Goal: Transaction & Acquisition: Purchase product/service

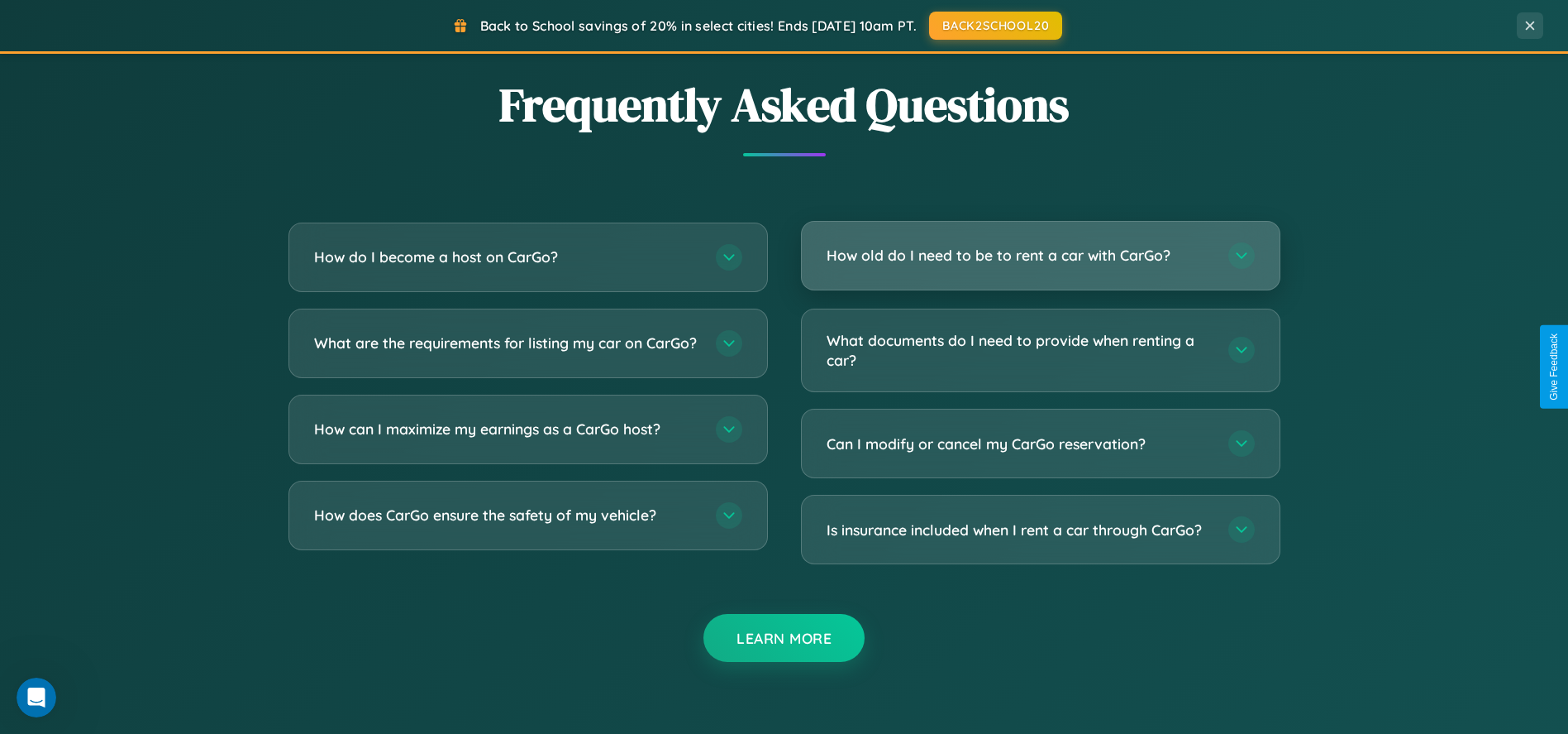
click at [1040, 257] on h3 "How old do I need to be to rent a car with CarGo?" at bounding box center [1020, 255] width 385 height 21
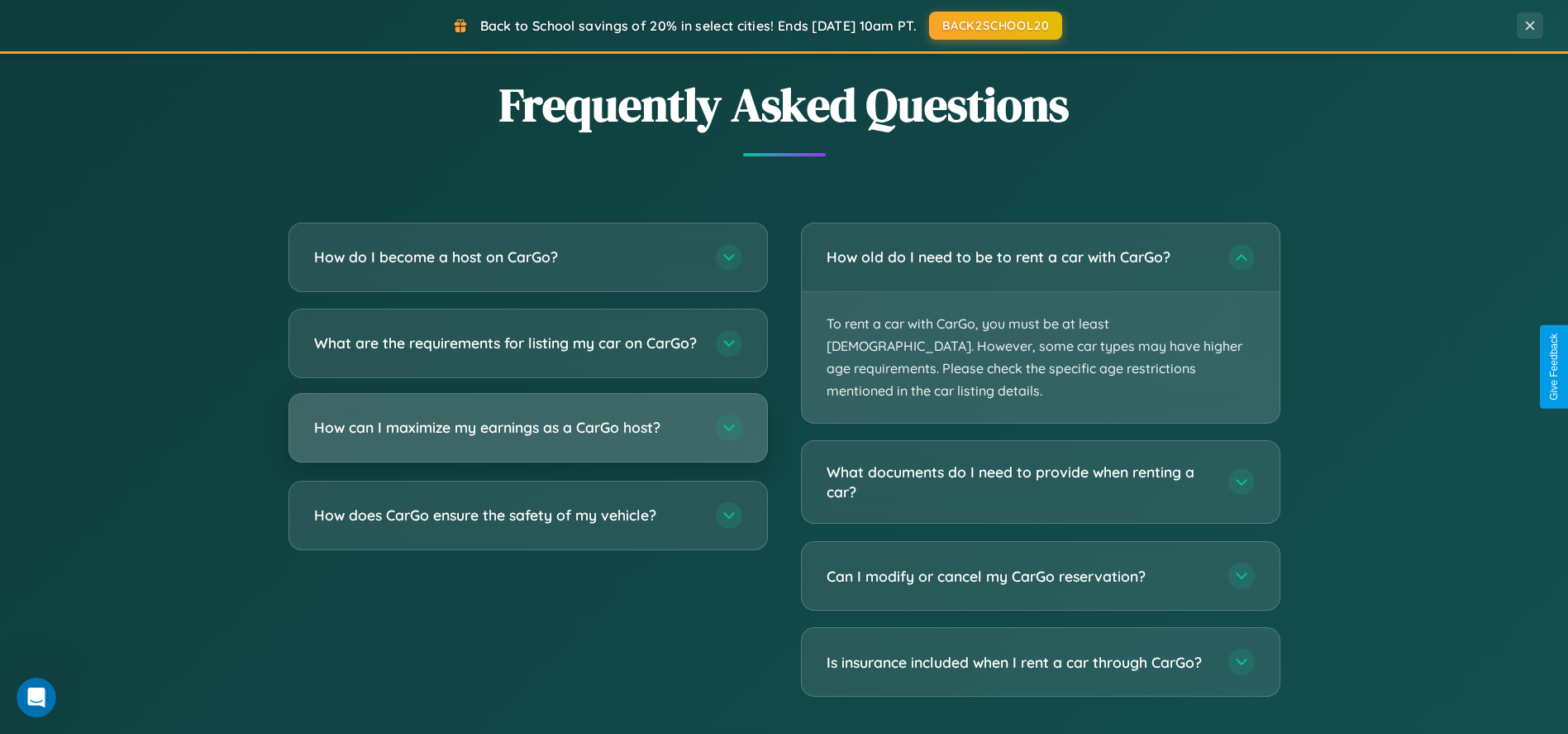
click at [527, 438] on h3 "How can I maximize my earnings as a CarGo host?" at bounding box center [506, 427] width 385 height 21
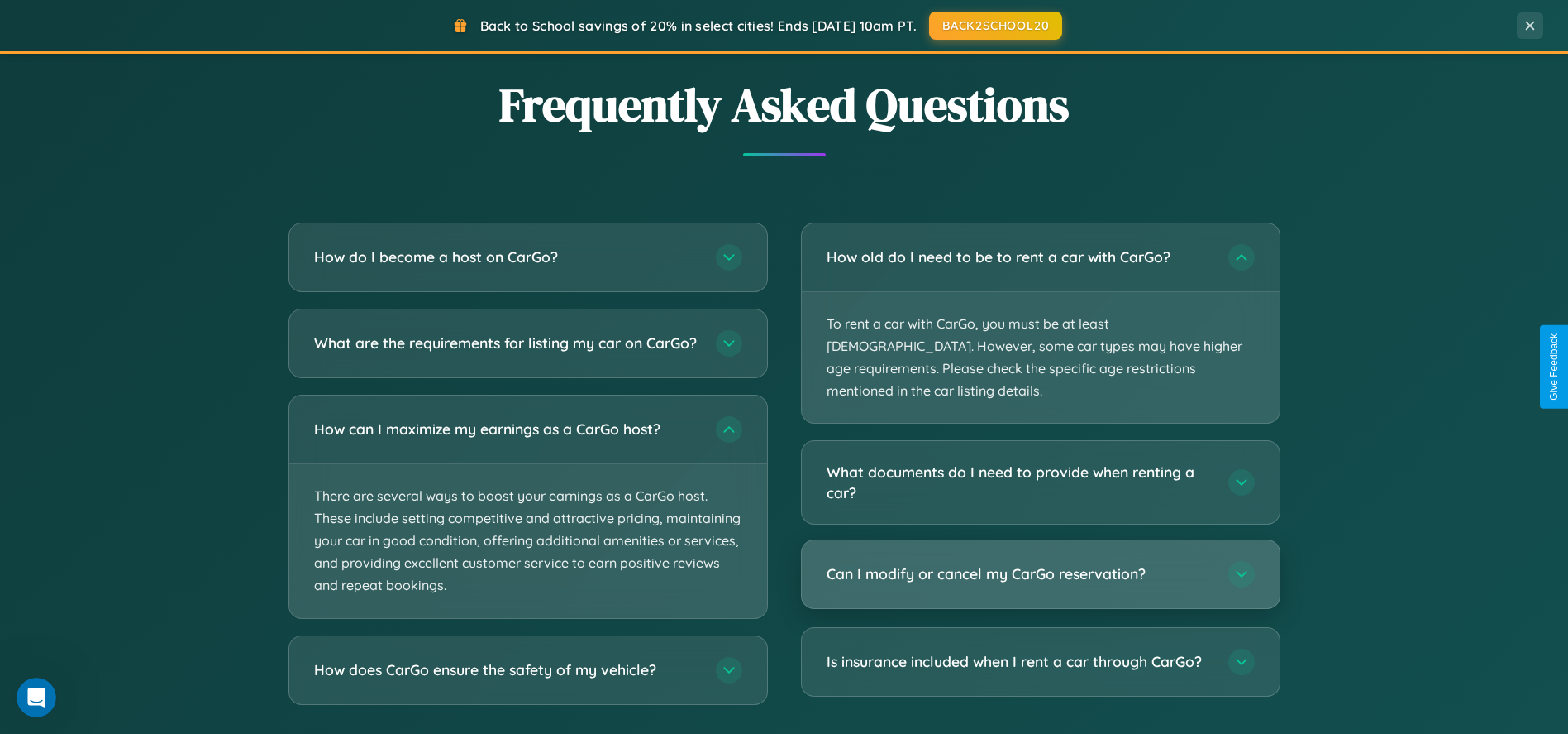
click at [1040, 563] on h3 "Can I modify or cancel my CarGo reservation?" at bounding box center [1020, 573] width 385 height 21
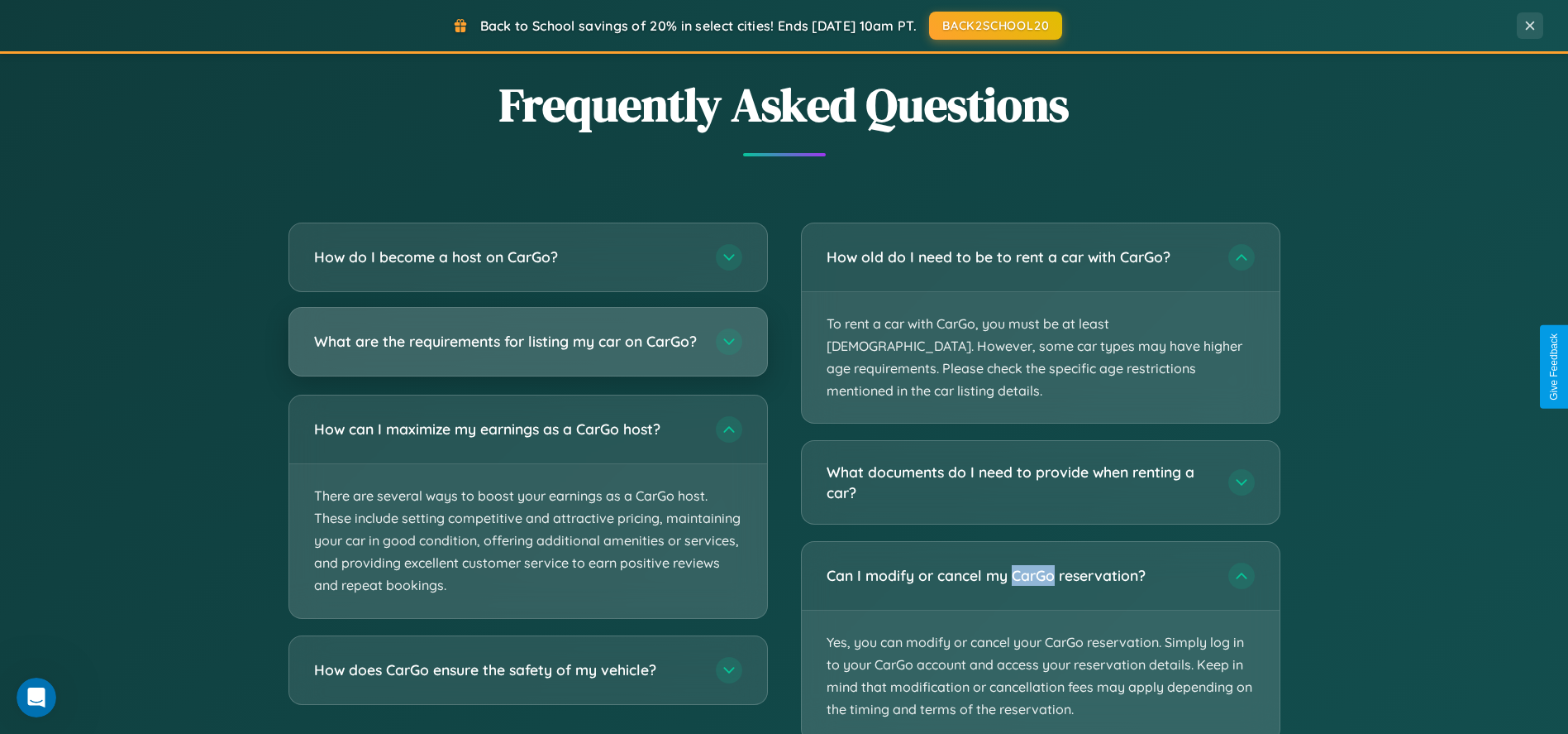
click at [527, 350] on h3 "What are the requirements for listing my car on CarGo?" at bounding box center [506, 341] width 385 height 21
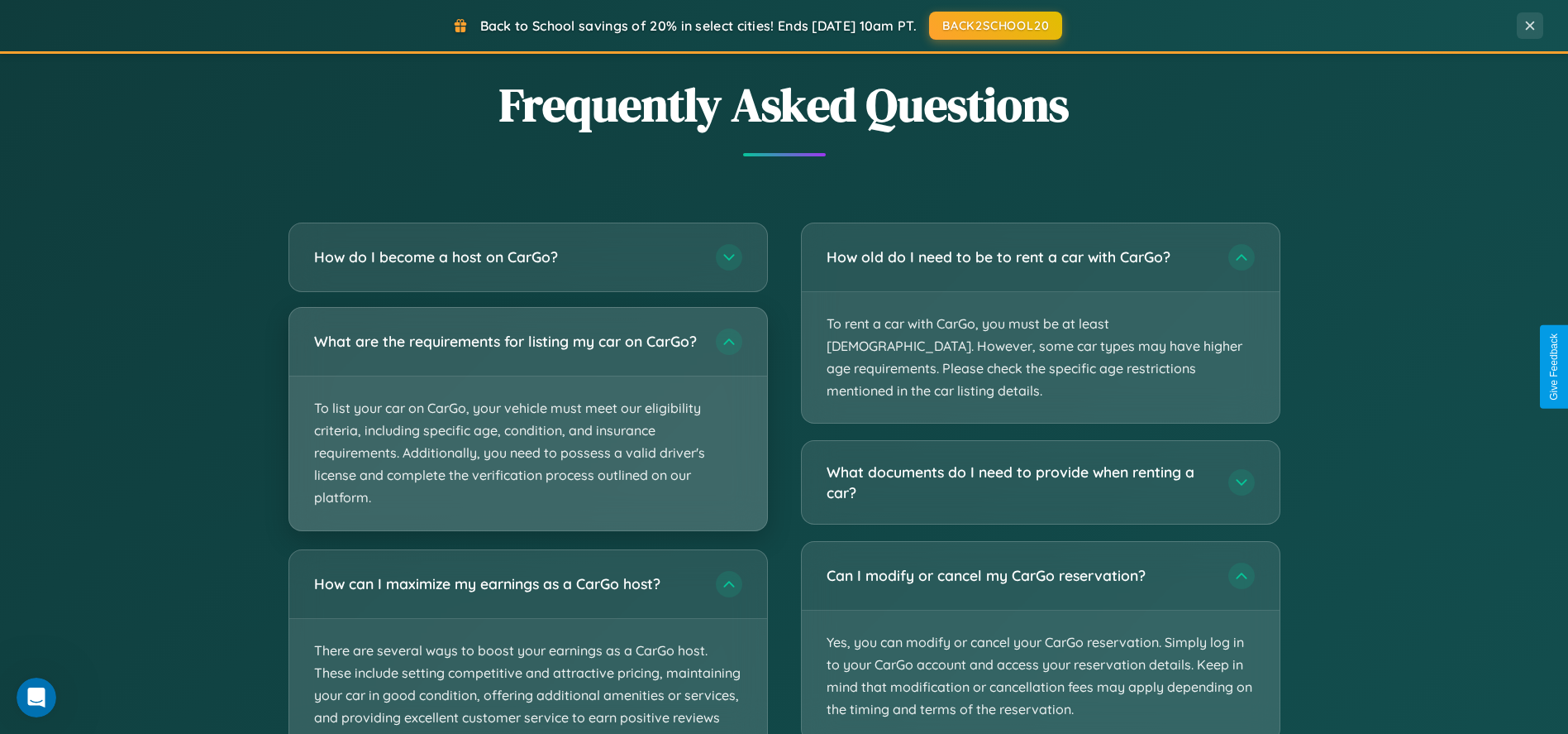
click at [527, 425] on p "To list your car on CarGo, your vehicle must meet our eligibility criteria, inc…" at bounding box center [528, 453] width 478 height 154
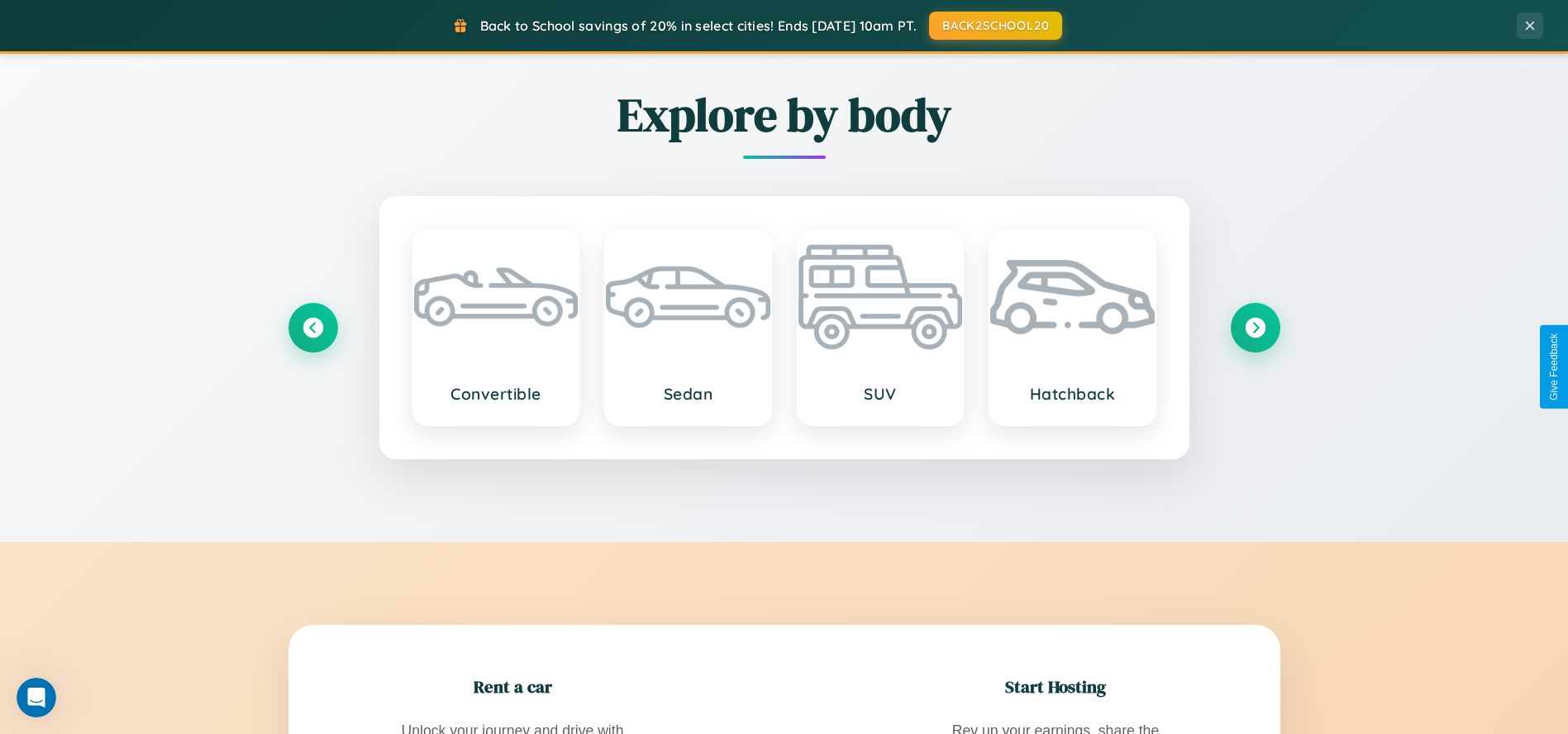
scroll to position [1450, 0]
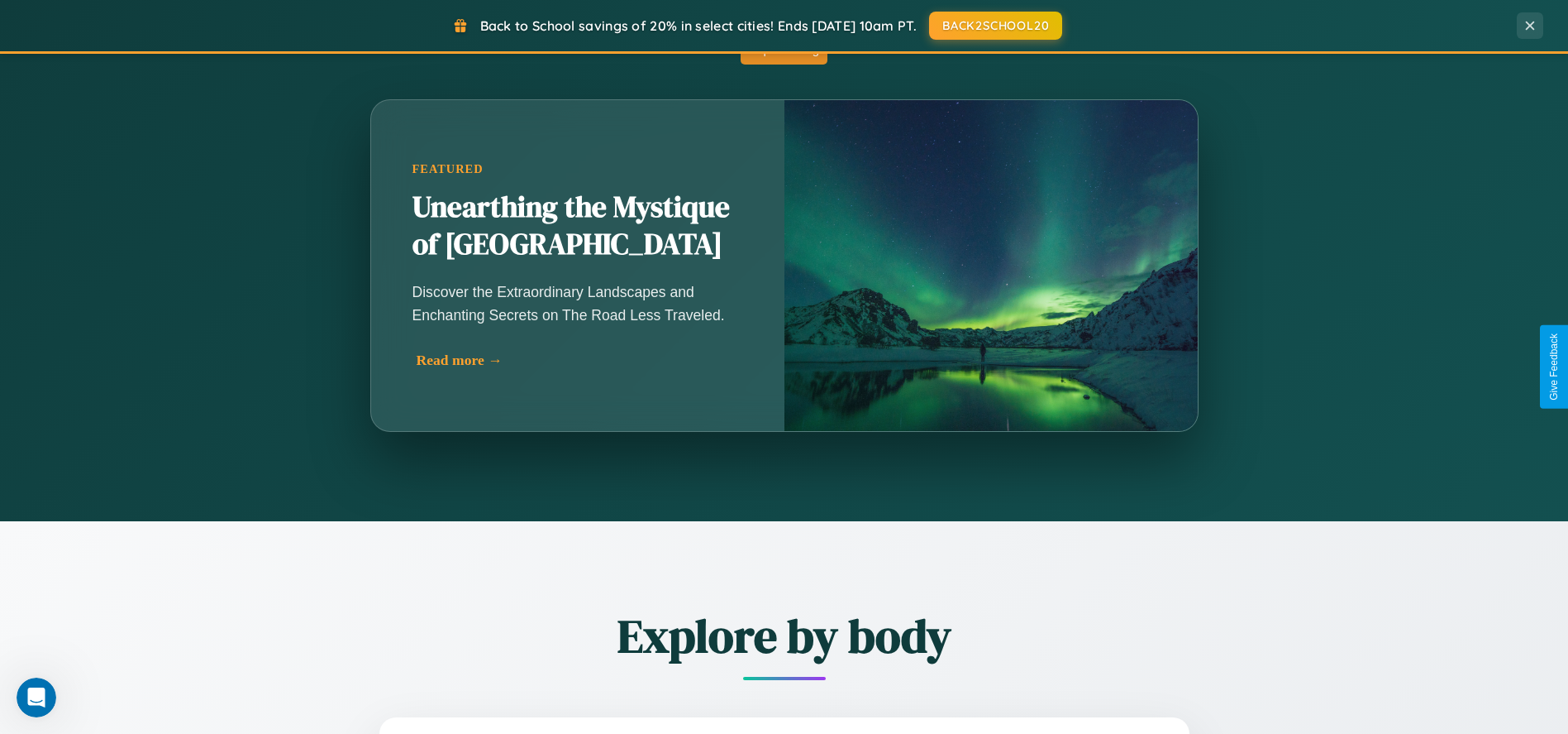
click at [577, 361] on div "Read more →" at bounding box center [581, 360] width 331 height 18
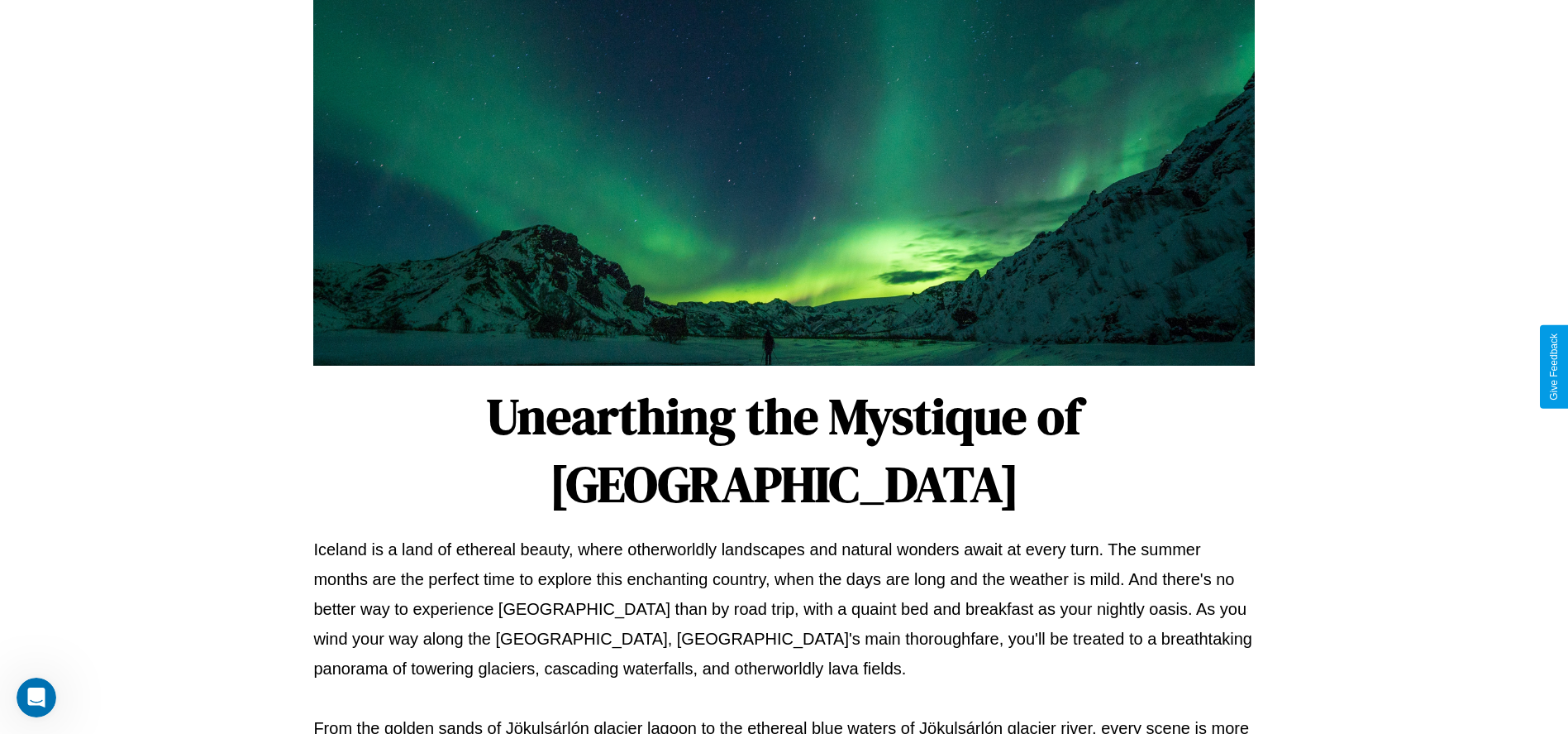
scroll to position [548, 0]
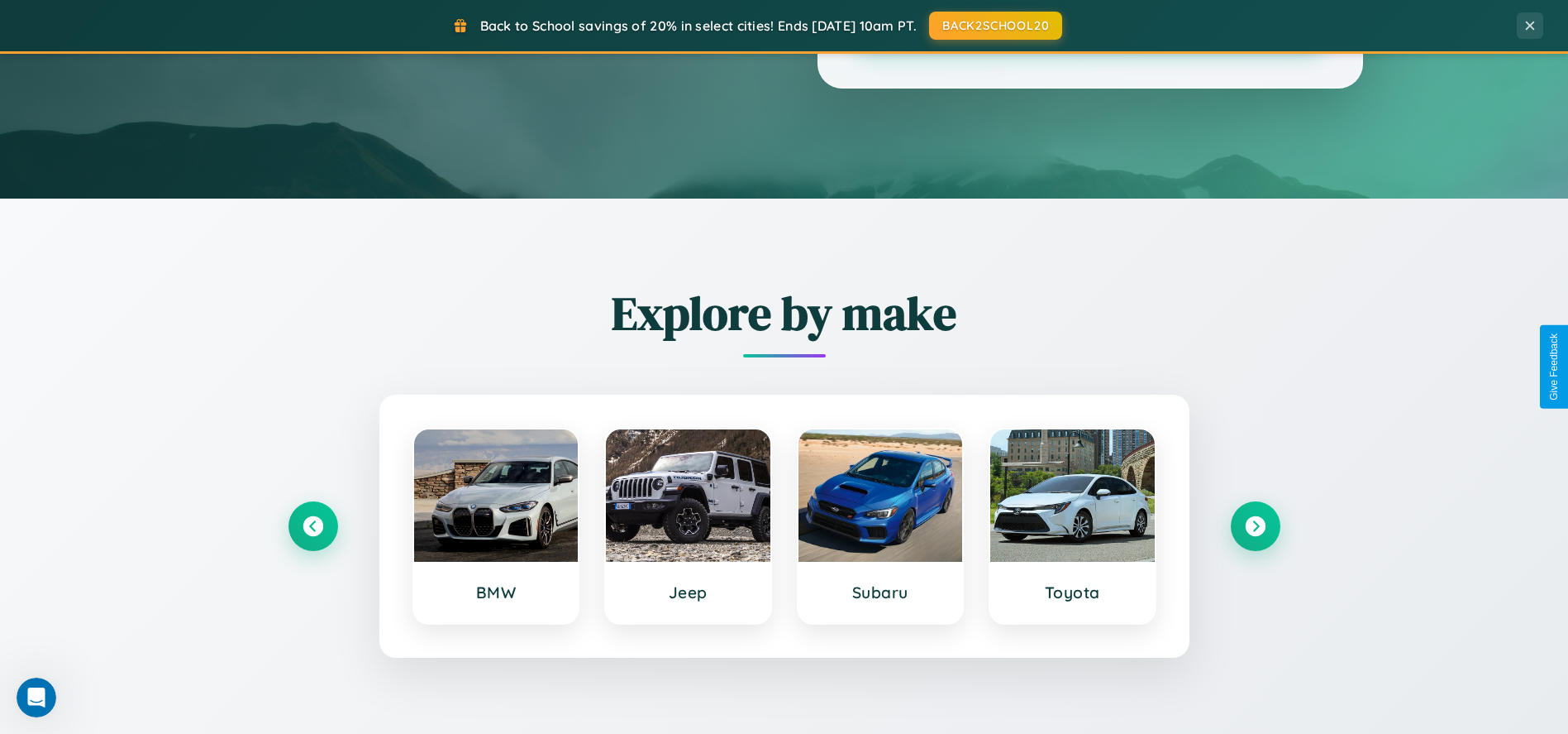
scroll to position [1450, 0]
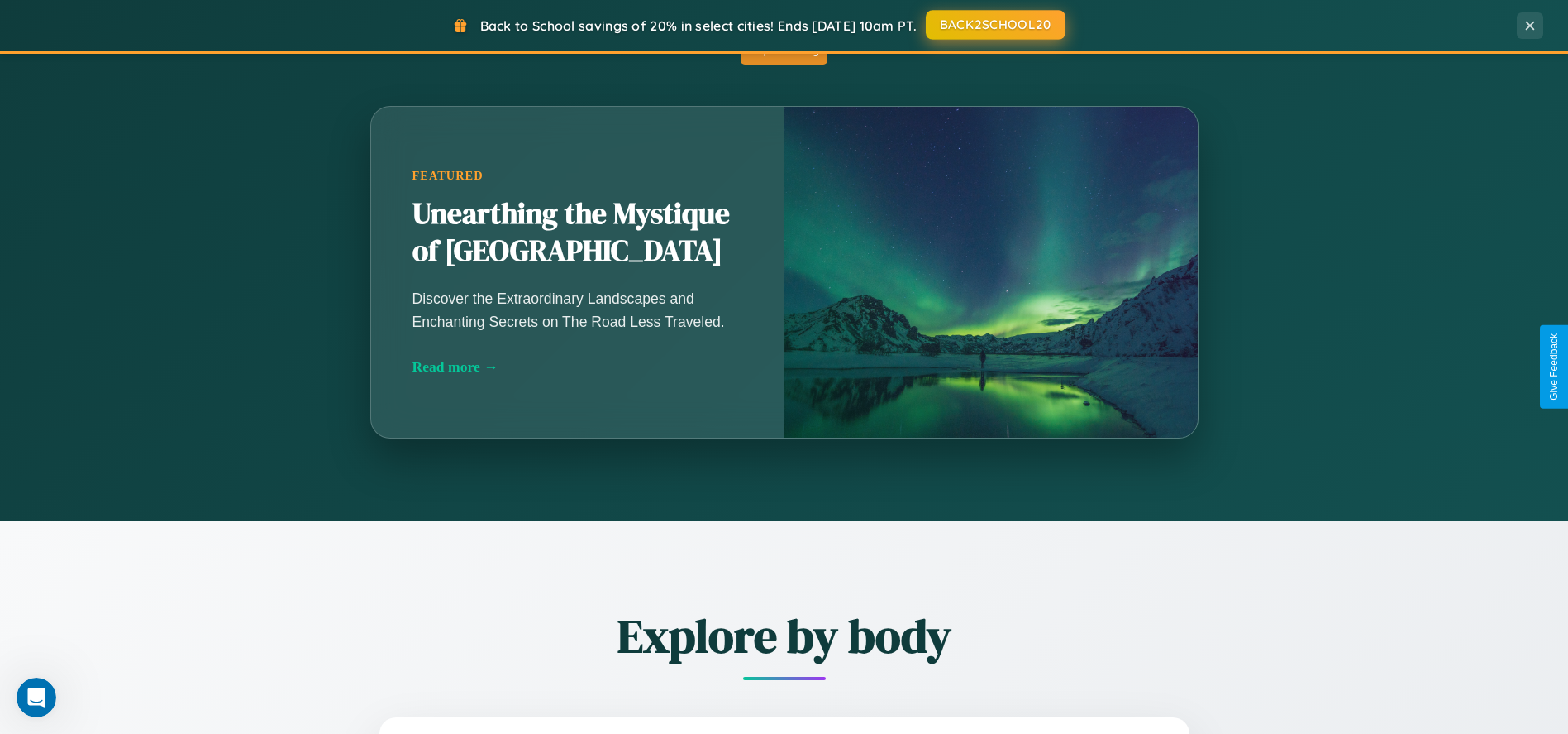
click at [994, 24] on button "BACK2SCHOOL20" at bounding box center [995, 24] width 140 height 29
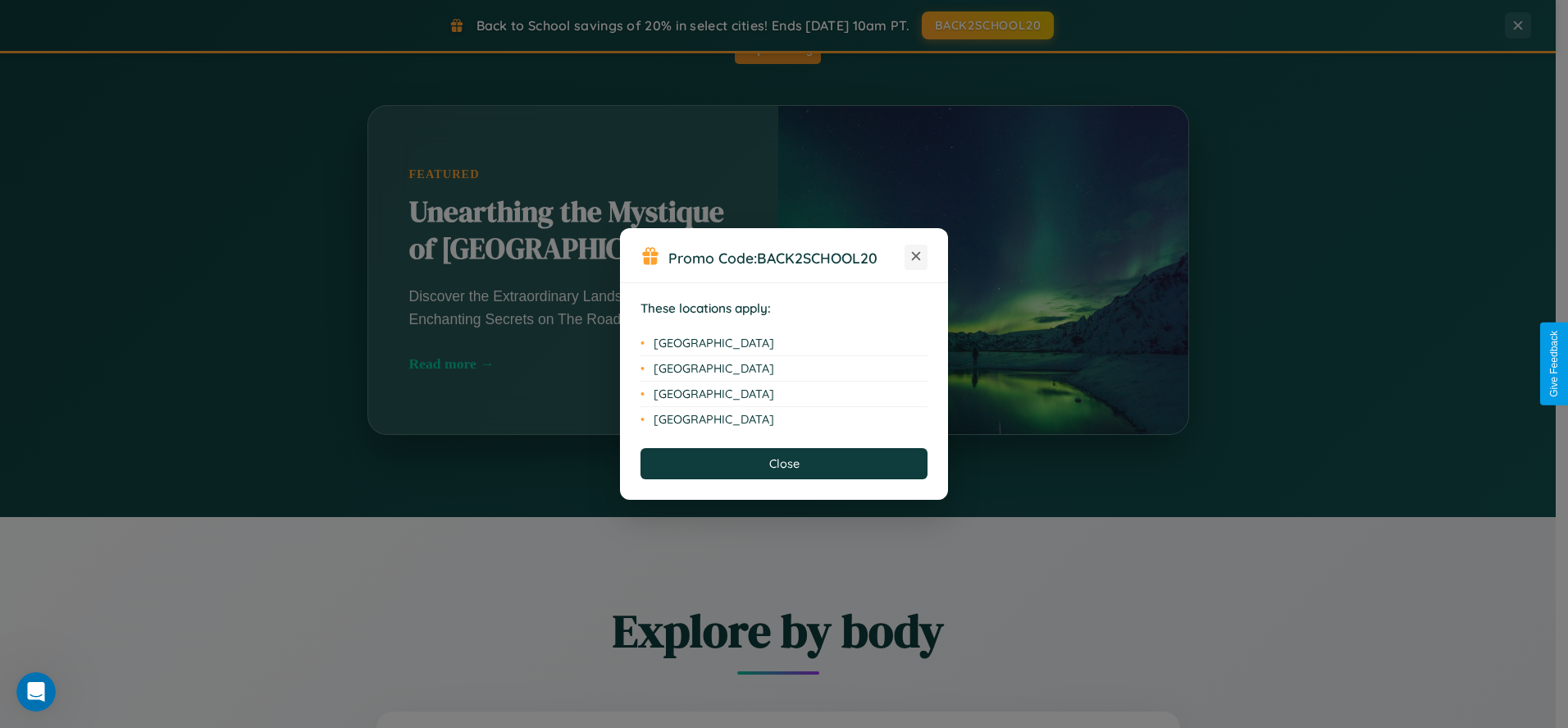
click at [915, 257] on icon at bounding box center [916, 256] width 9 height 9
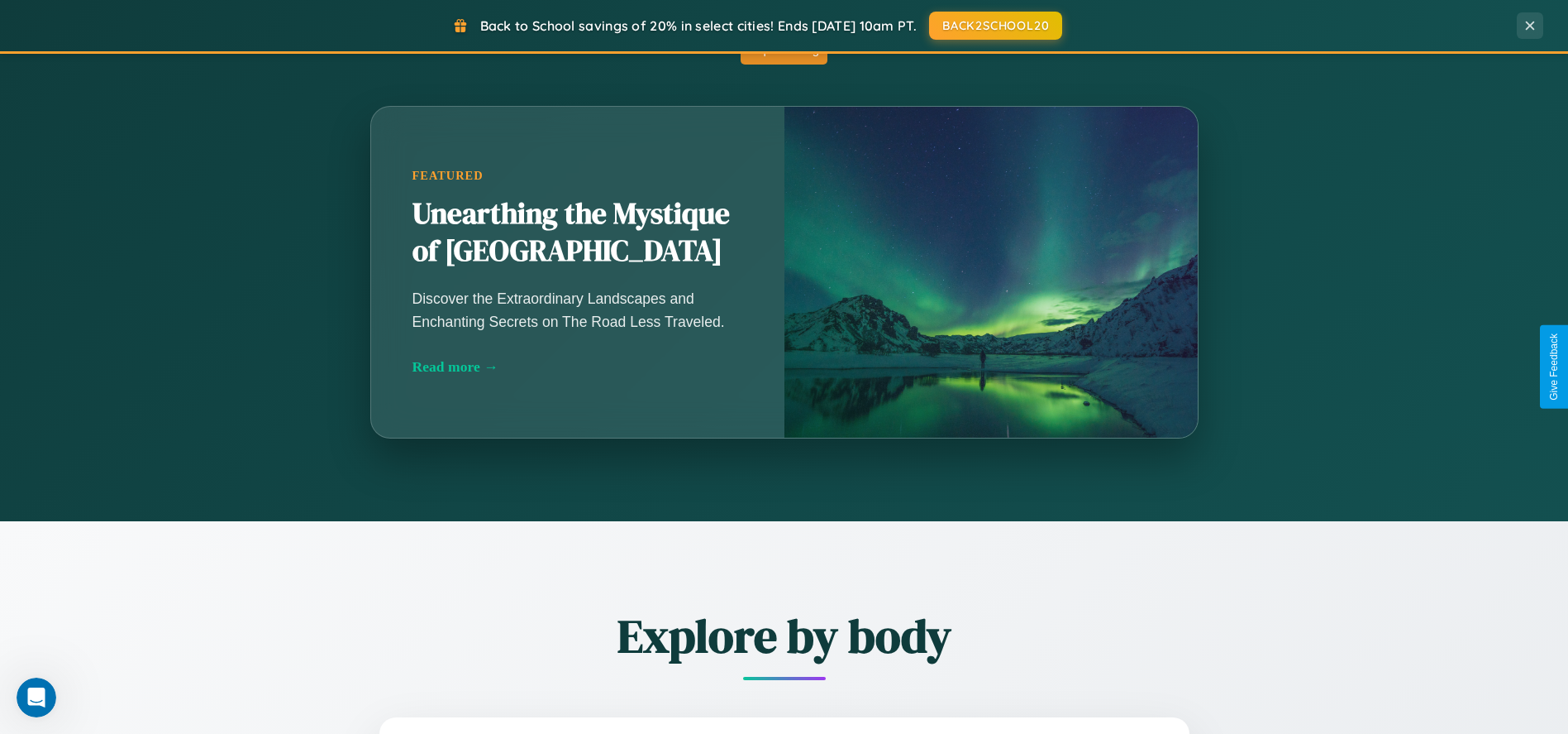
scroll to position [707, 0]
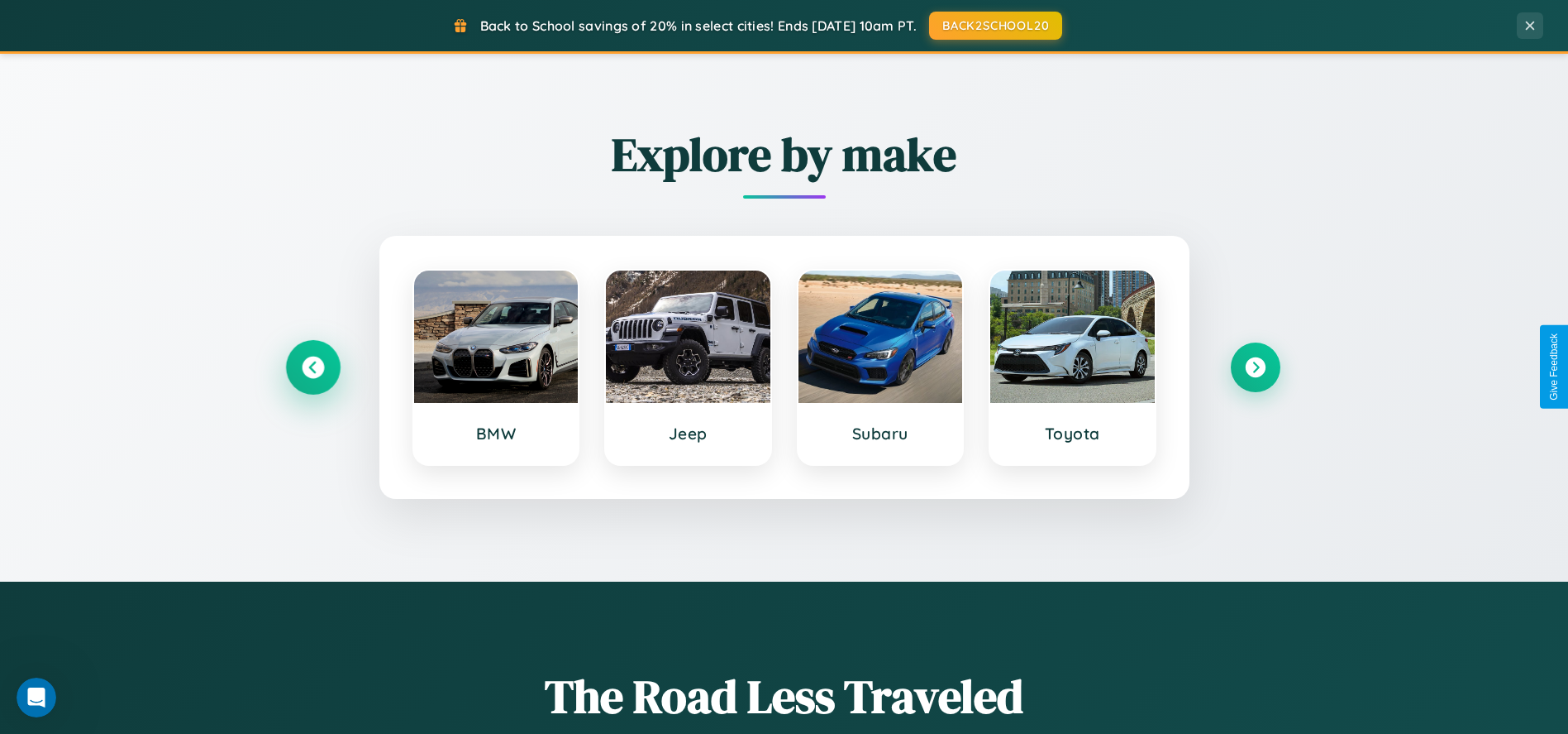
click at [312, 366] on icon at bounding box center [313, 366] width 23 height 23
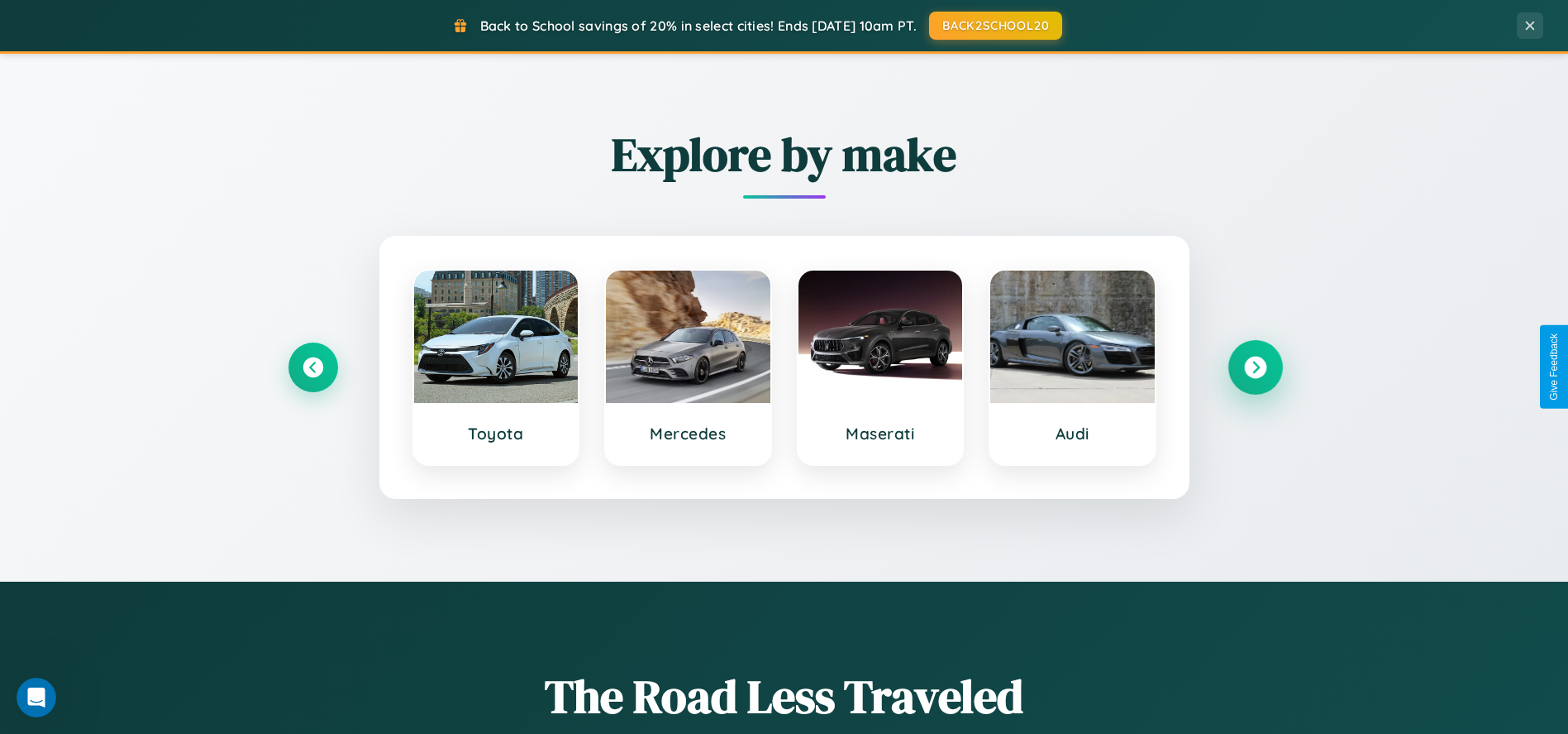
click at [1254, 366] on icon at bounding box center [1255, 366] width 23 height 23
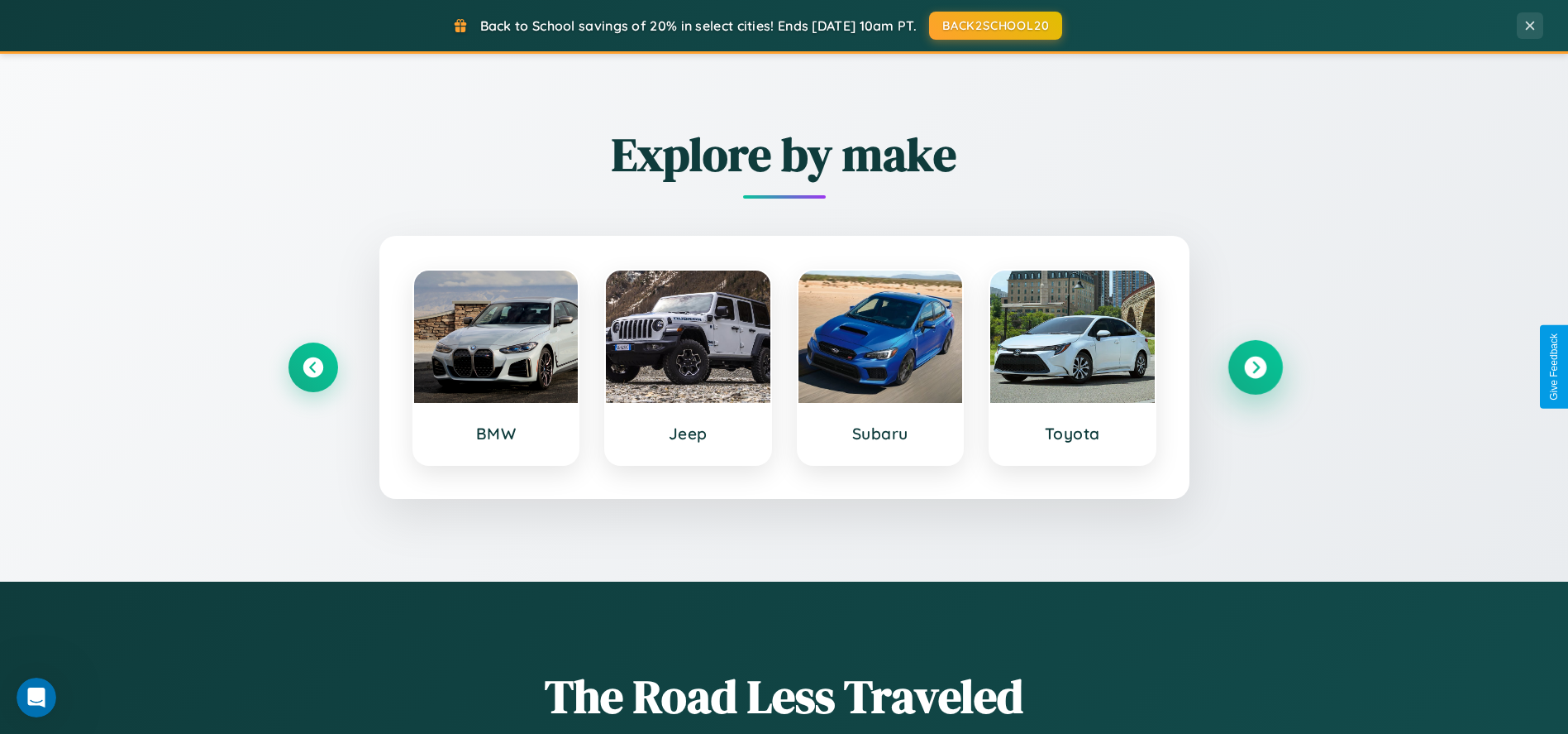
click at [1254, 366] on icon at bounding box center [1255, 366] width 23 height 23
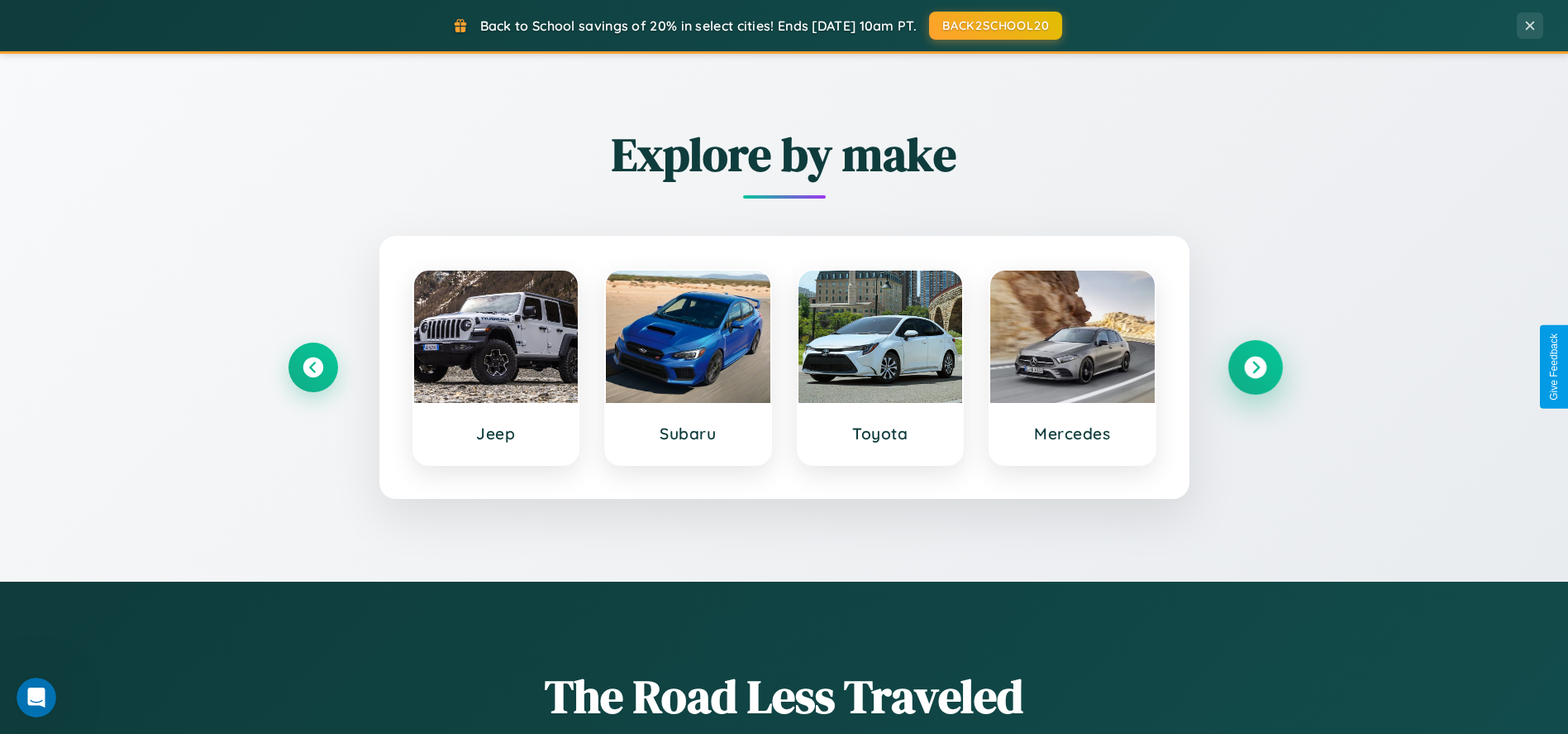
click at [1254, 366] on icon at bounding box center [1255, 366] width 23 height 23
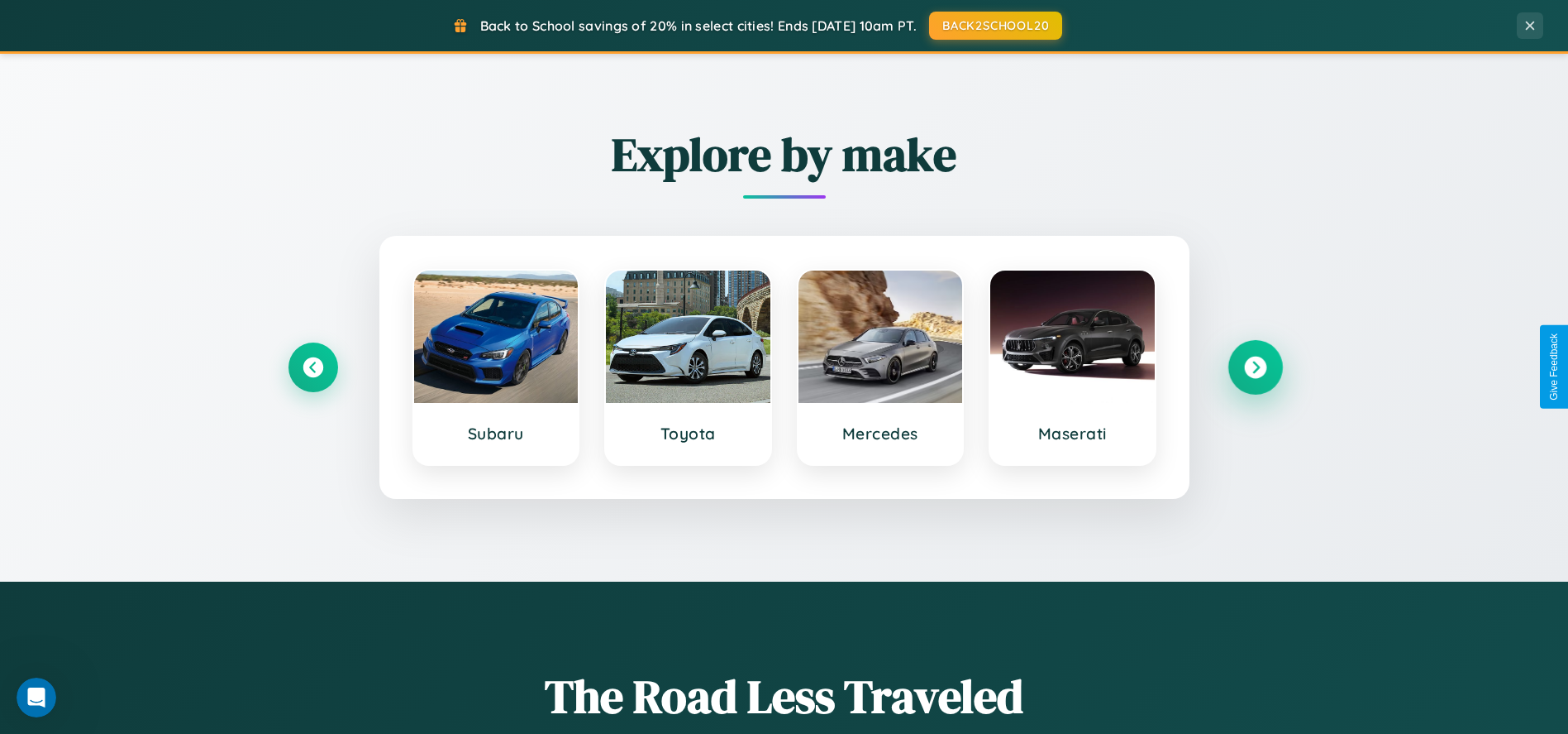
click at [1254, 366] on icon at bounding box center [1255, 366] width 23 height 23
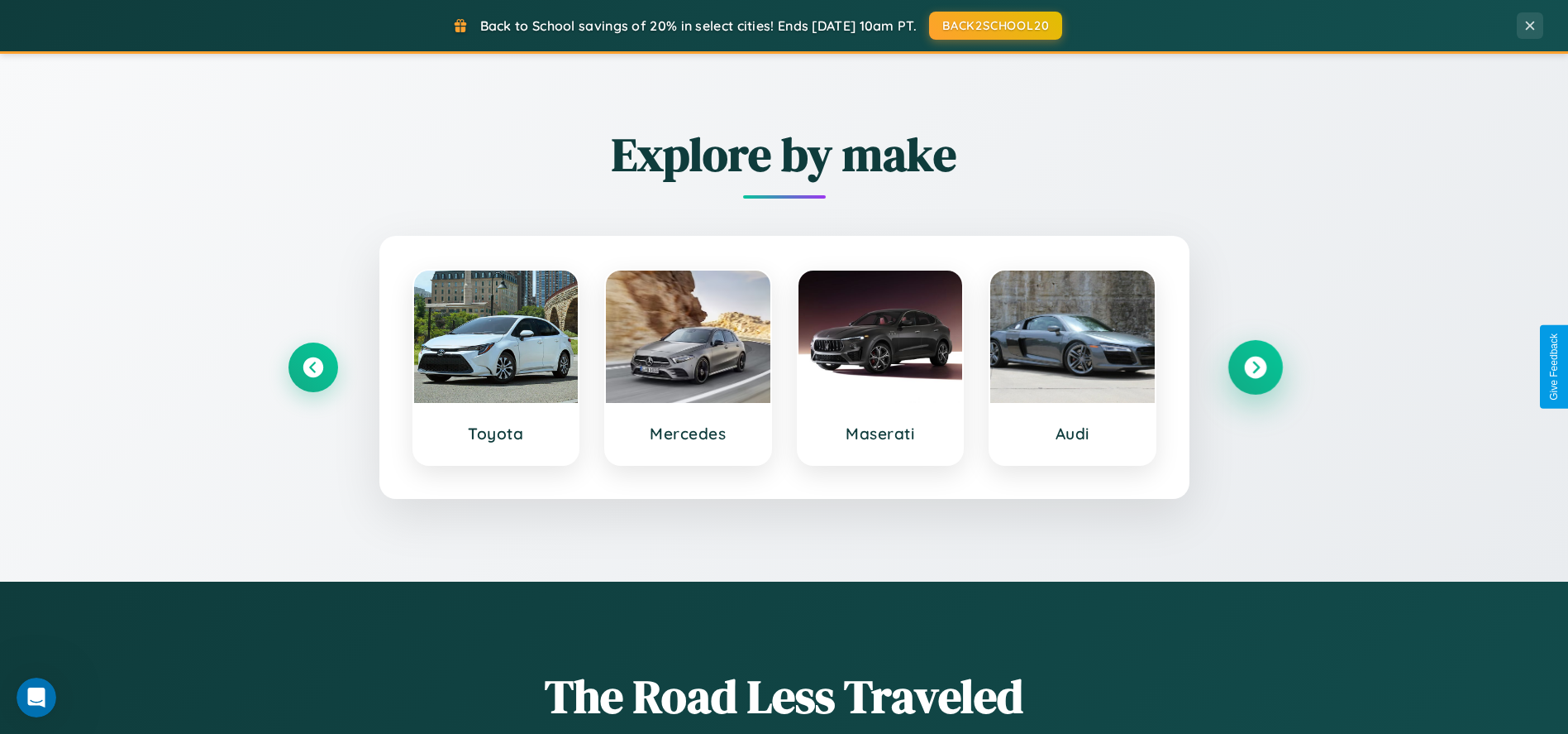
click at [1254, 366] on icon at bounding box center [1255, 366] width 23 height 23
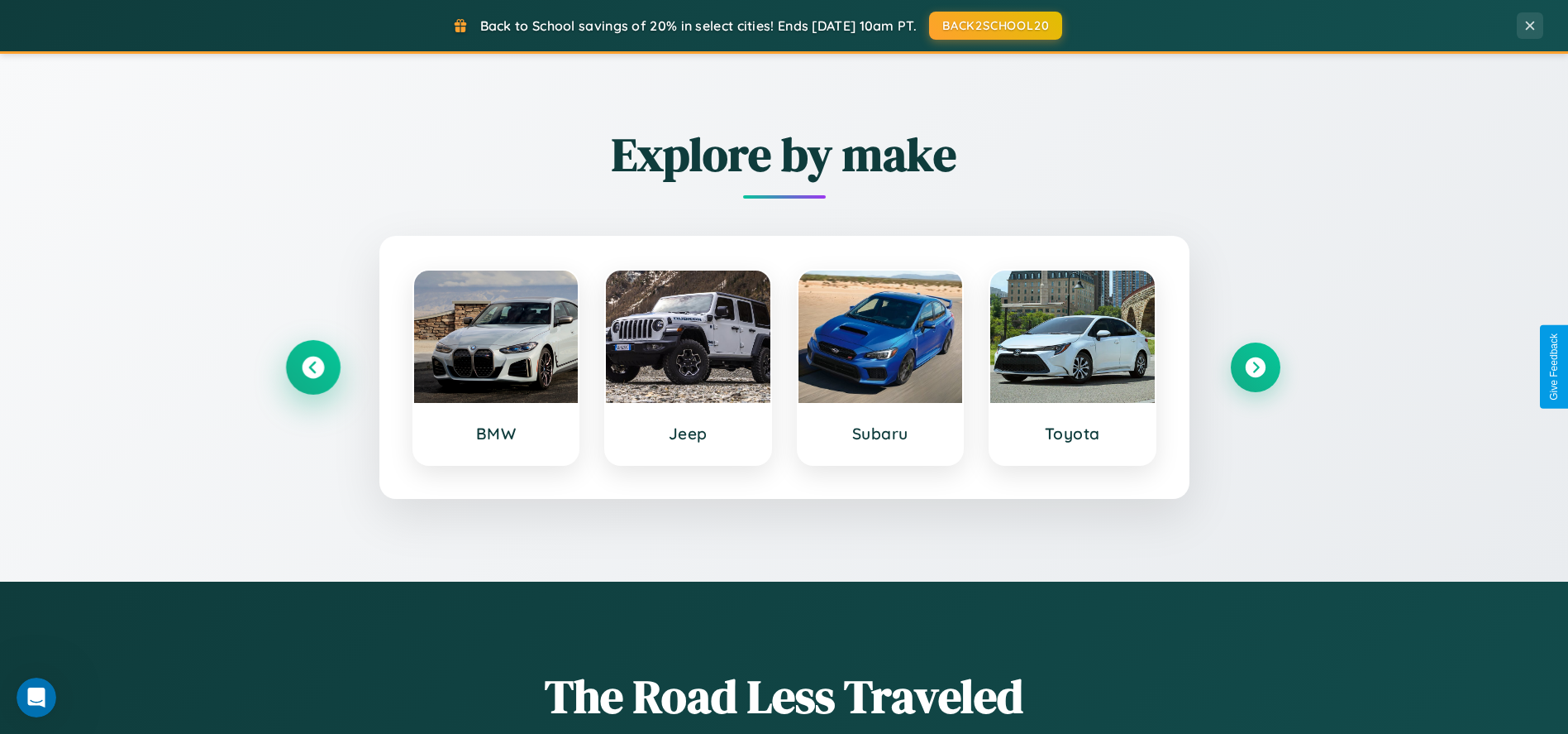
click at [312, 366] on icon at bounding box center [313, 366] width 23 height 23
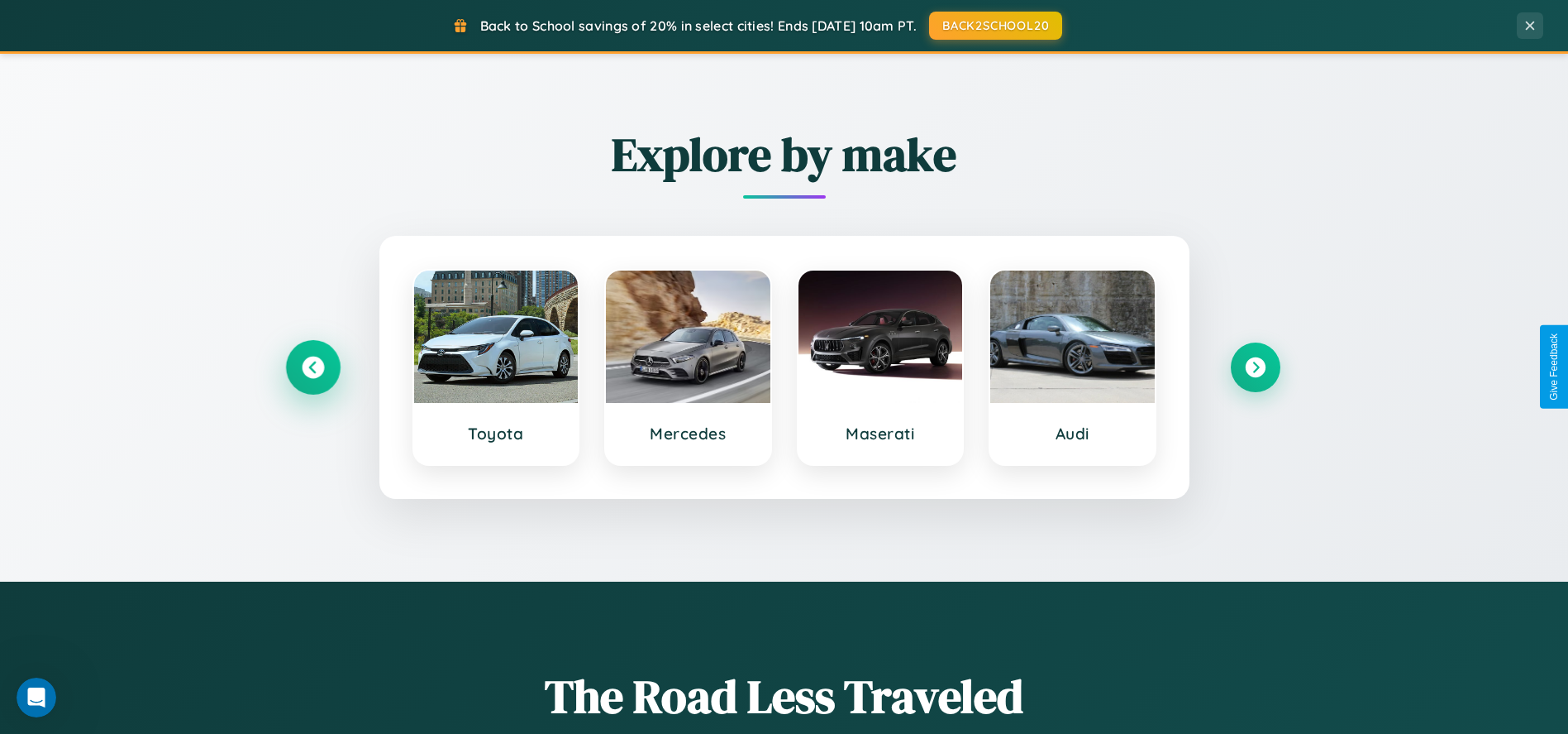
click at [312, 366] on icon at bounding box center [313, 366] width 23 height 23
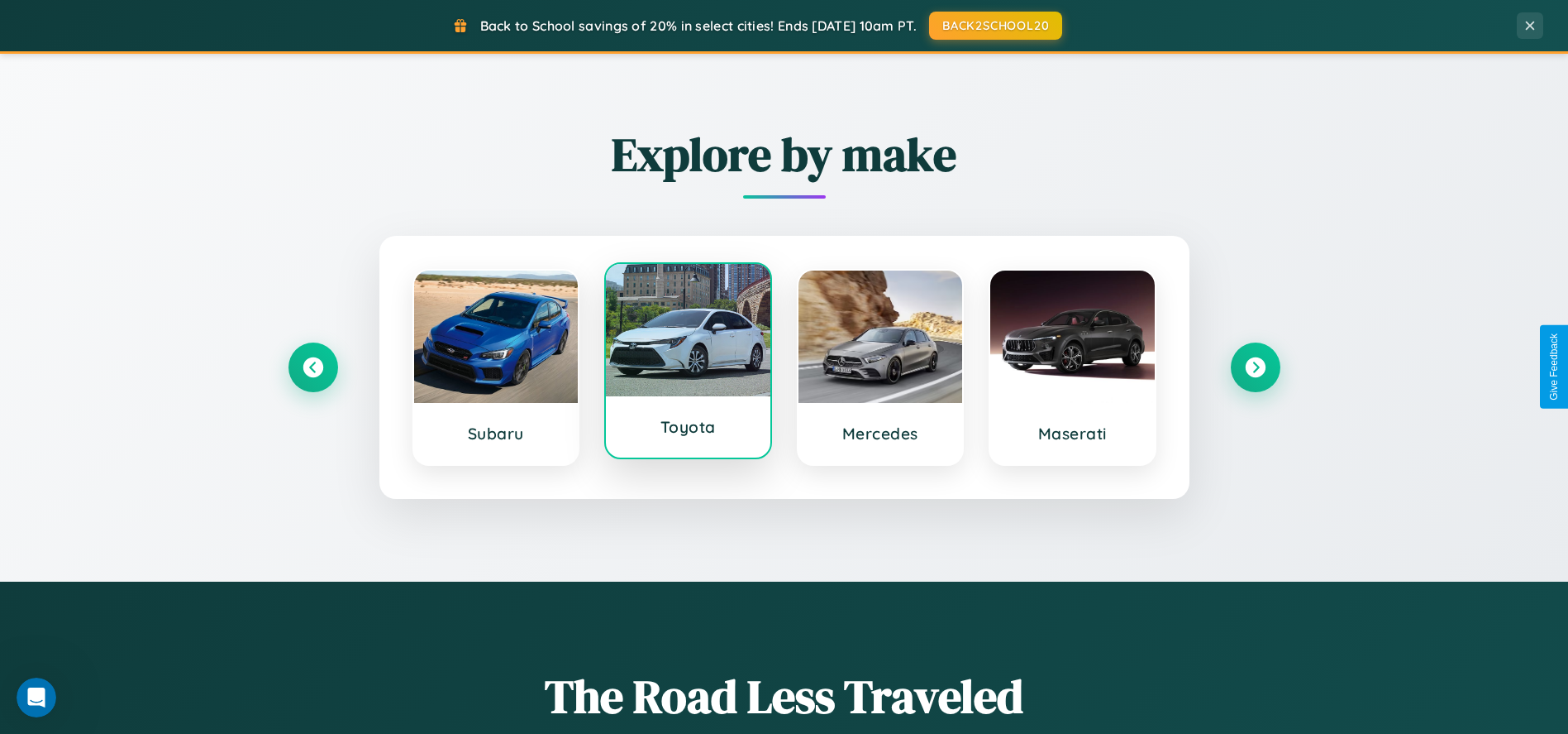
click at [687, 361] on div at bounding box center [688, 329] width 165 height 132
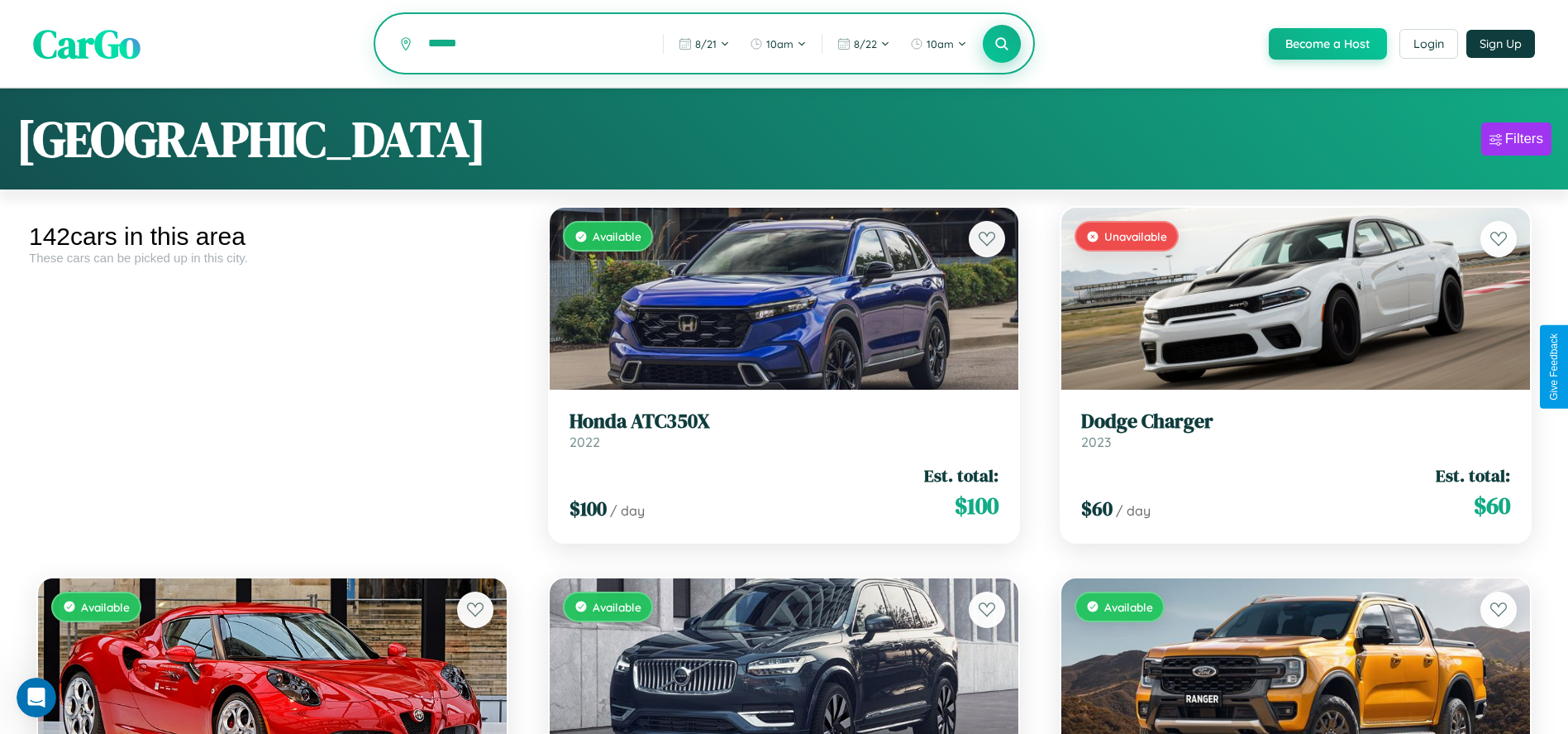
type input "******"
click at [1001, 45] on icon at bounding box center [1002, 43] width 16 height 16
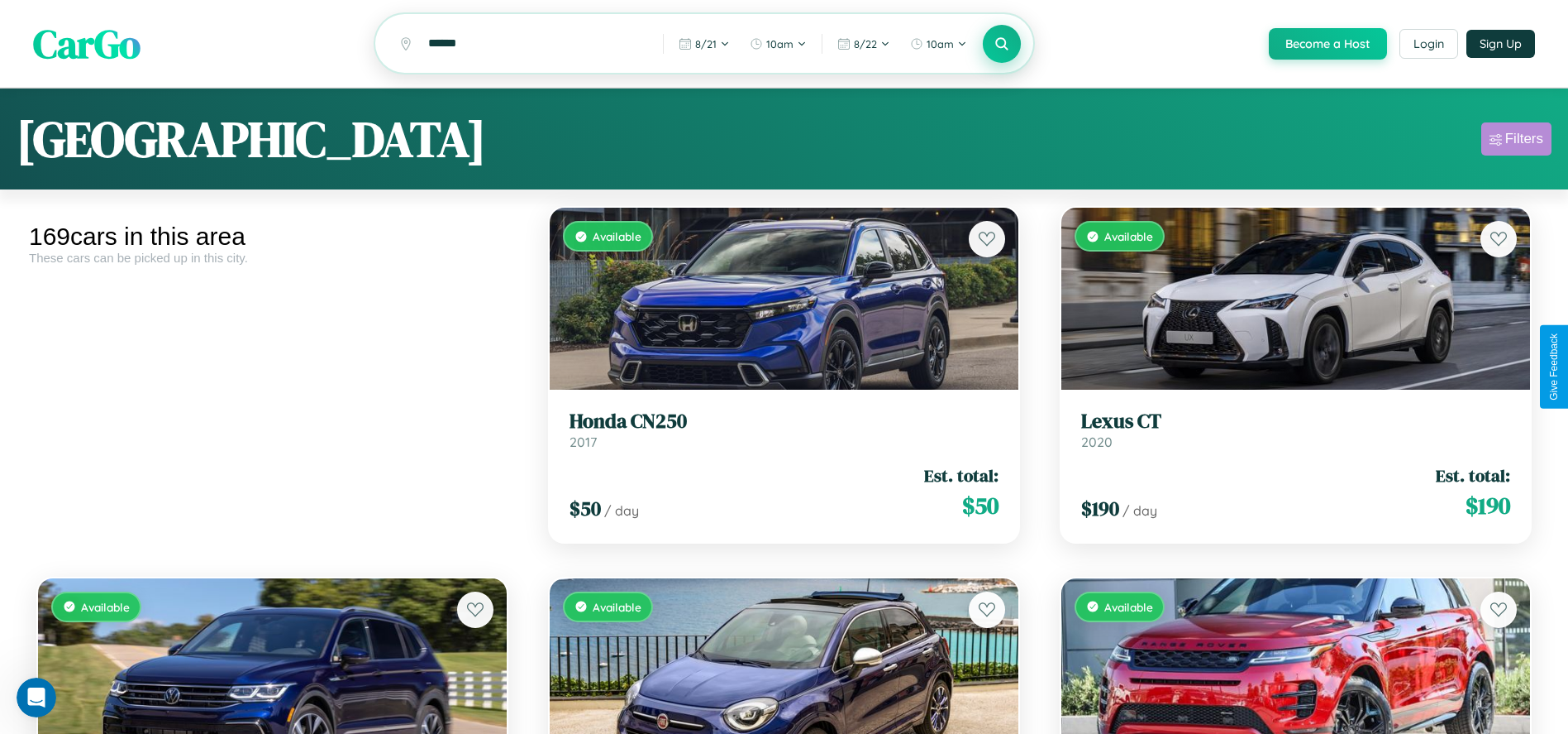
click at [1516, 141] on div "Filters" at bounding box center [1523, 139] width 38 height 17
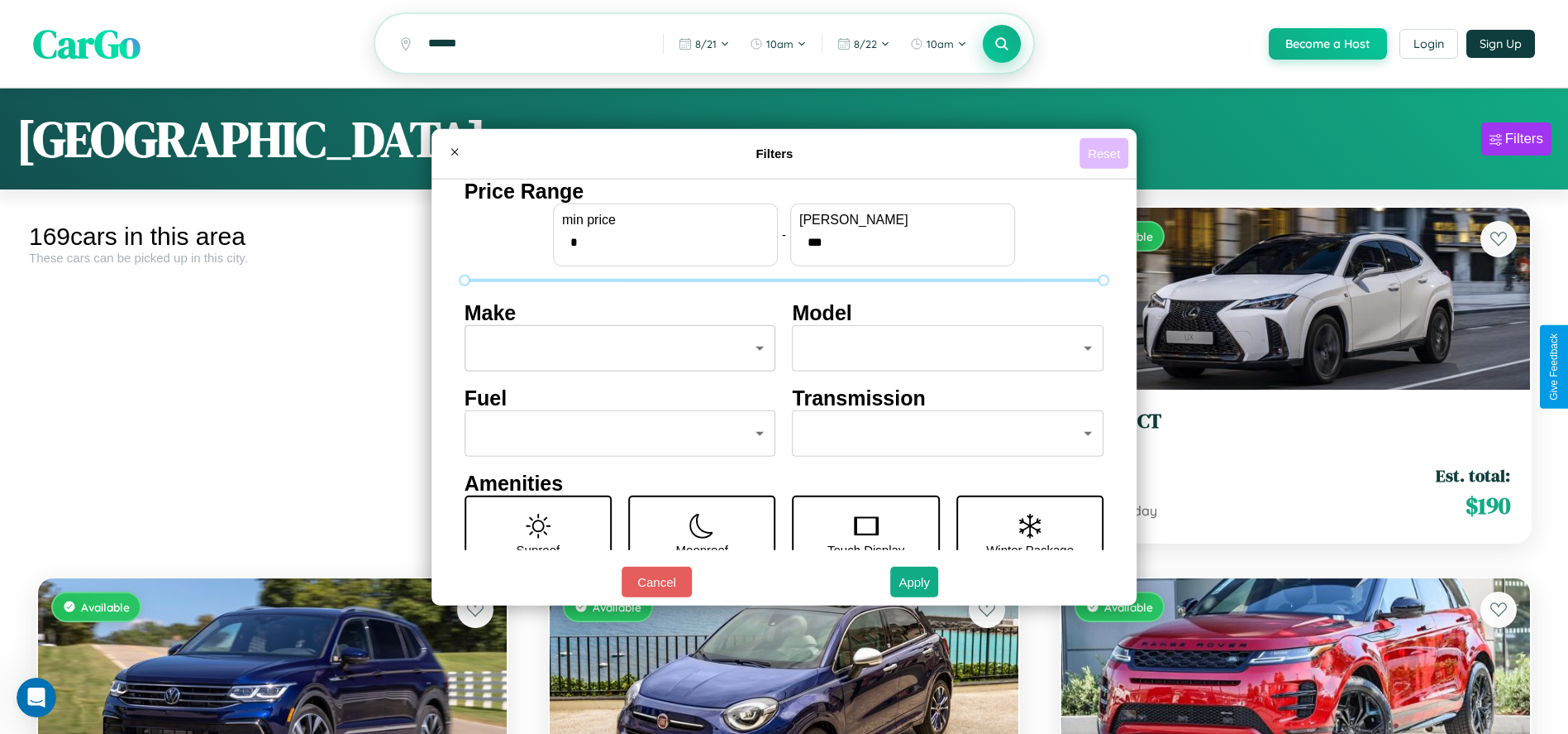
click at [1107, 153] on button "Reset" at bounding box center [1104, 153] width 49 height 30
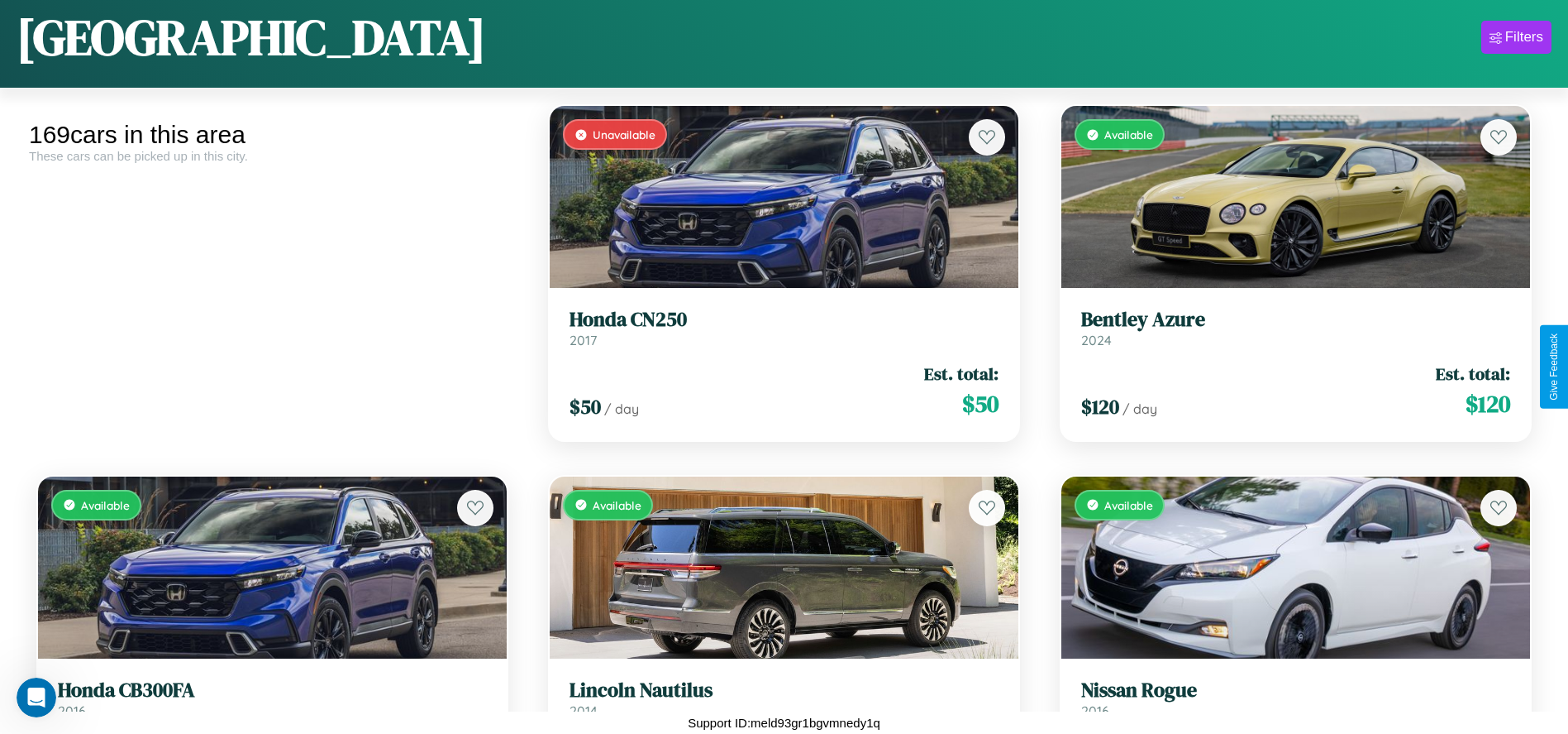
scroll to position [984, 0]
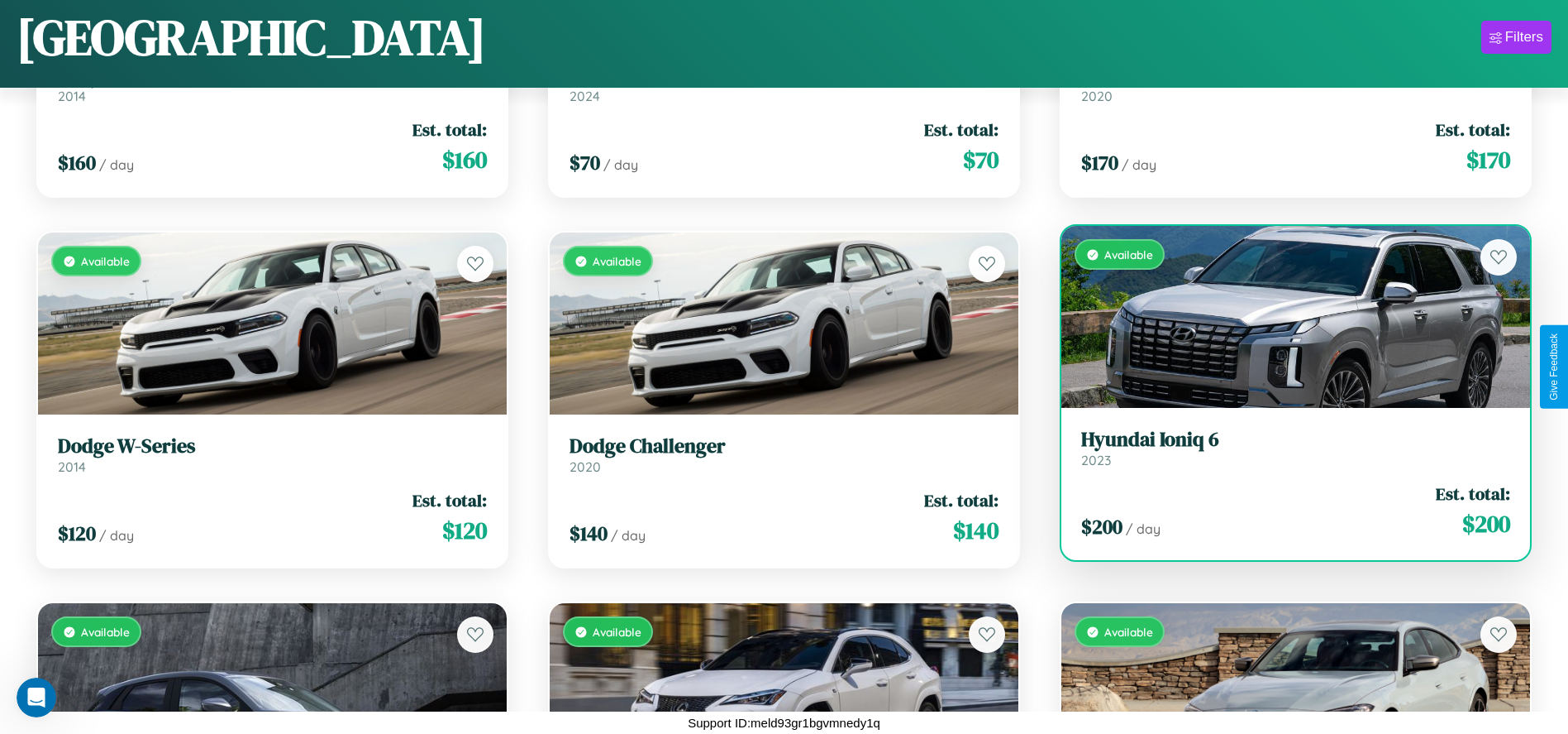
click at [1285, 319] on div "Available" at bounding box center [1295, 316] width 469 height 182
click at [1285, 316] on div "Available" at bounding box center [1295, 316] width 469 height 182
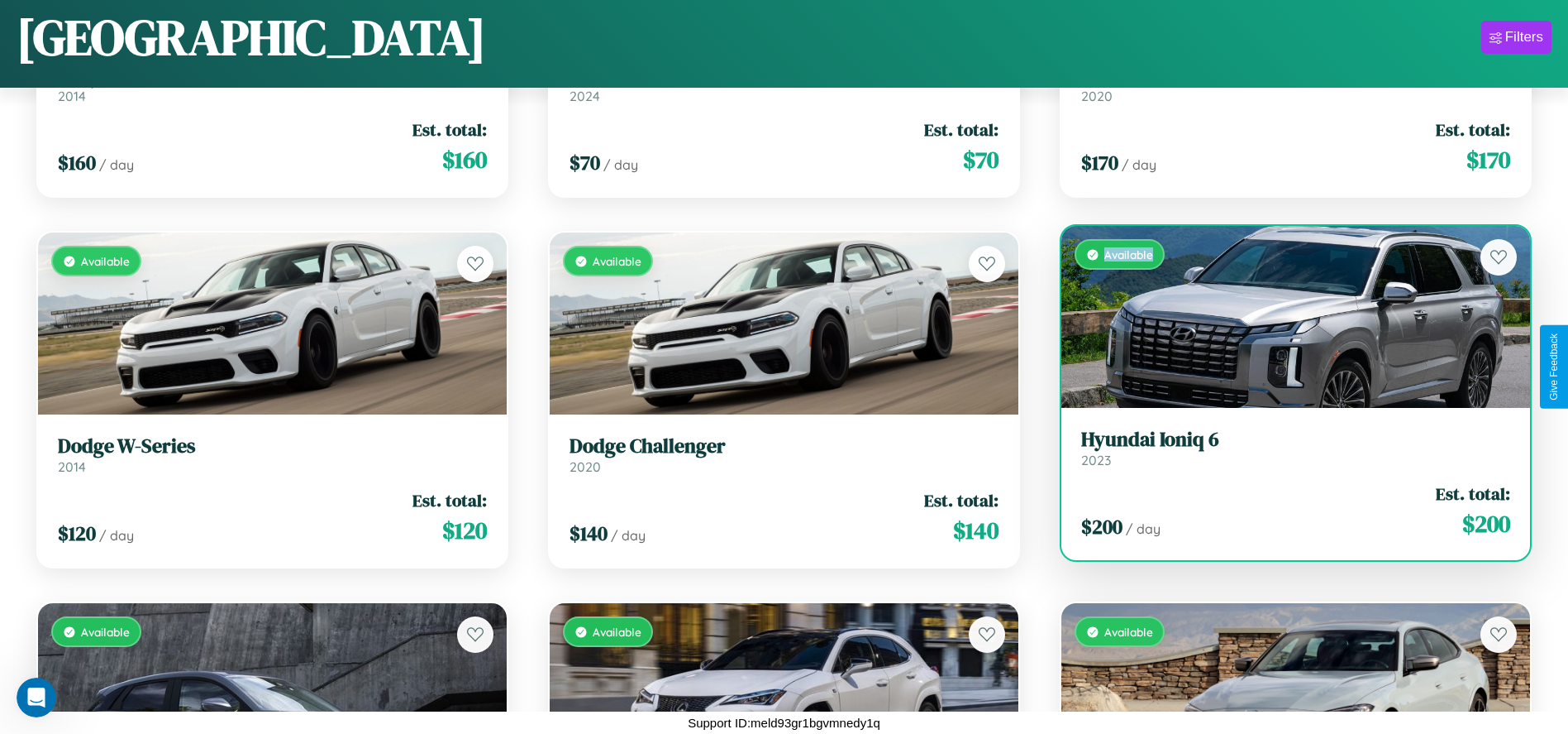
click at [1285, 316] on div "Available" at bounding box center [1295, 316] width 469 height 182
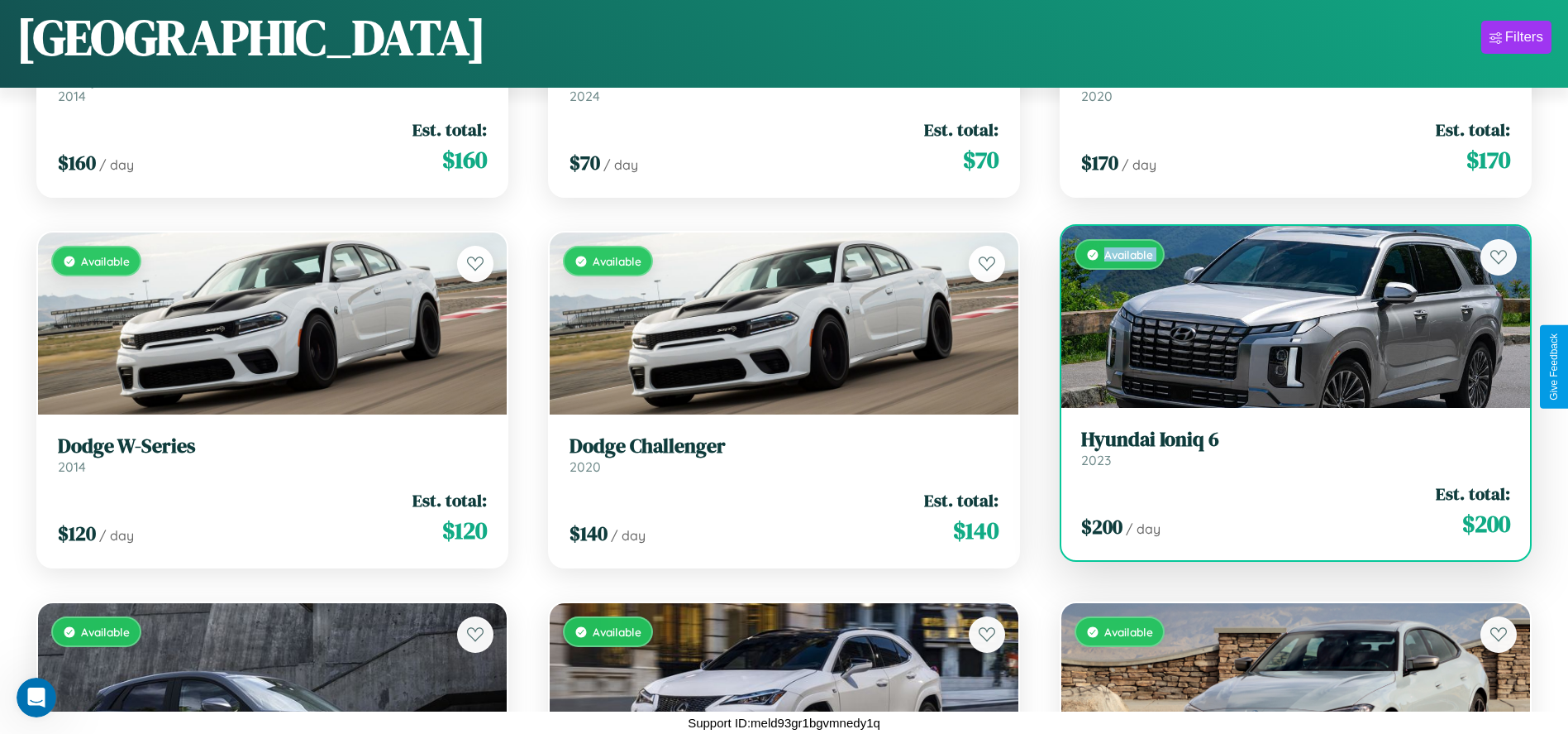
click at [1285, 316] on div "Available" at bounding box center [1295, 316] width 469 height 182
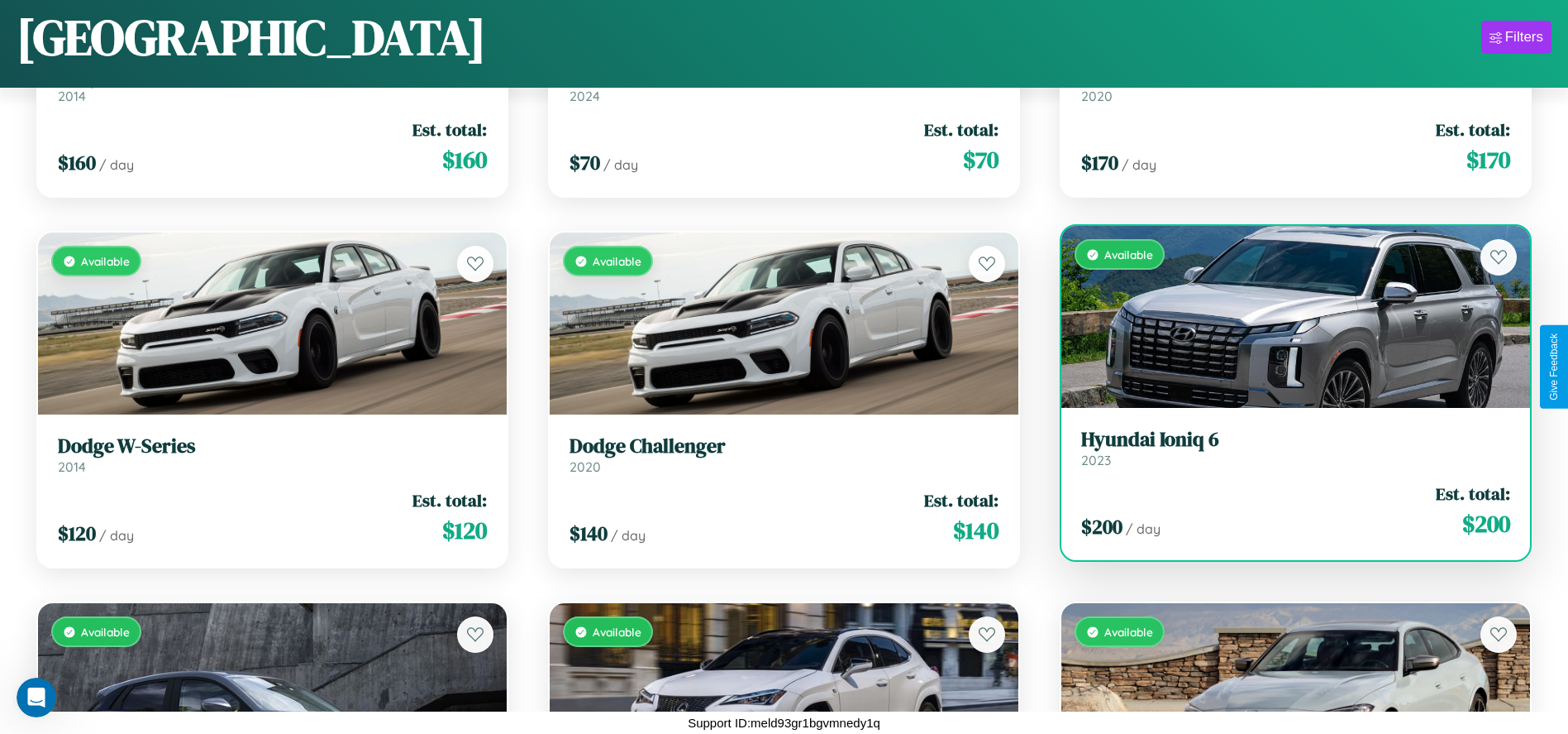
click at [1285, 316] on div "Available" at bounding box center [1295, 316] width 469 height 182
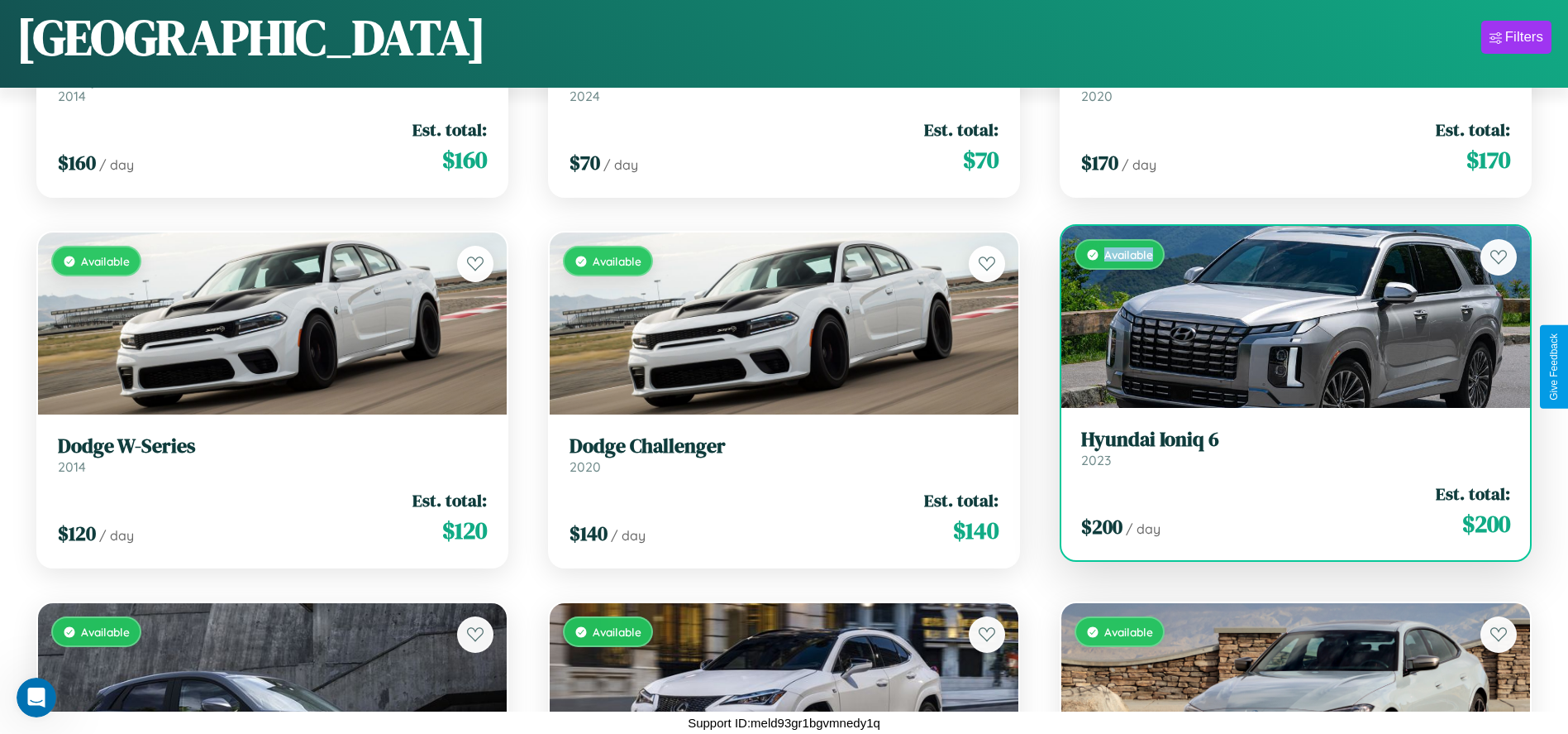
click at [1285, 316] on div "Available" at bounding box center [1295, 316] width 469 height 182
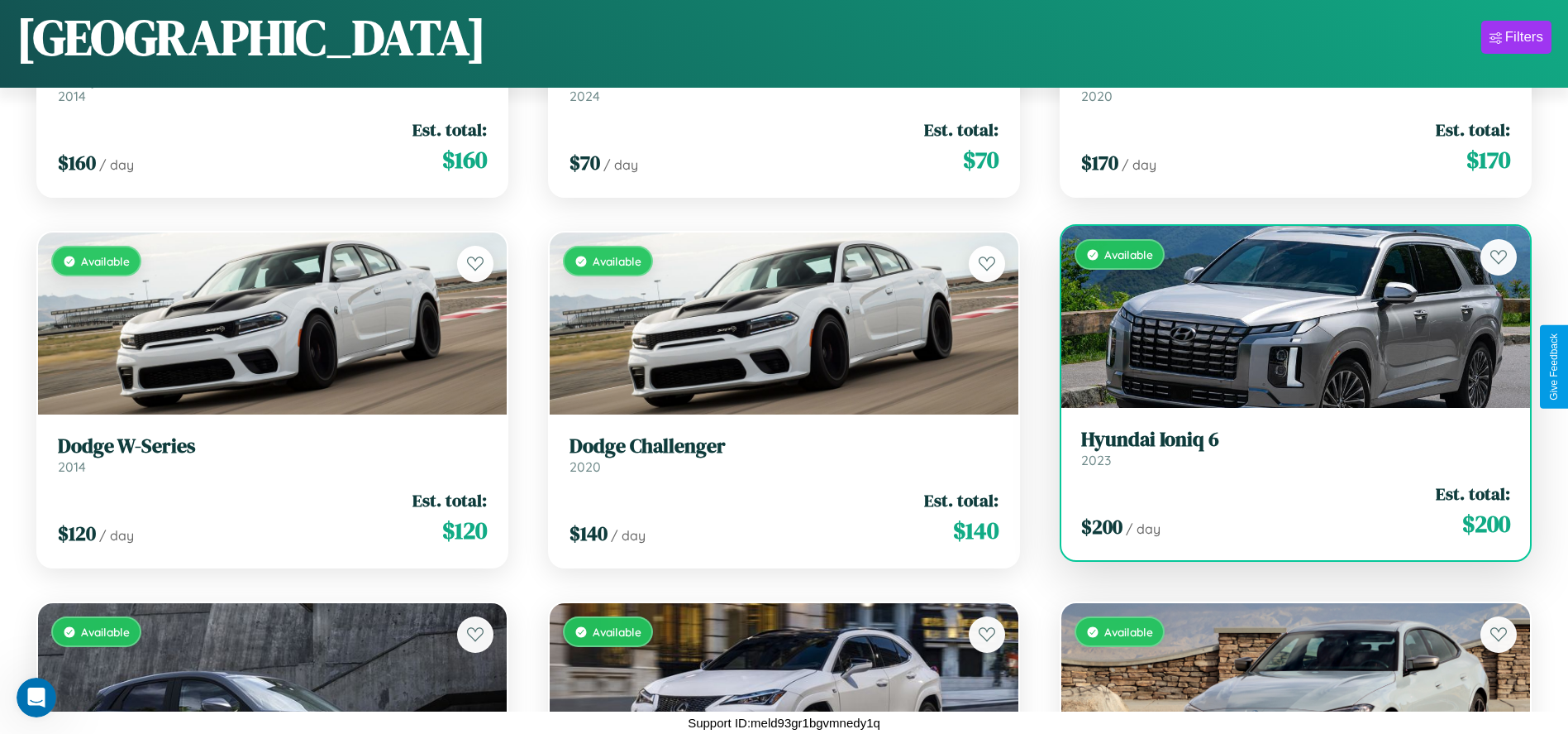
click at [1285, 448] on h3 "Hyundai Ioniq 6" at bounding box center [1295, 439] width 429 height 24
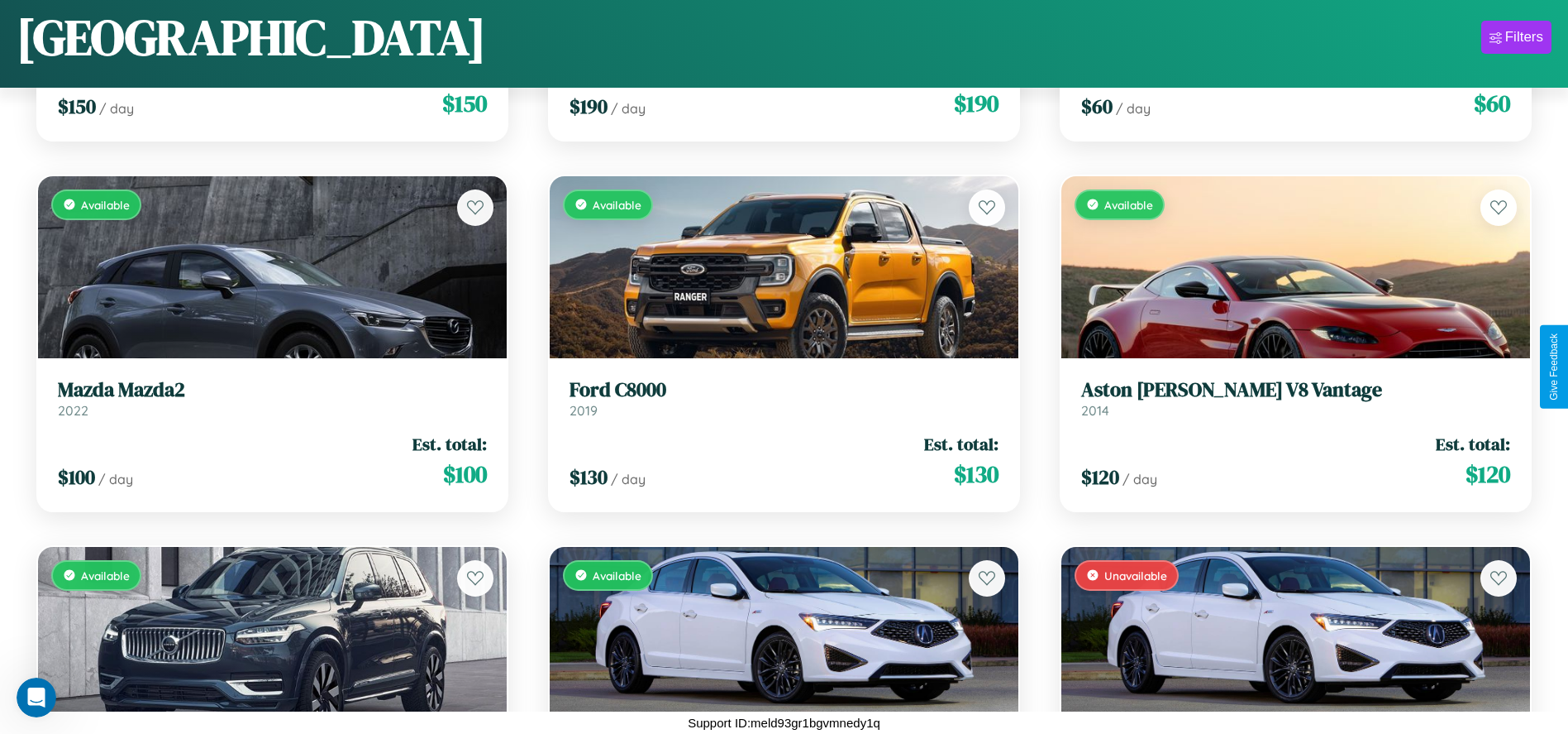
scroll to position [16168, 0]
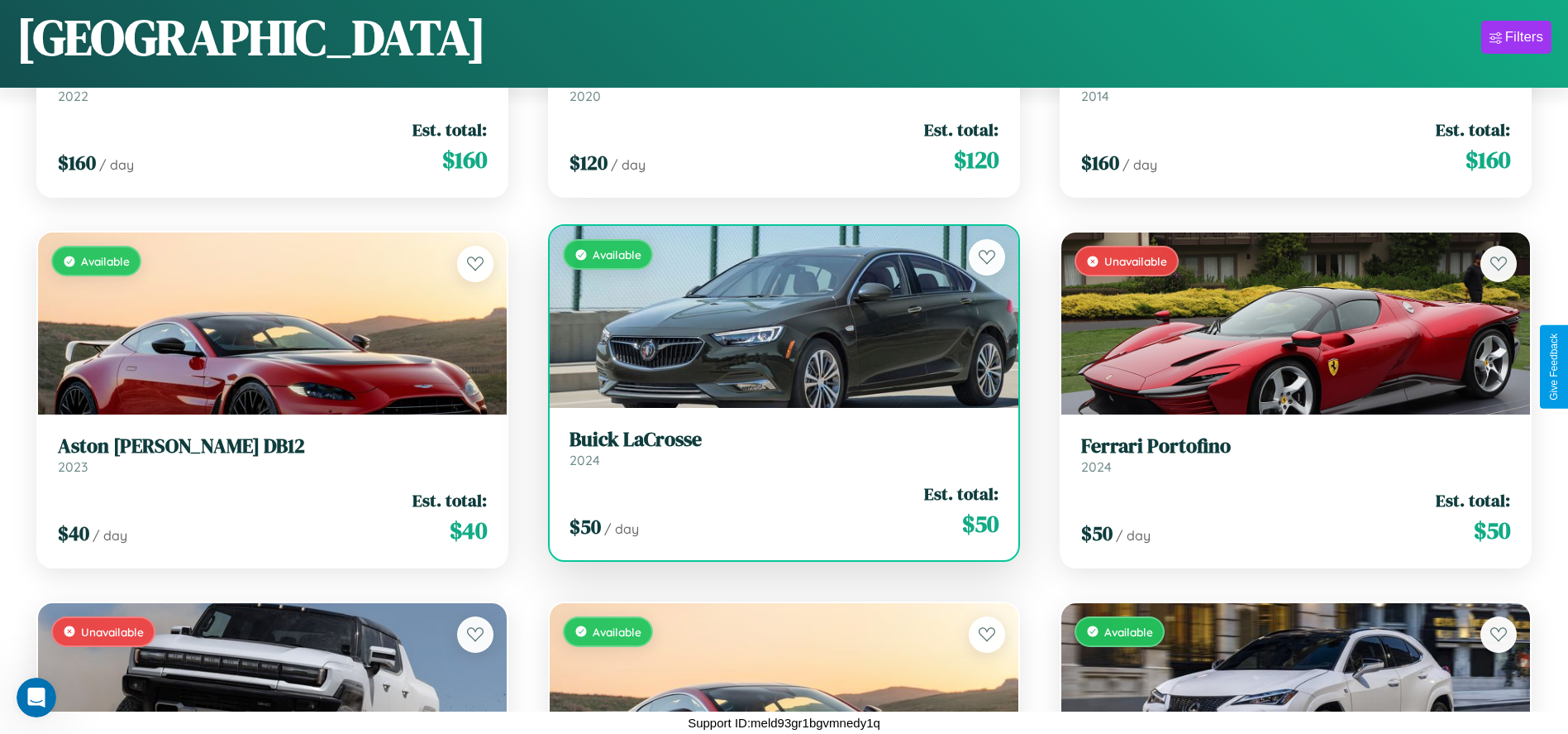
click at [778, 454] on link "Buick LaCrosse 2024" at bounding box center [784, 448] width 429 height 40
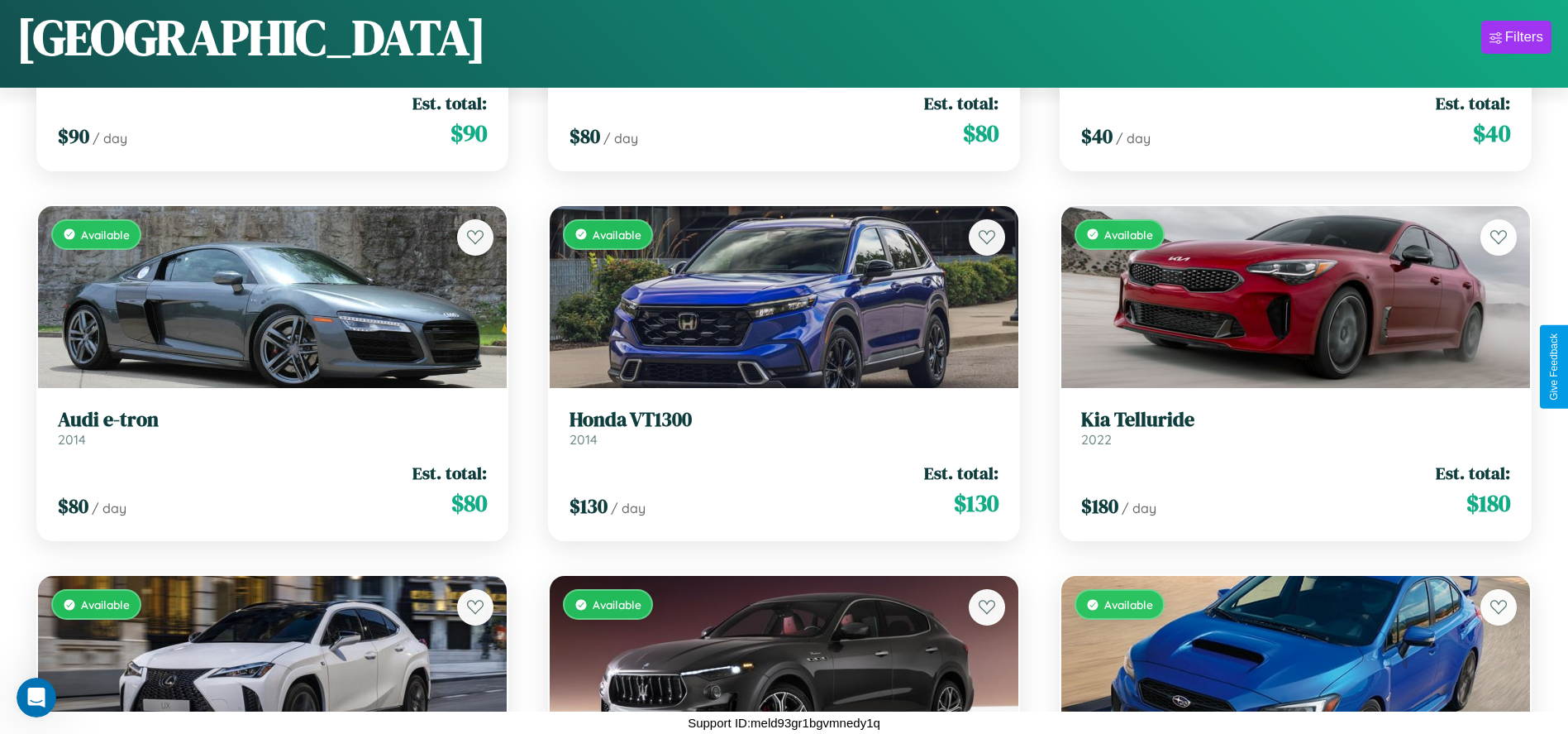
scroll to position [9872, 0]
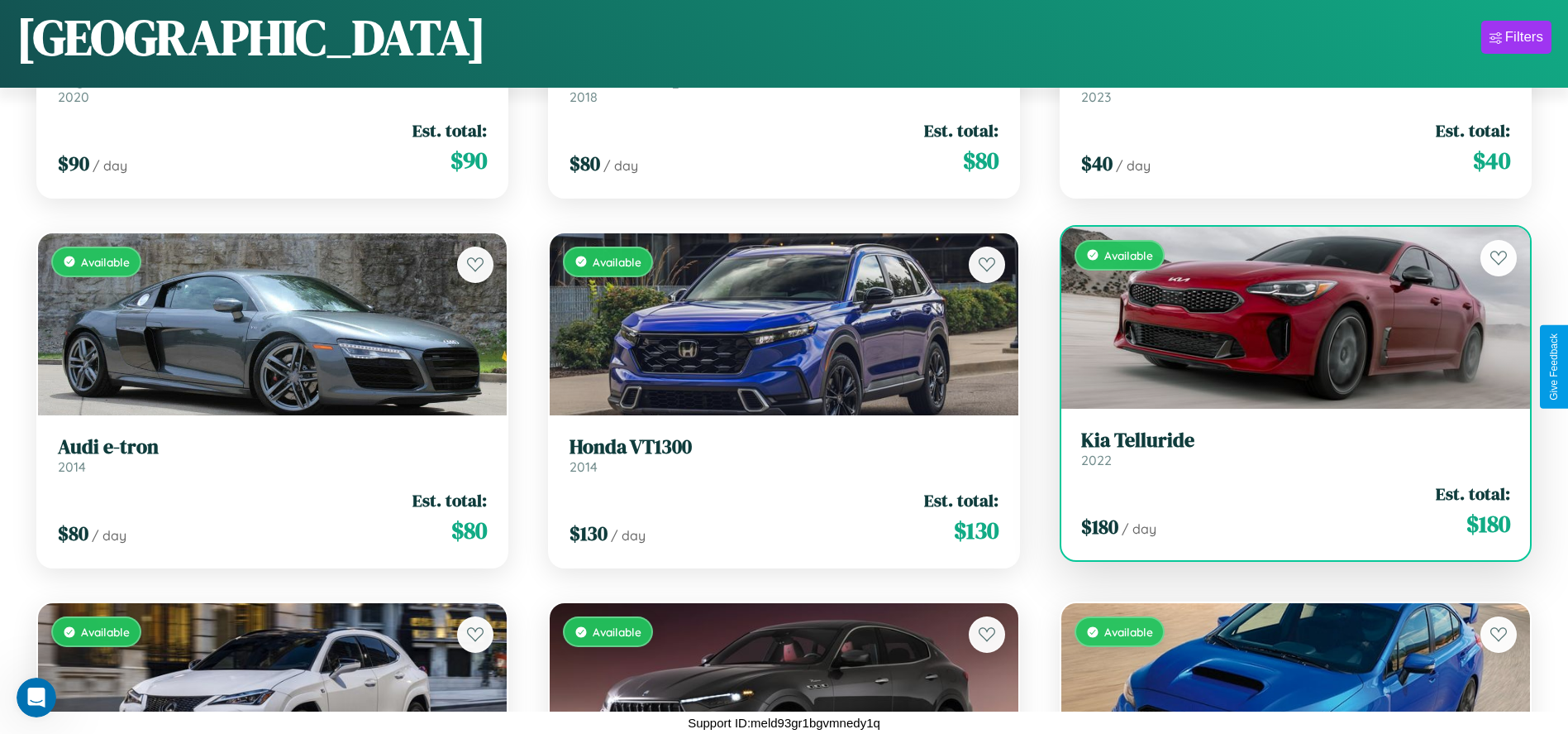
click at [1285, 448] on h3 "Kia Telluride" at bounding box center [1295, 440] width 429 height 24
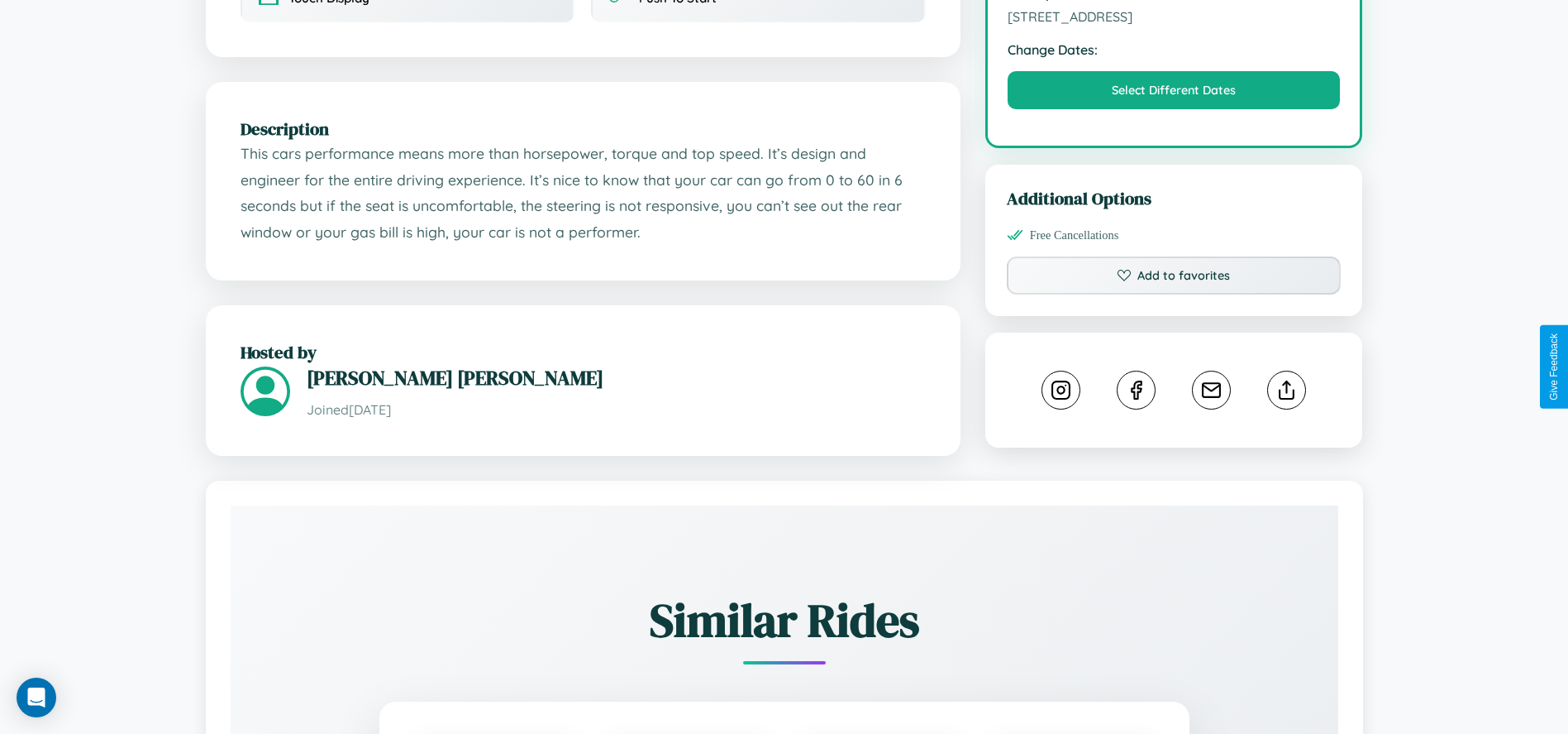
scroll to position [556, 0]
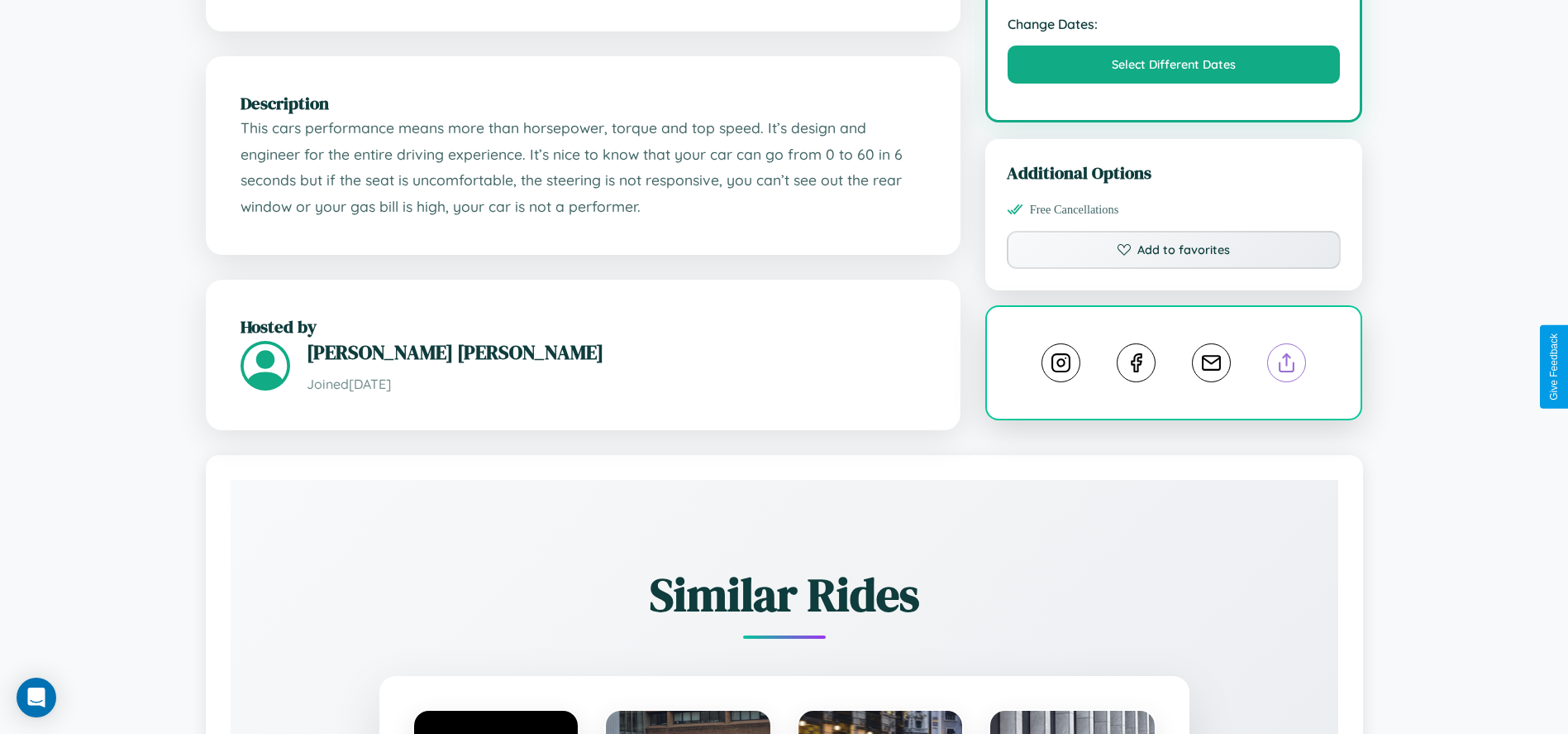
click at [1287, 364] on line at bounding box center [1287, 360] width 0 height 12
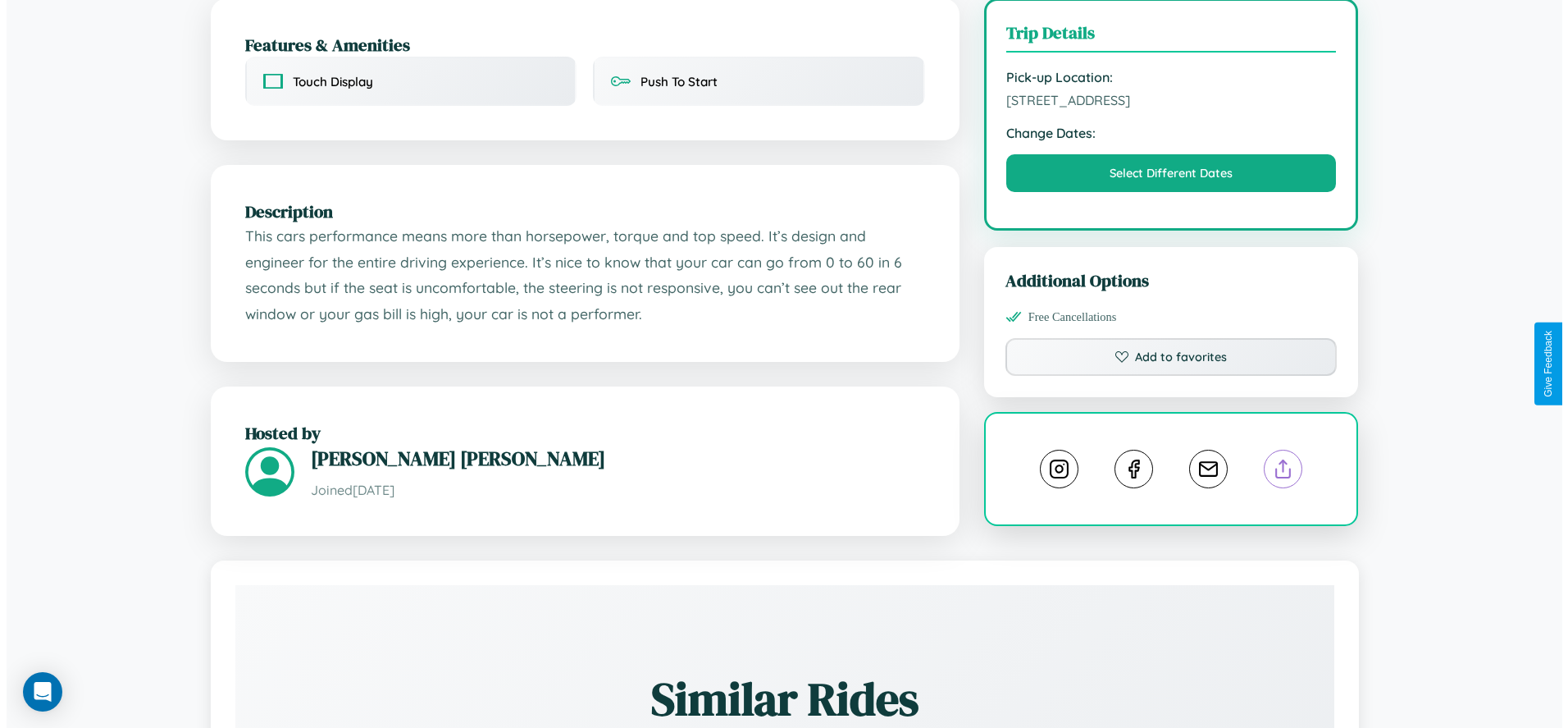
scroll to position [0, 0]
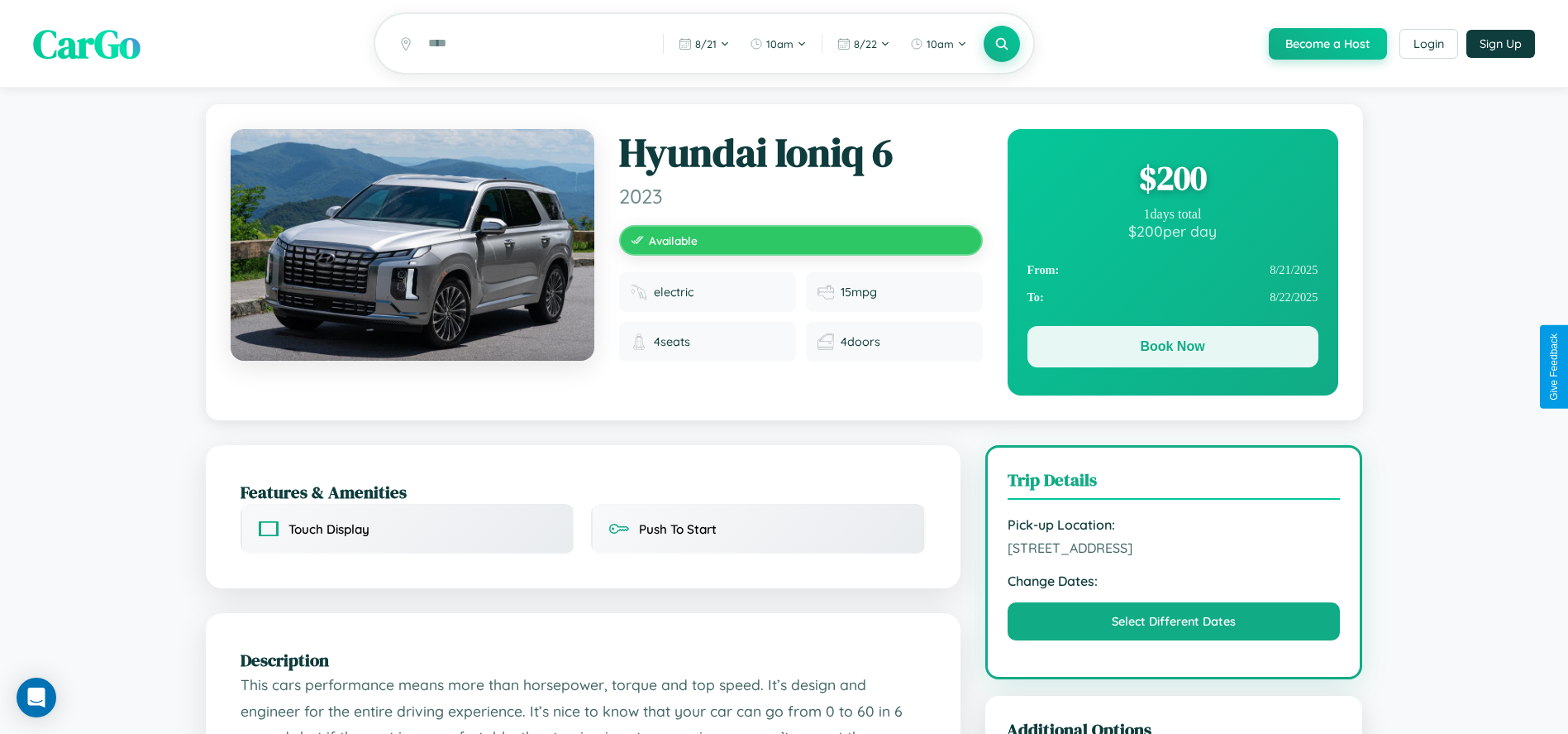
click at [1172, 349] on button "Book Now" at bounding box center [1173, 346] width 291 height 41
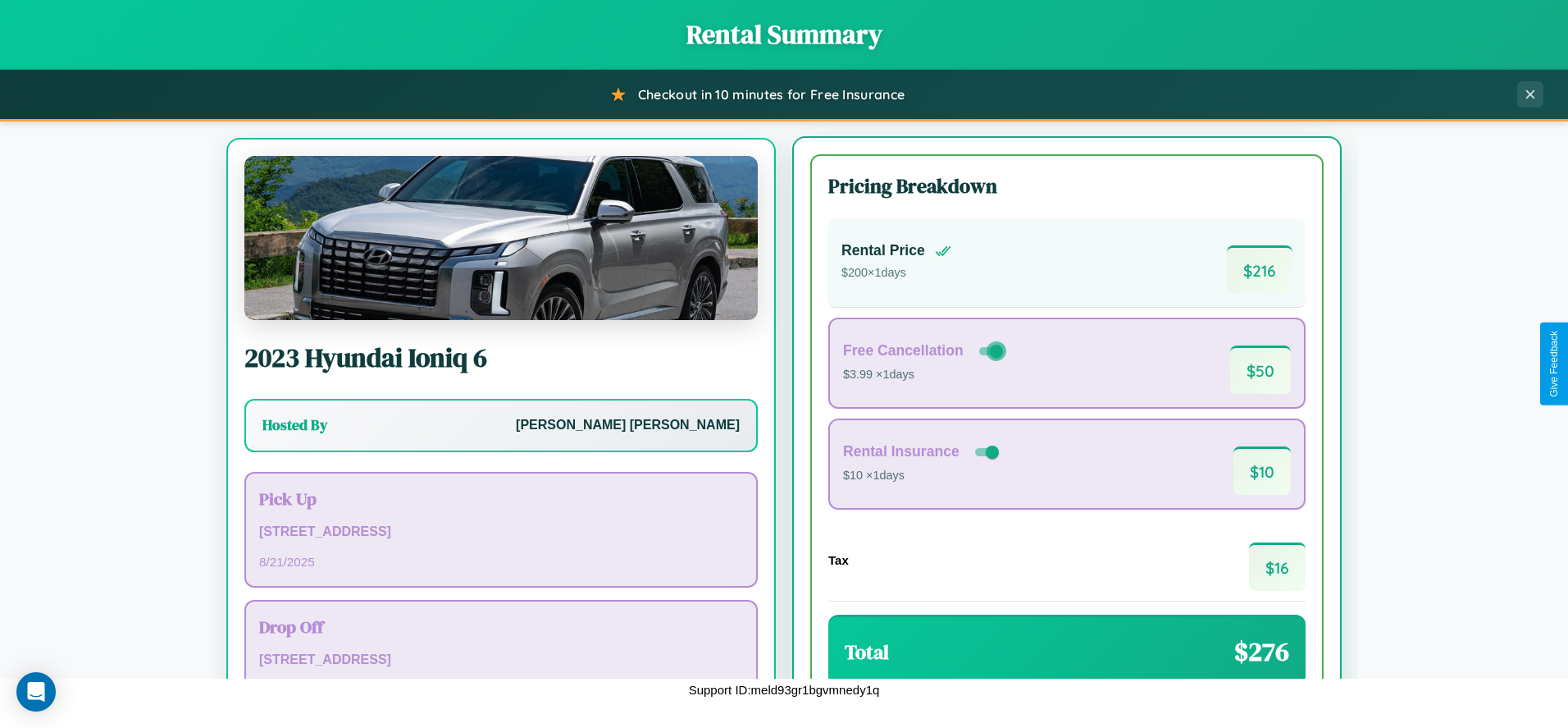
scroll to position [103, 0]
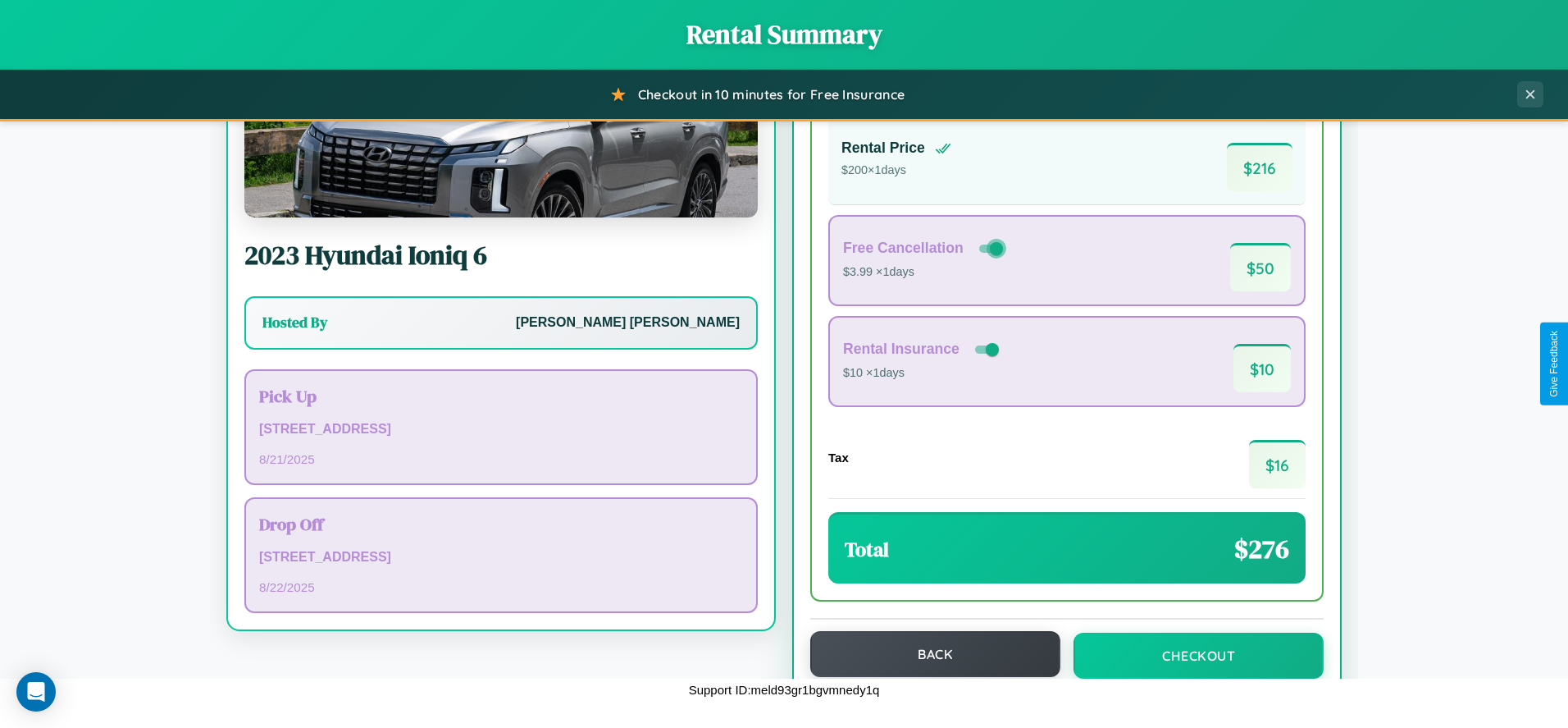
click at [927, 654] on button "Back" at bounding box center [935, 654] width 250 height 46
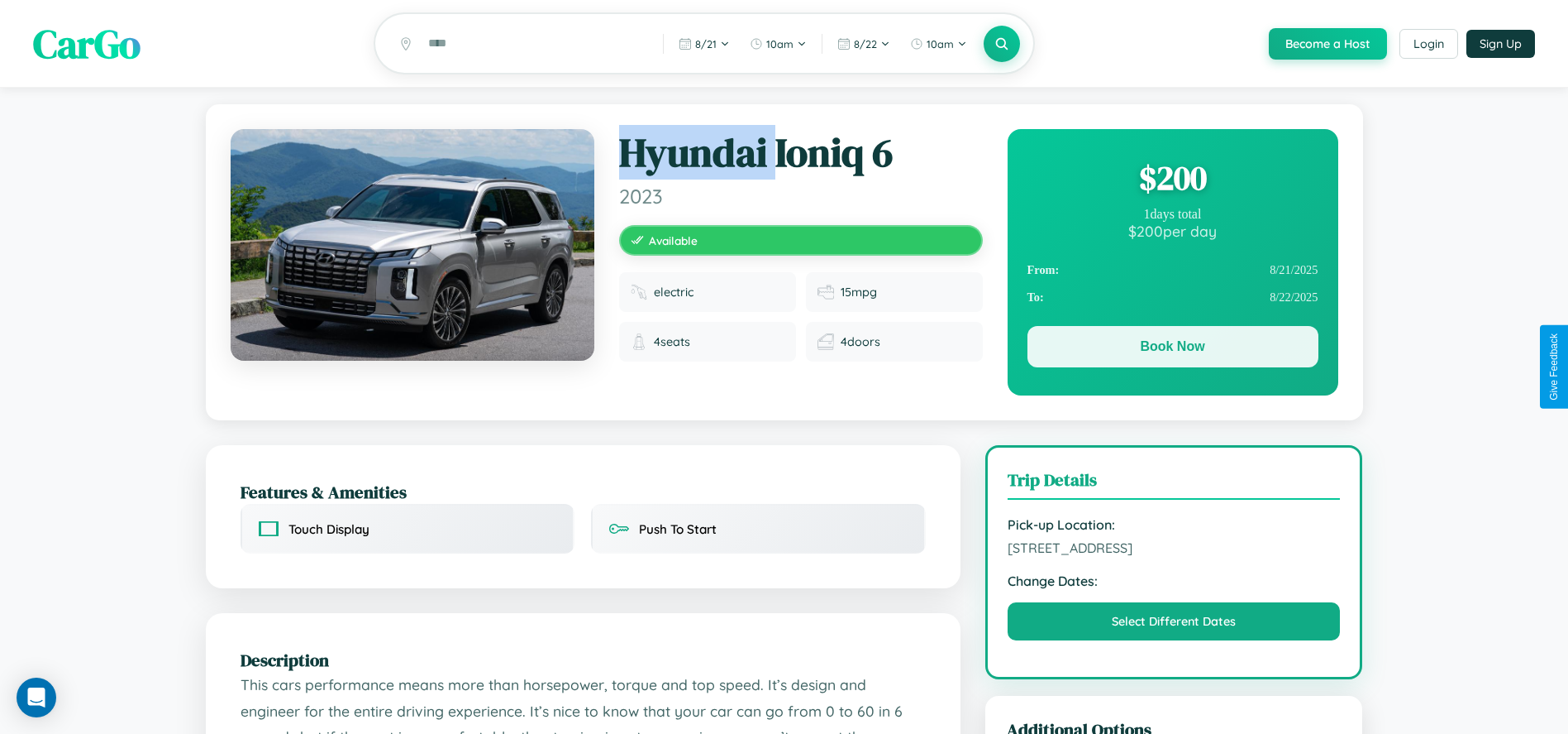
click at [1172, 349] on button "Book Now" at bounding box center [1173, 346] width 291 height 41
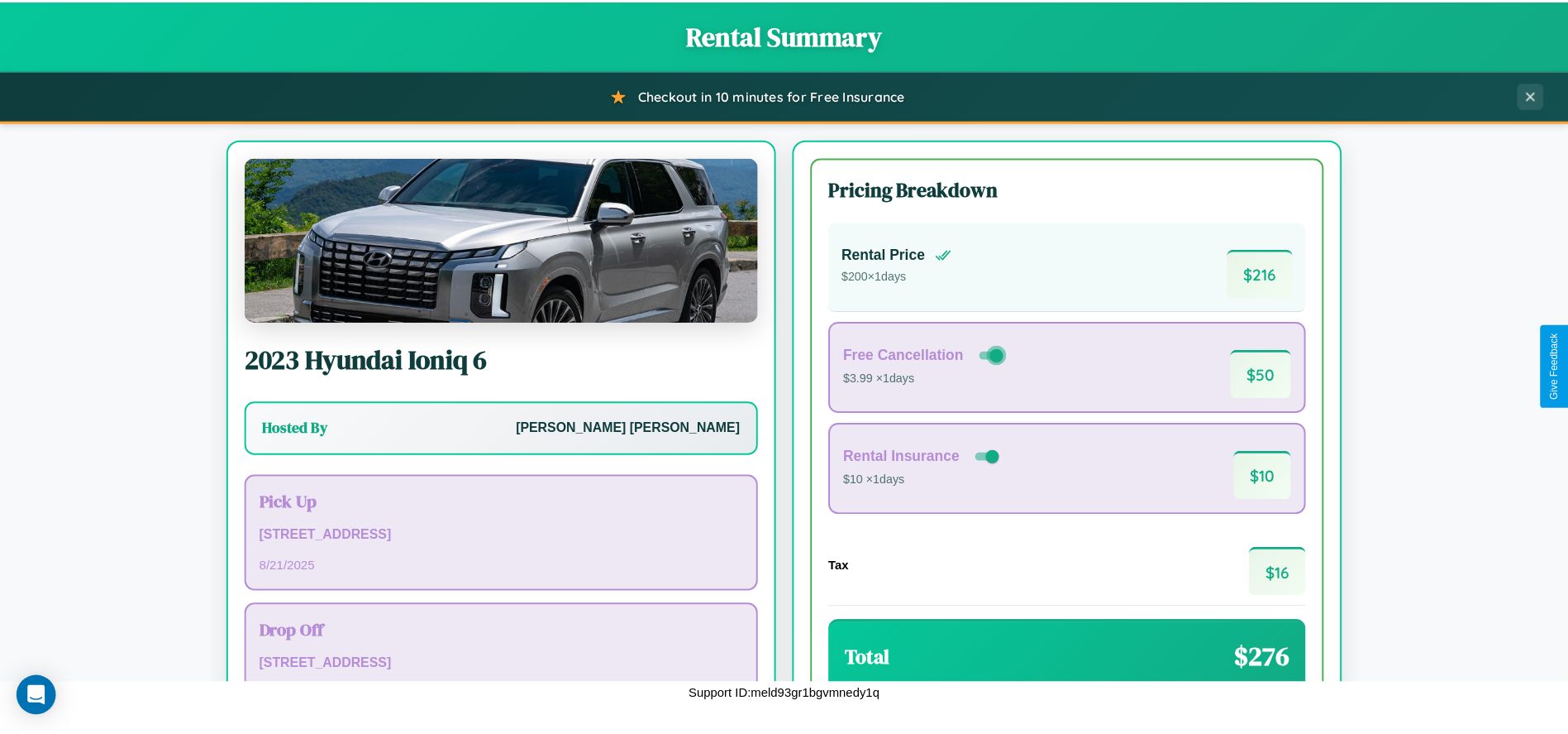
scroll to position [140, 0]
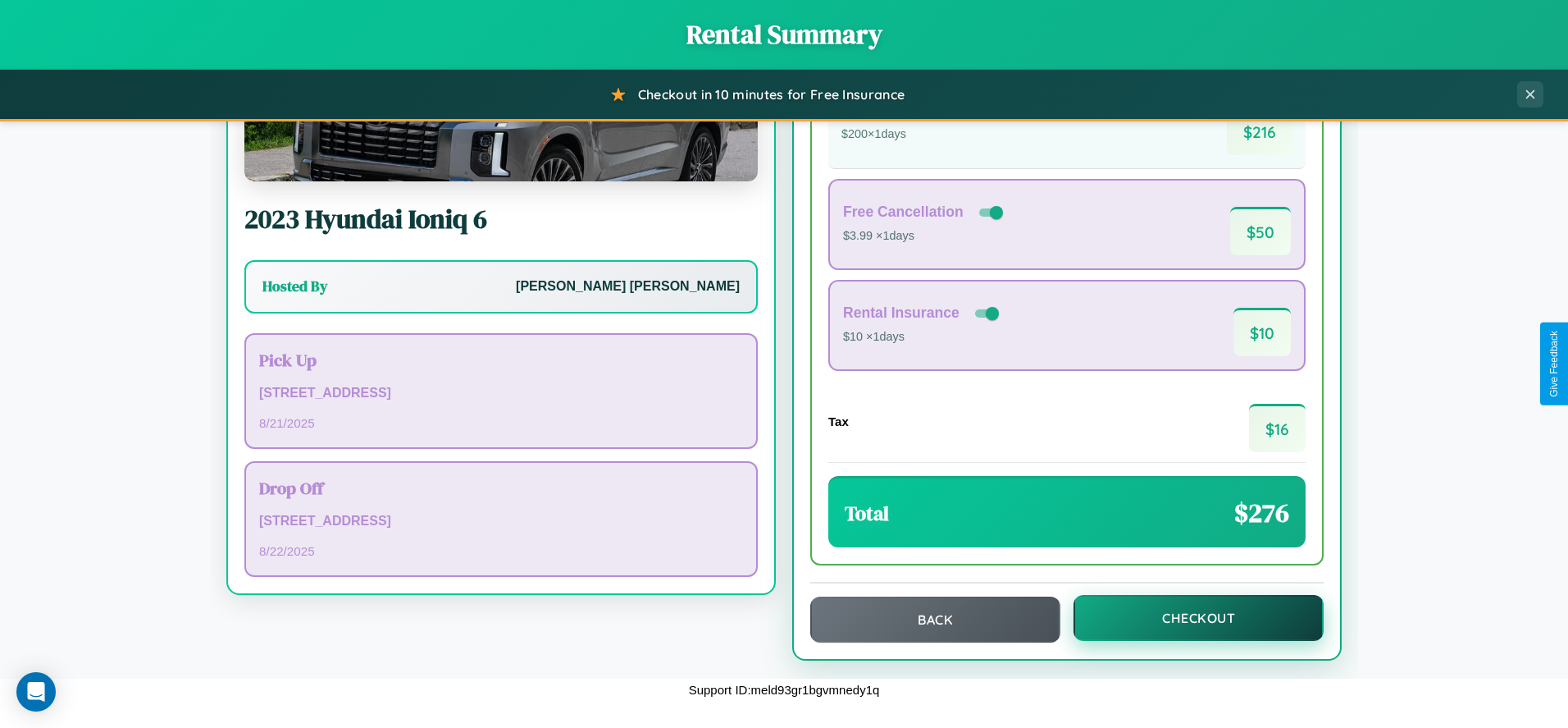
click at [1187, 618] on button "Checkout" at bounding box center [1198, 617] width 250 height 46
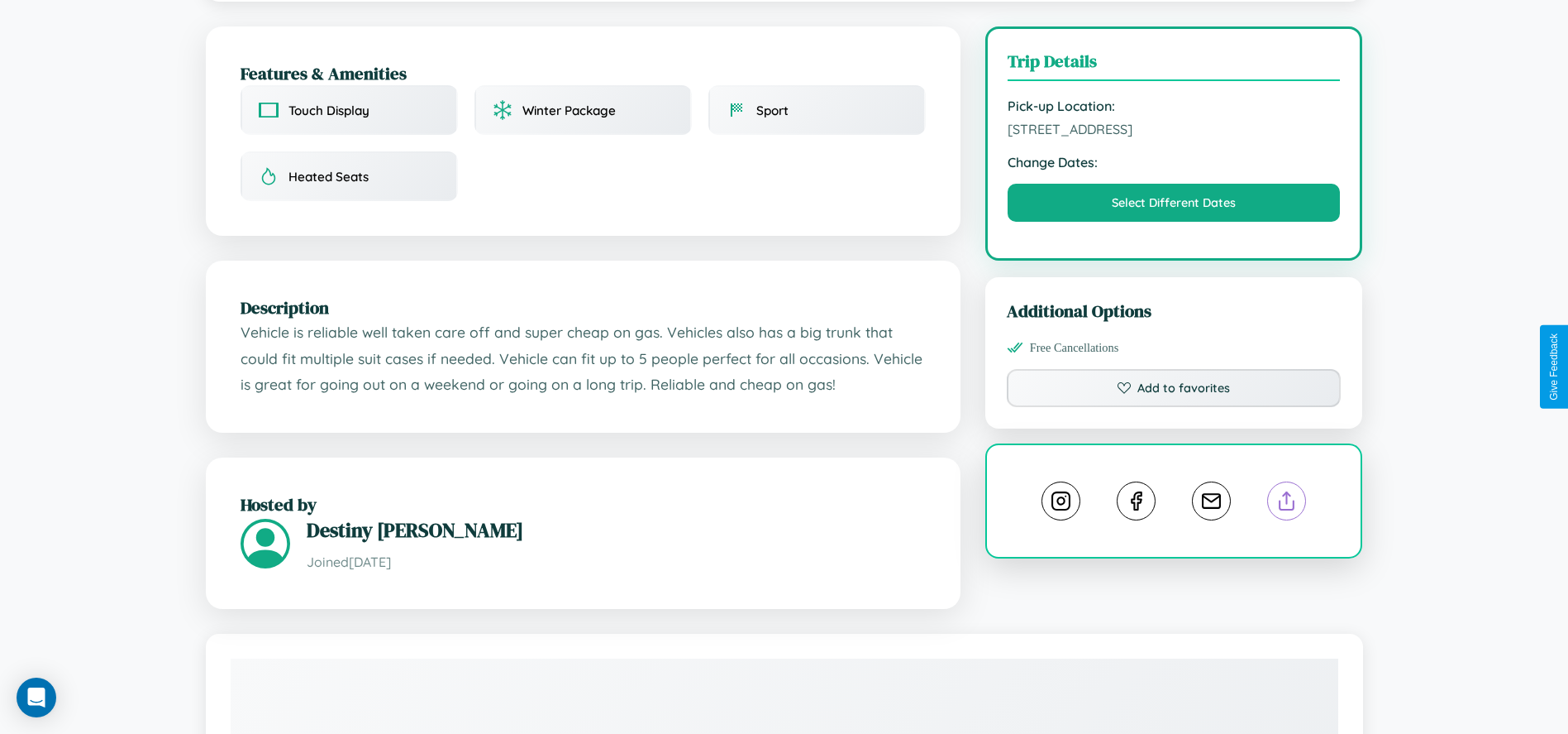
scroll to position [556, 0]
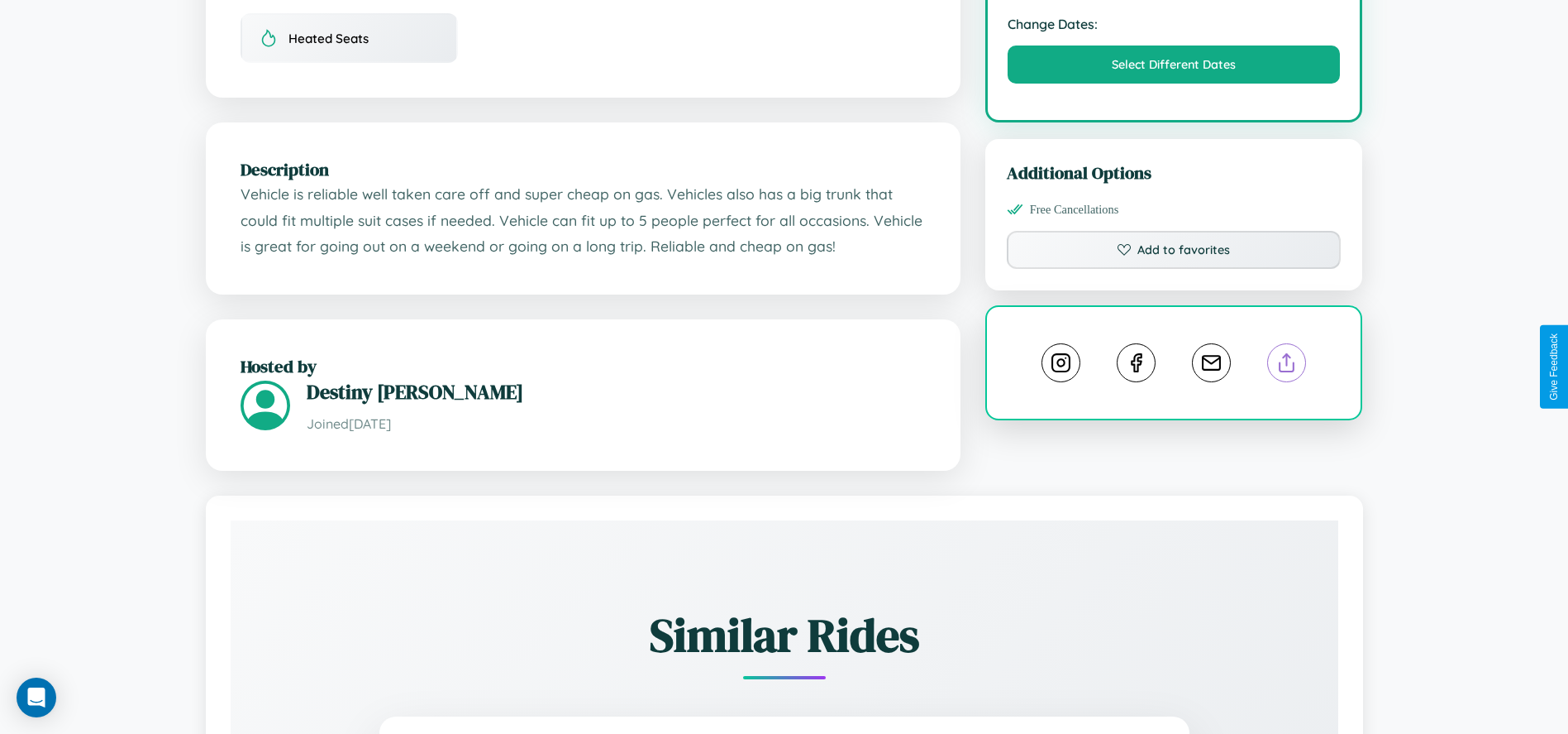
click at [1287, 365] on line at bounding box center [1287, 360] width 0 height 12
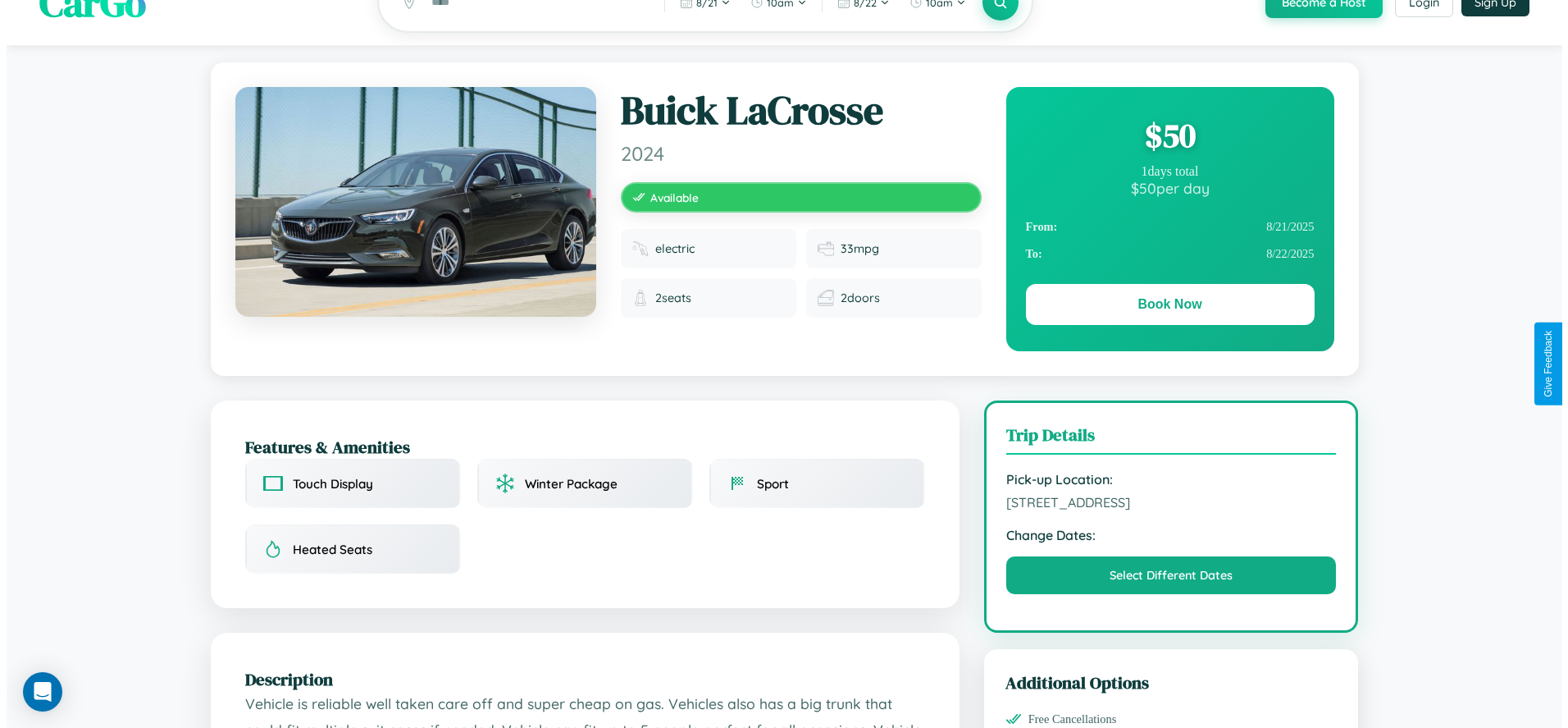
scroll to position [0, 0]
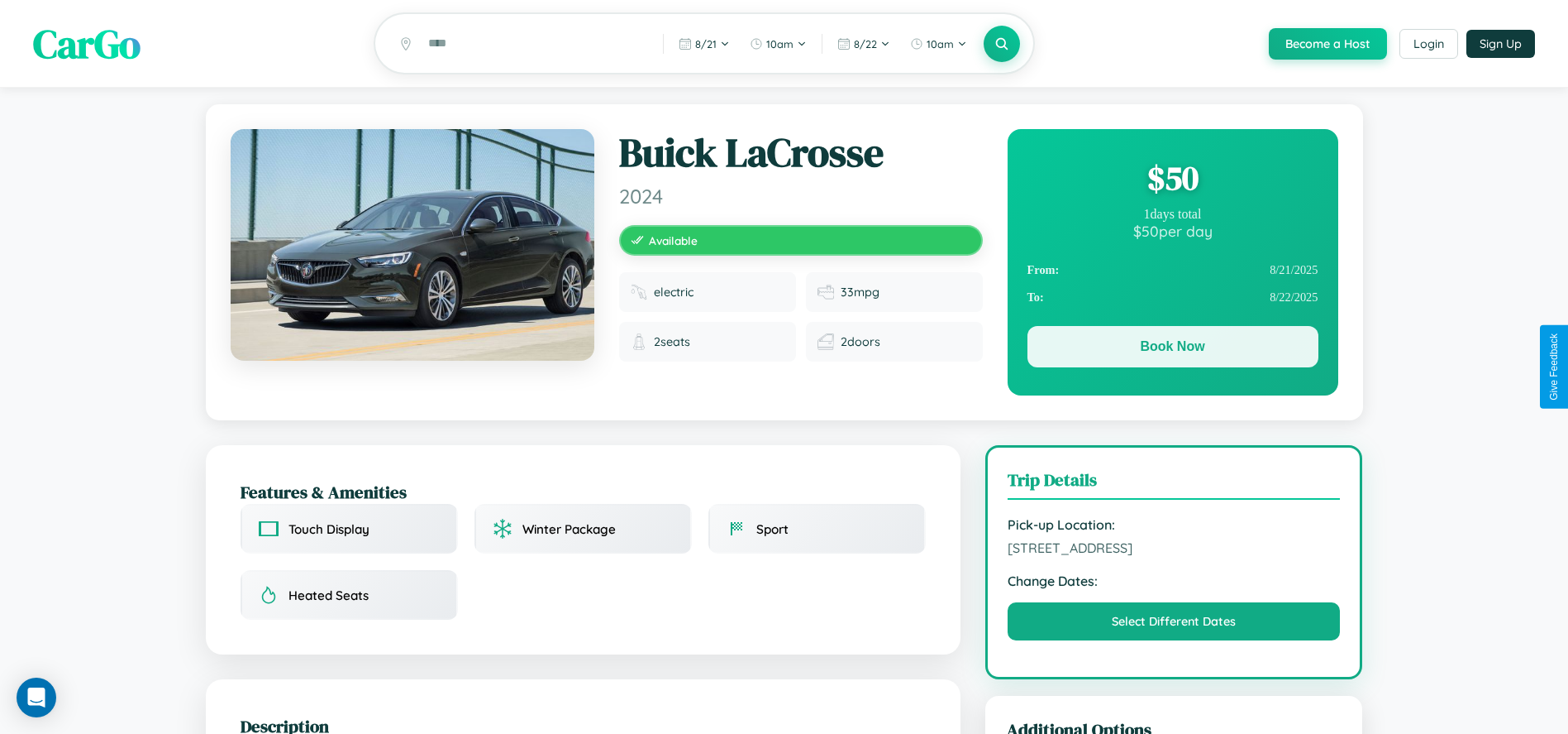
click at [1172, 349] on button "Book Now" at bounding box center [1173, 346] width 291 height 41
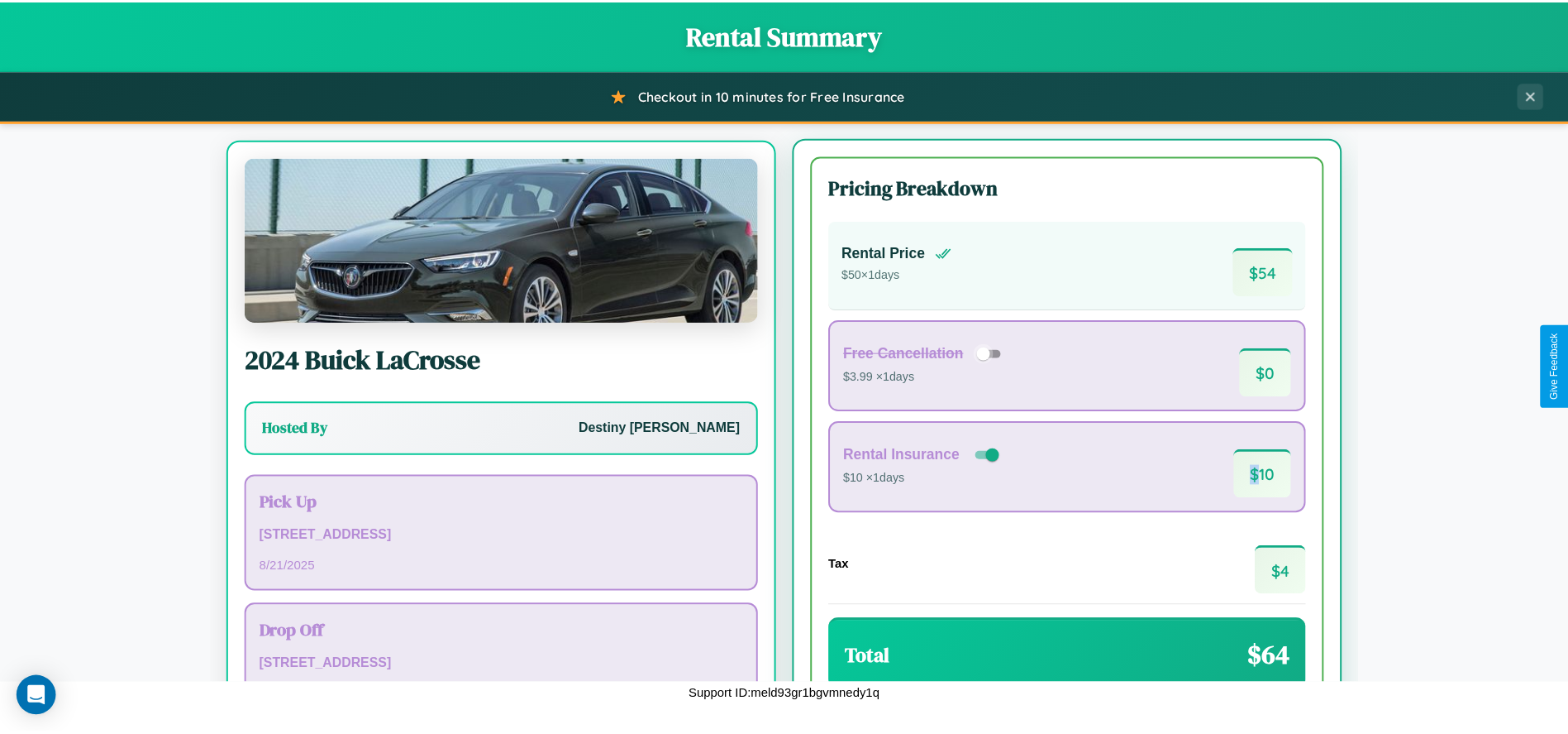
scroll to position [104, 0]
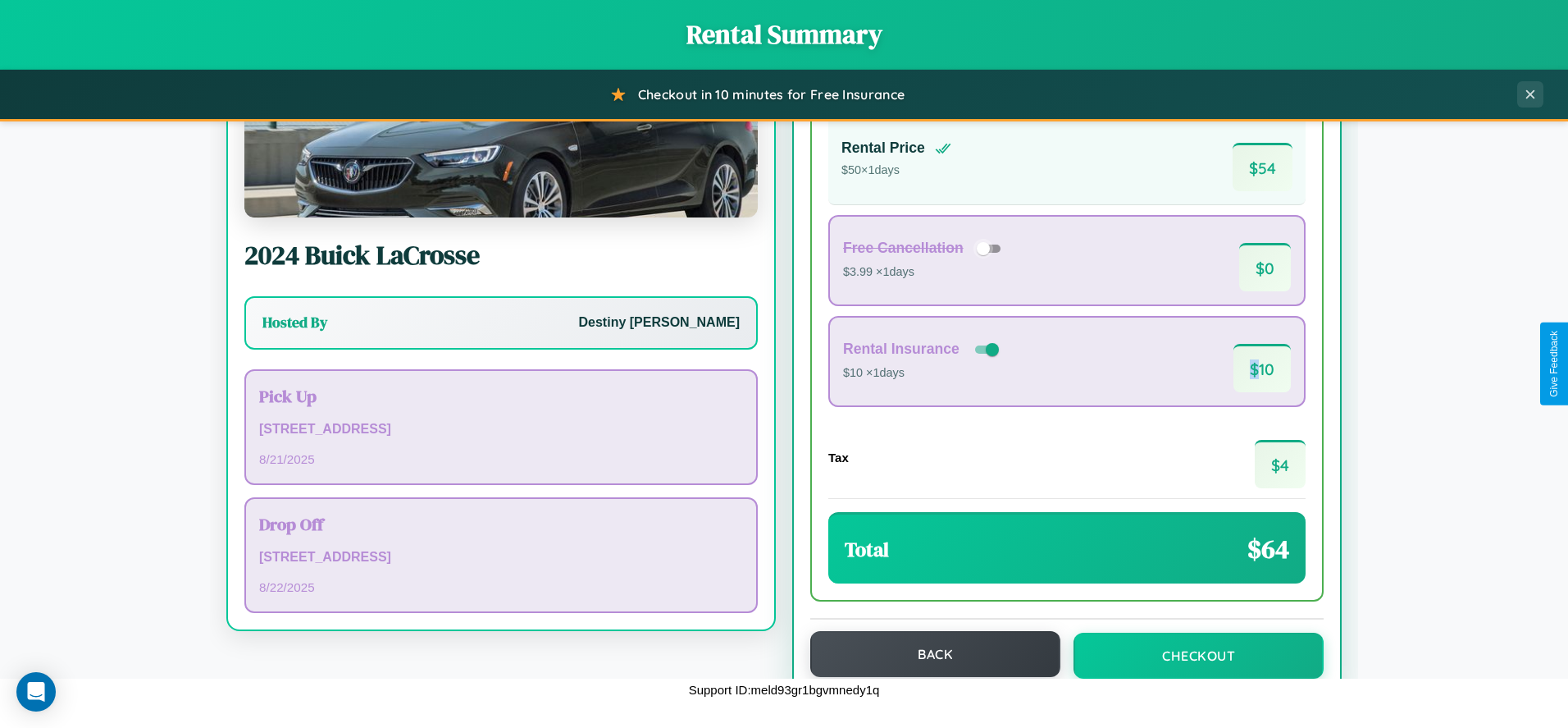
click at [927, 655] on button "Back" at bounding box center [935, 654] width 250 height 46
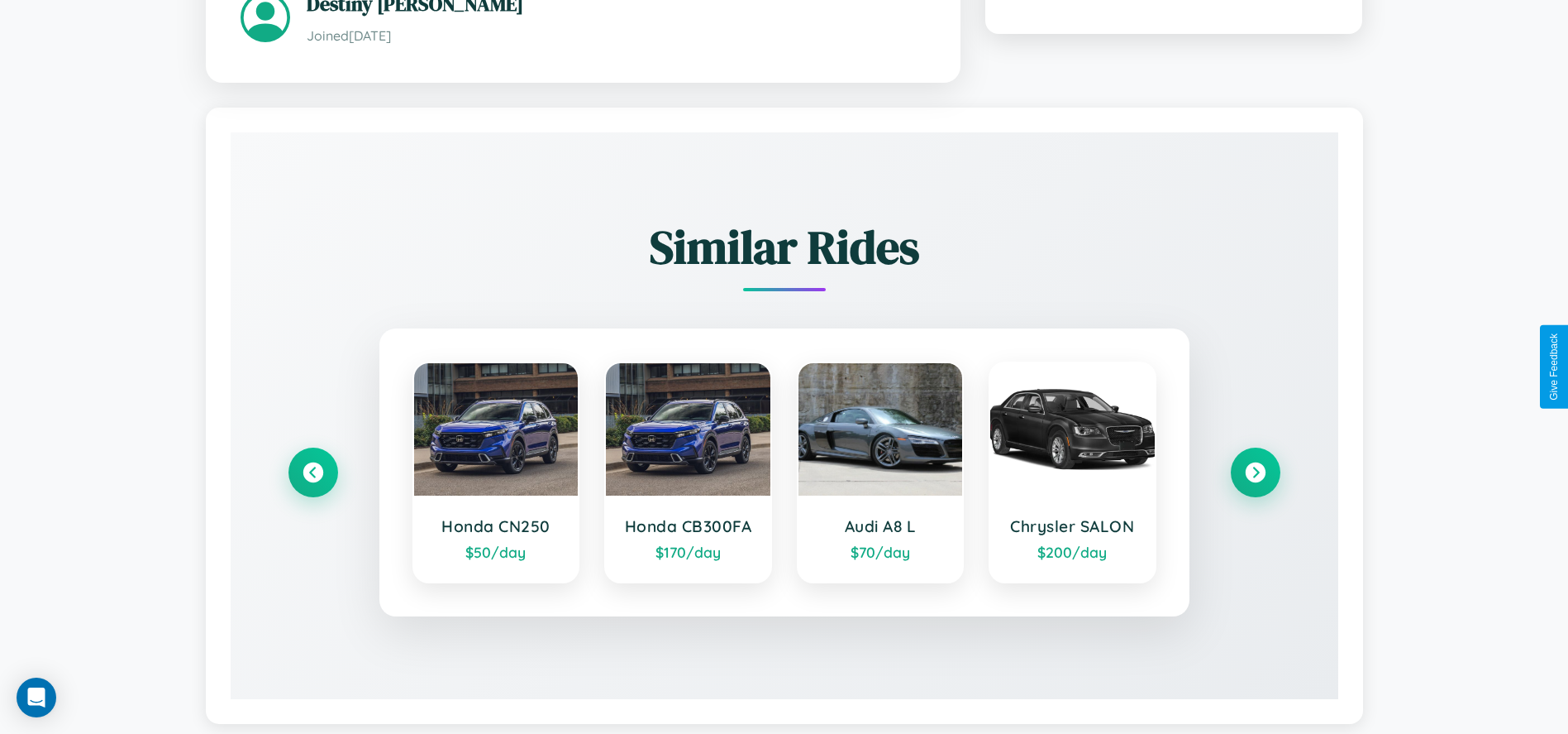
scroll to position [976, 0]
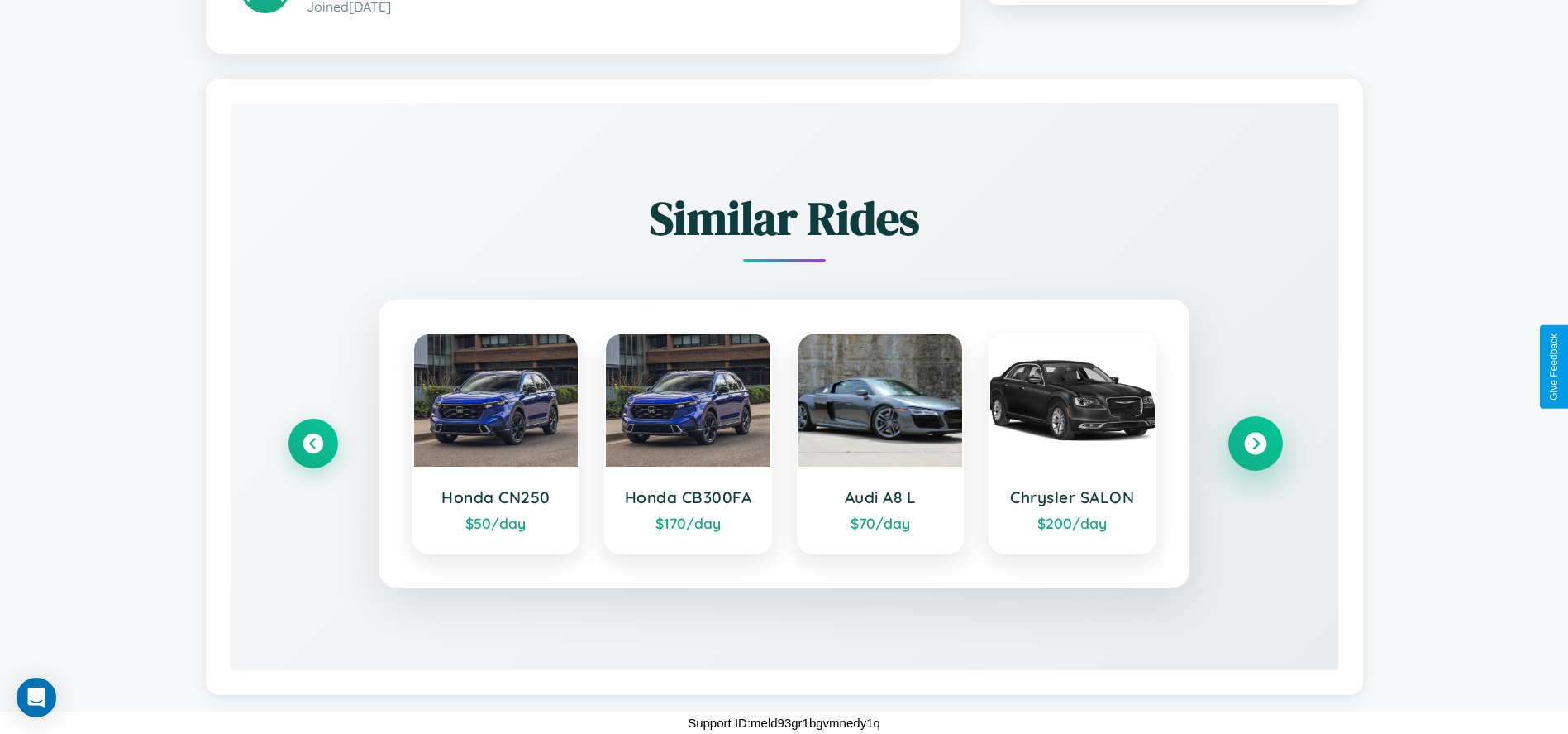
click at [1254, 443] on icon at bounding box center [1255, 443] width 23 height 23
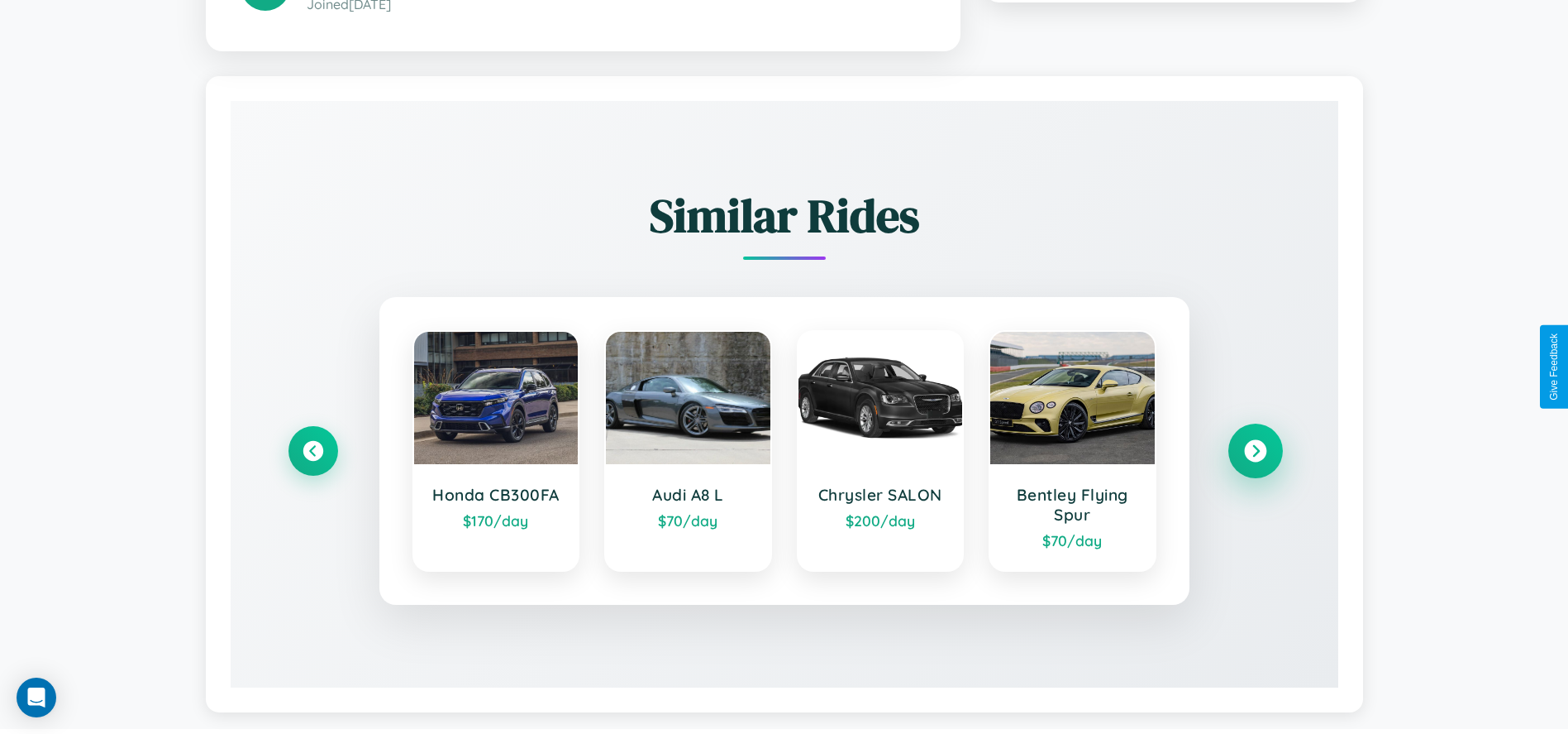
click at [1254, 452] on icon at bounding box center [1255, 450] width 23 height 23
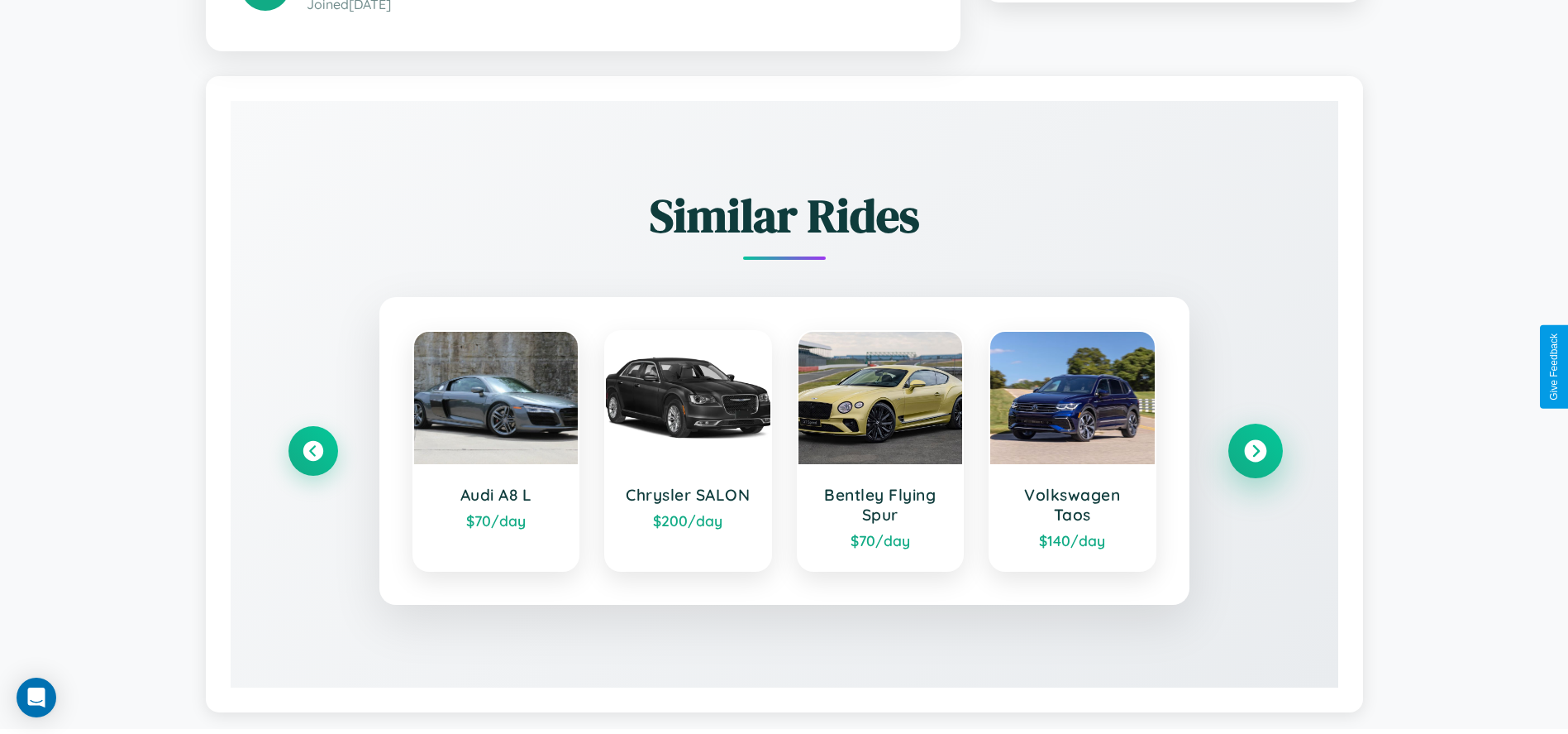
click at [1254, 452] on icon at bounding box center [1255, 450] width 23 height 23
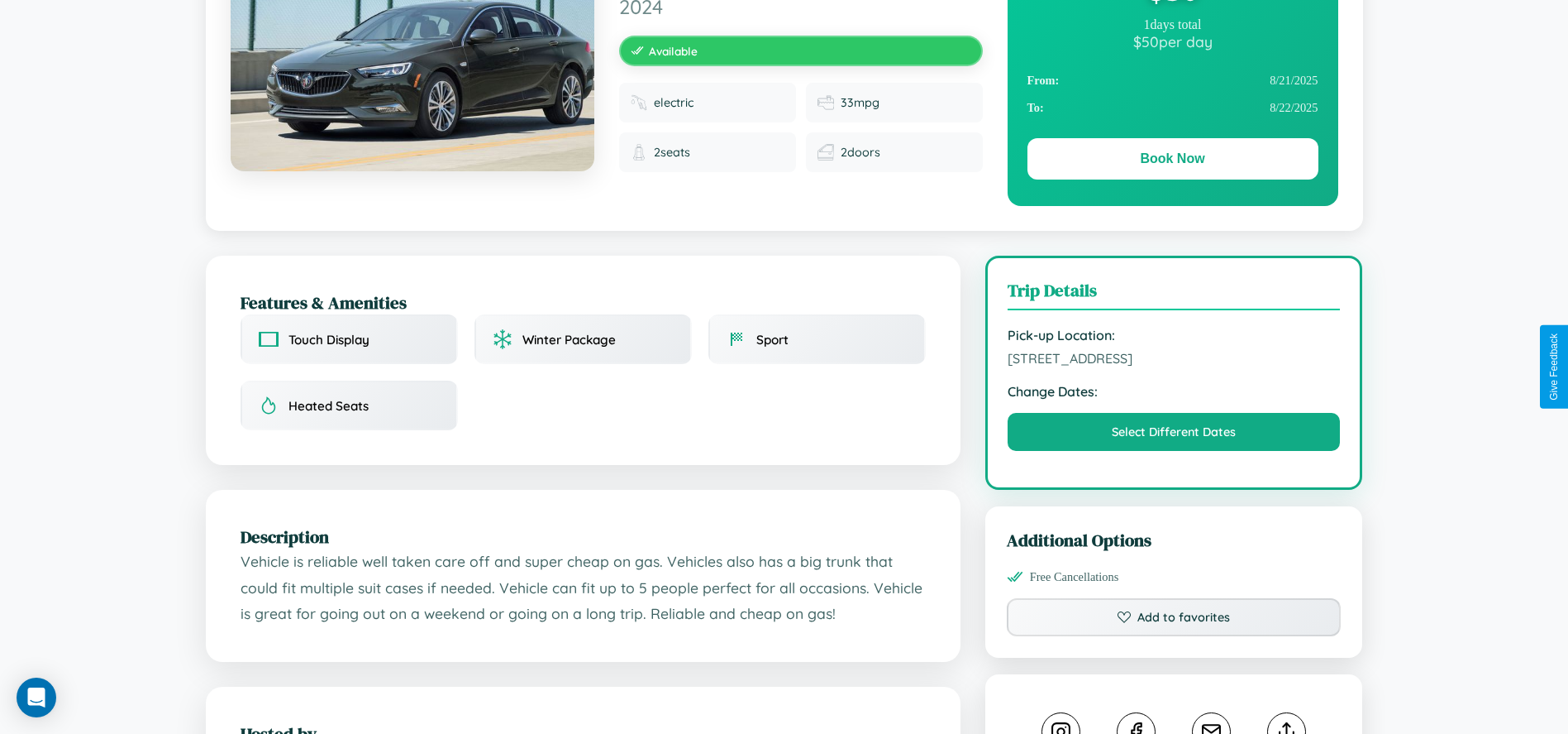
scroll to position [184, 0]
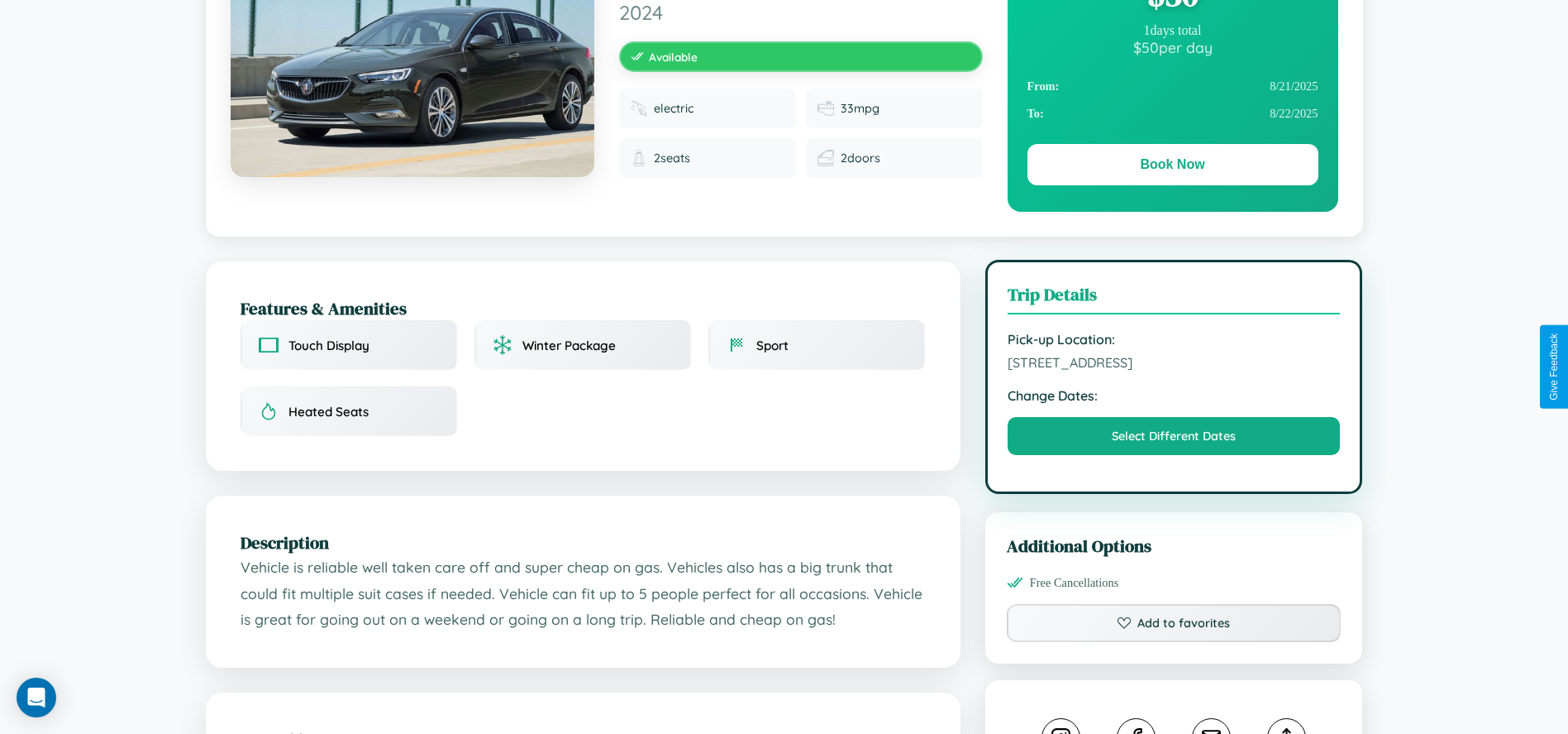
click at [1173, 364] on span "5240 Liberty Street Athens 27748 Greece" at bounding box center [1174, 363] width 333 height 17
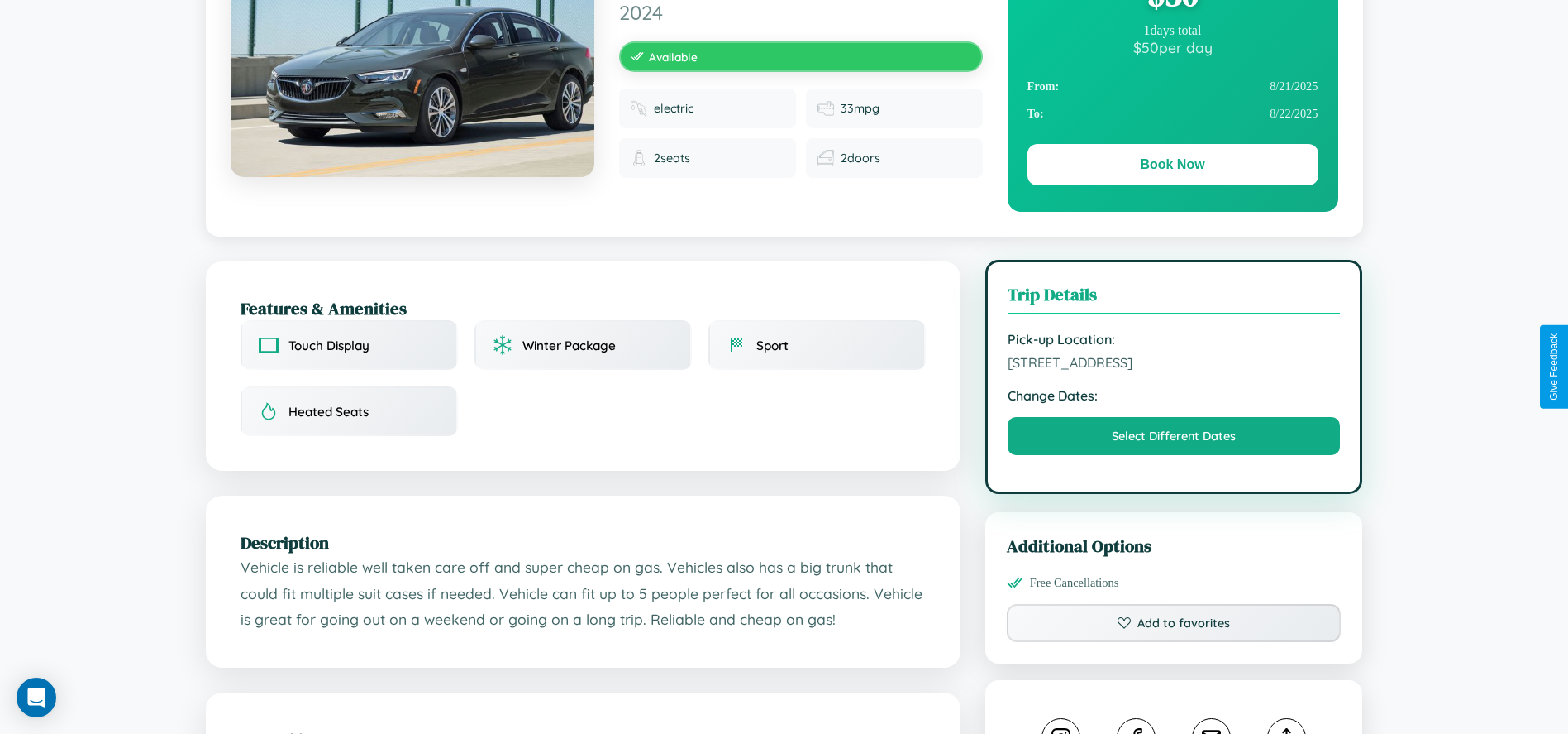
click at [1173, 364] on span "5240 Liberty Street Athens 27748 Greece" at bounding box center [1174, 363] width 333 height 17
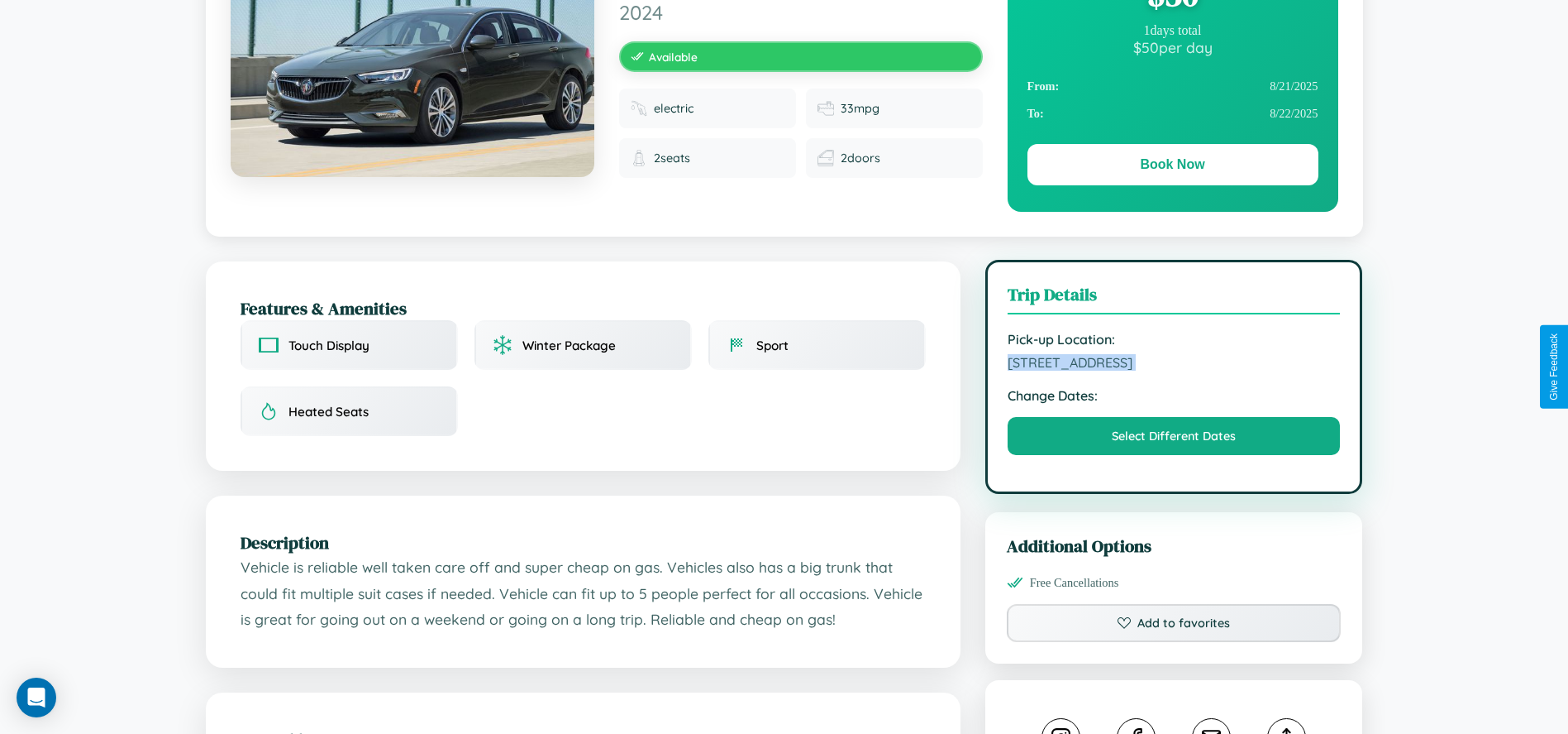
click at [1173, 364] on span "5240 Liberty Street Athens 27748 Greece" at bounding box center [1174, 363] width 333 height 17
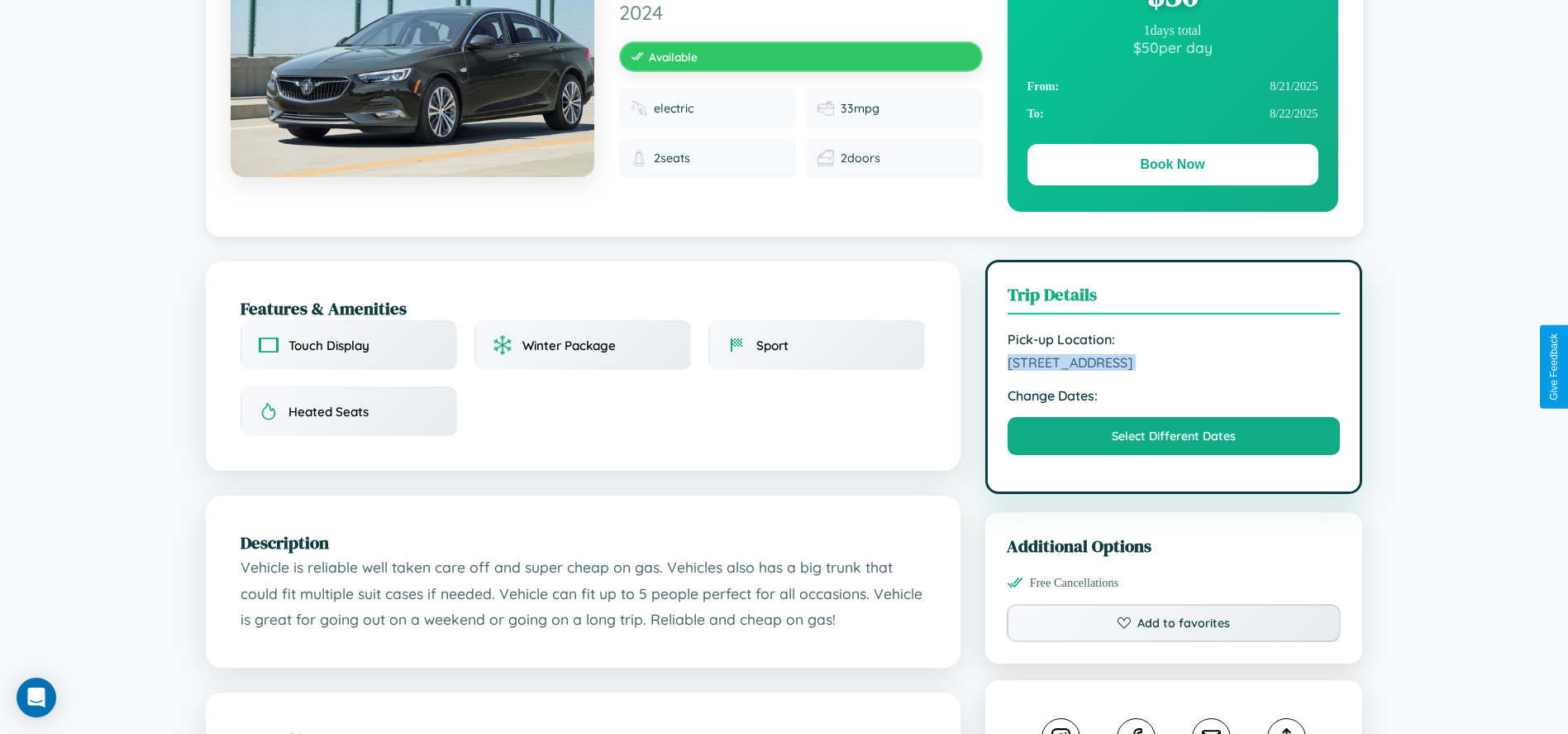
click at [1173, 364] on span "5240 Liberty Street Athens 27748 Greece" at bounding box center [1174, 363] width 333 height 17
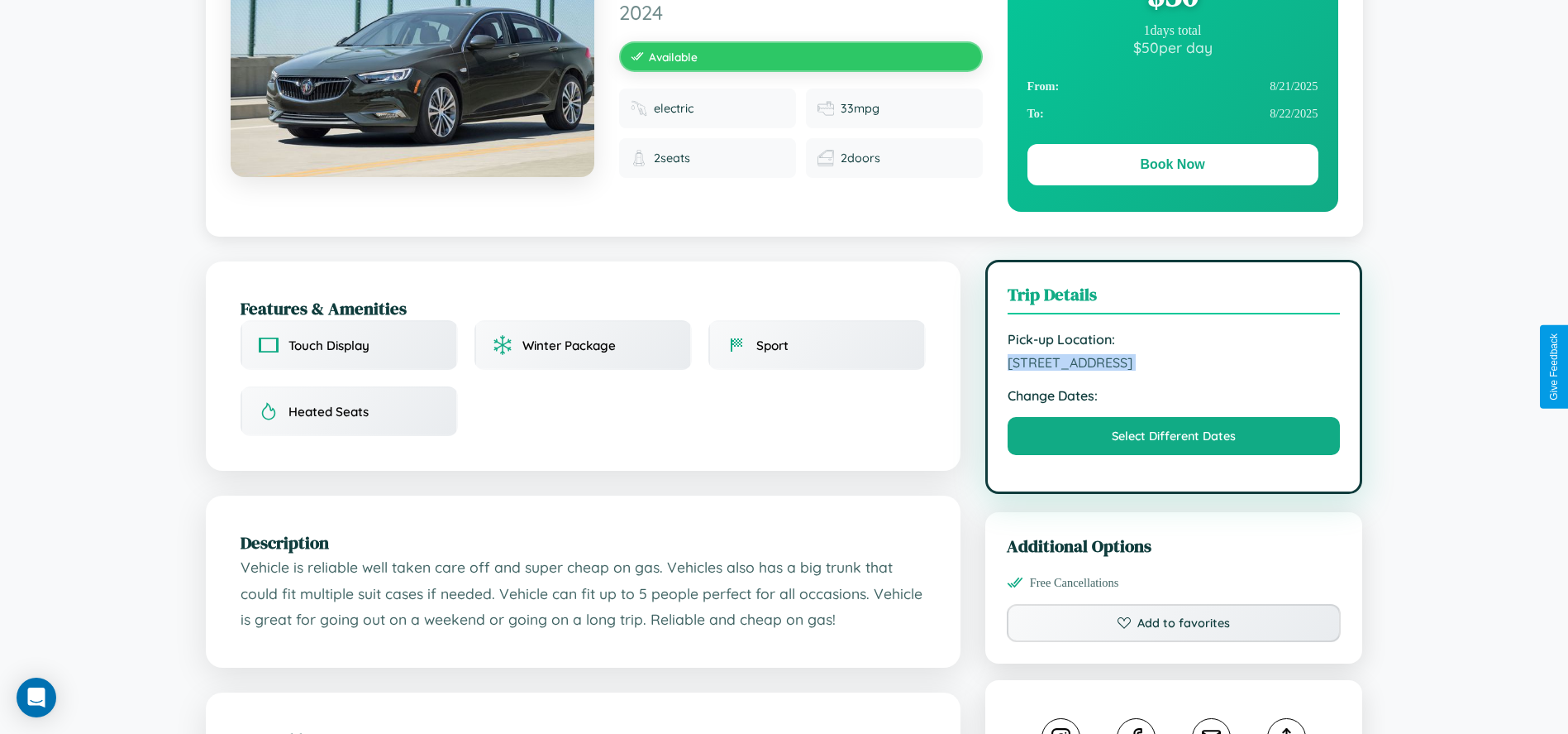
click at [1173, 364] on span "5240 Liberty Street Athens 27748 Greece" at bounding box center [1174, 363] width 333 height 17
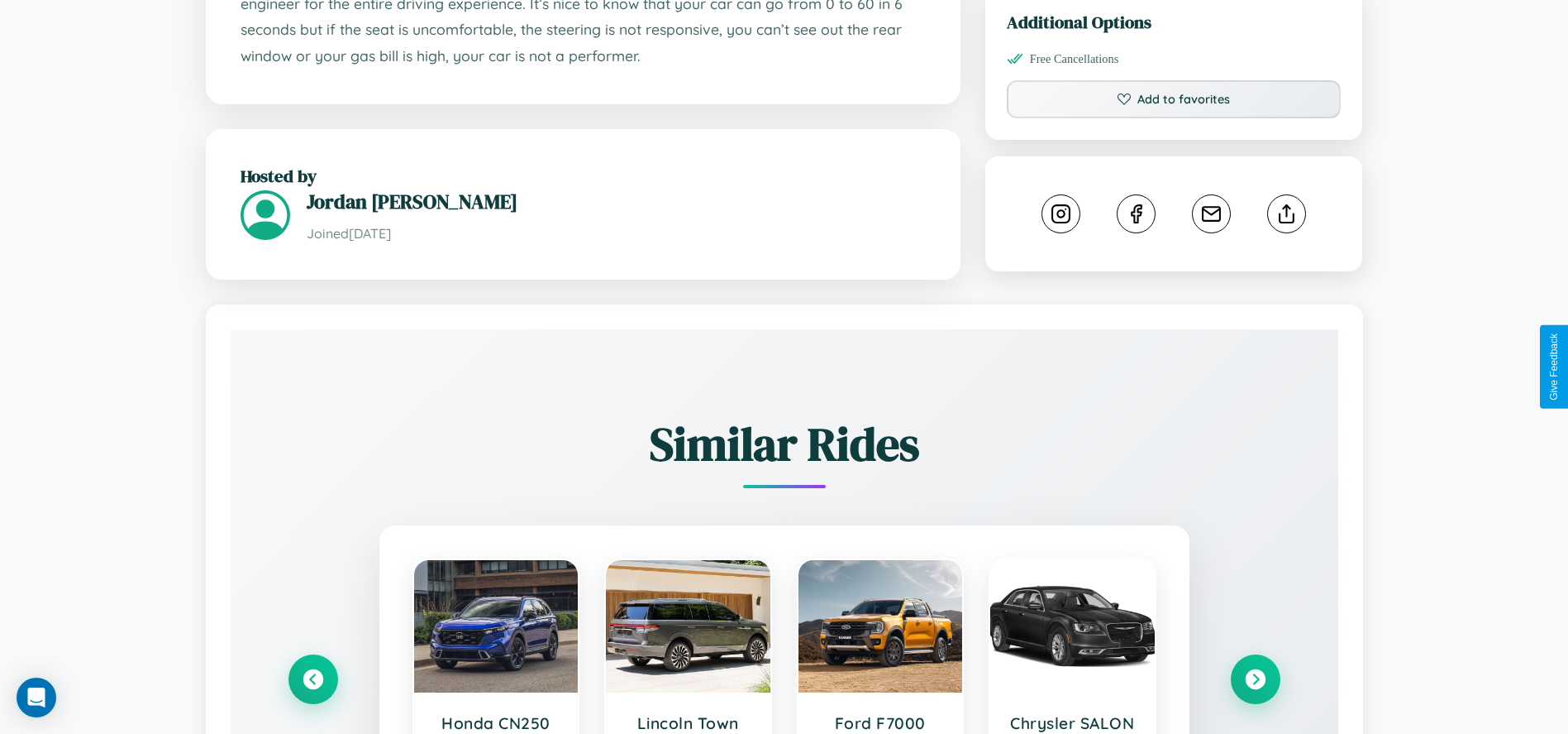
scroll to position [955, 0]
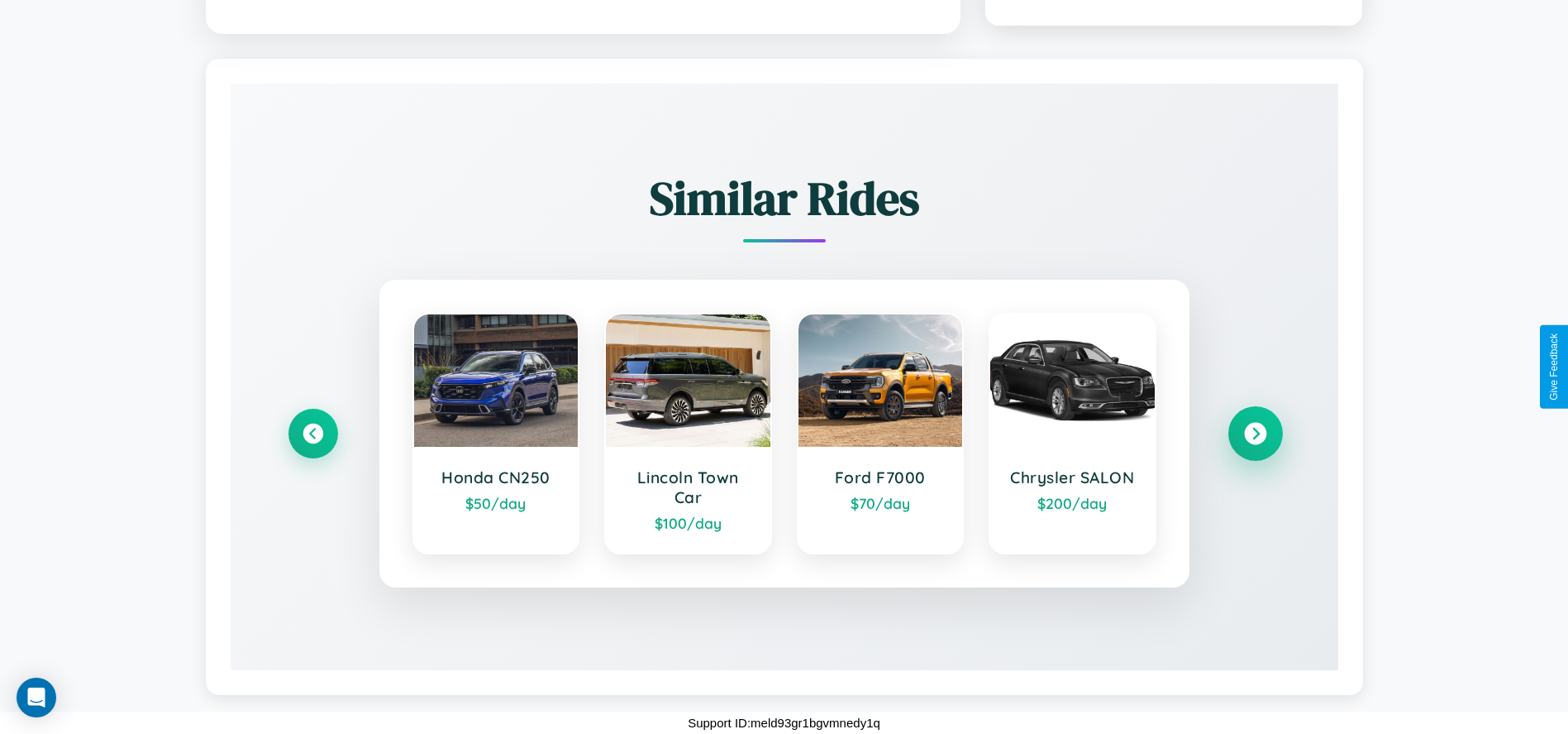
click at [1254, 433] on icon at bounding box center [1255, 433] width 23 height 23
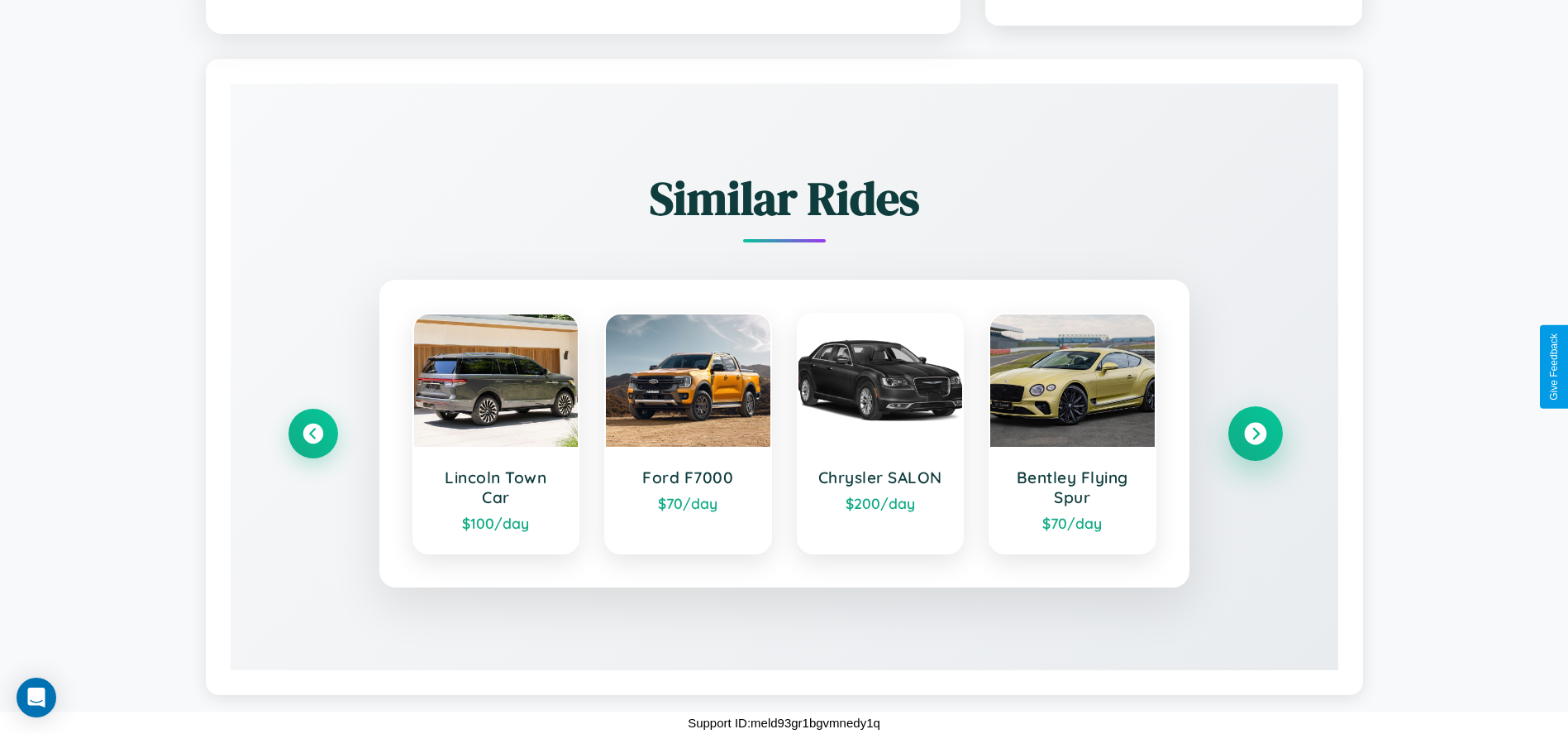
click at [1254, 433] on icon at bounding box center [1255, 433] width 23 height 23
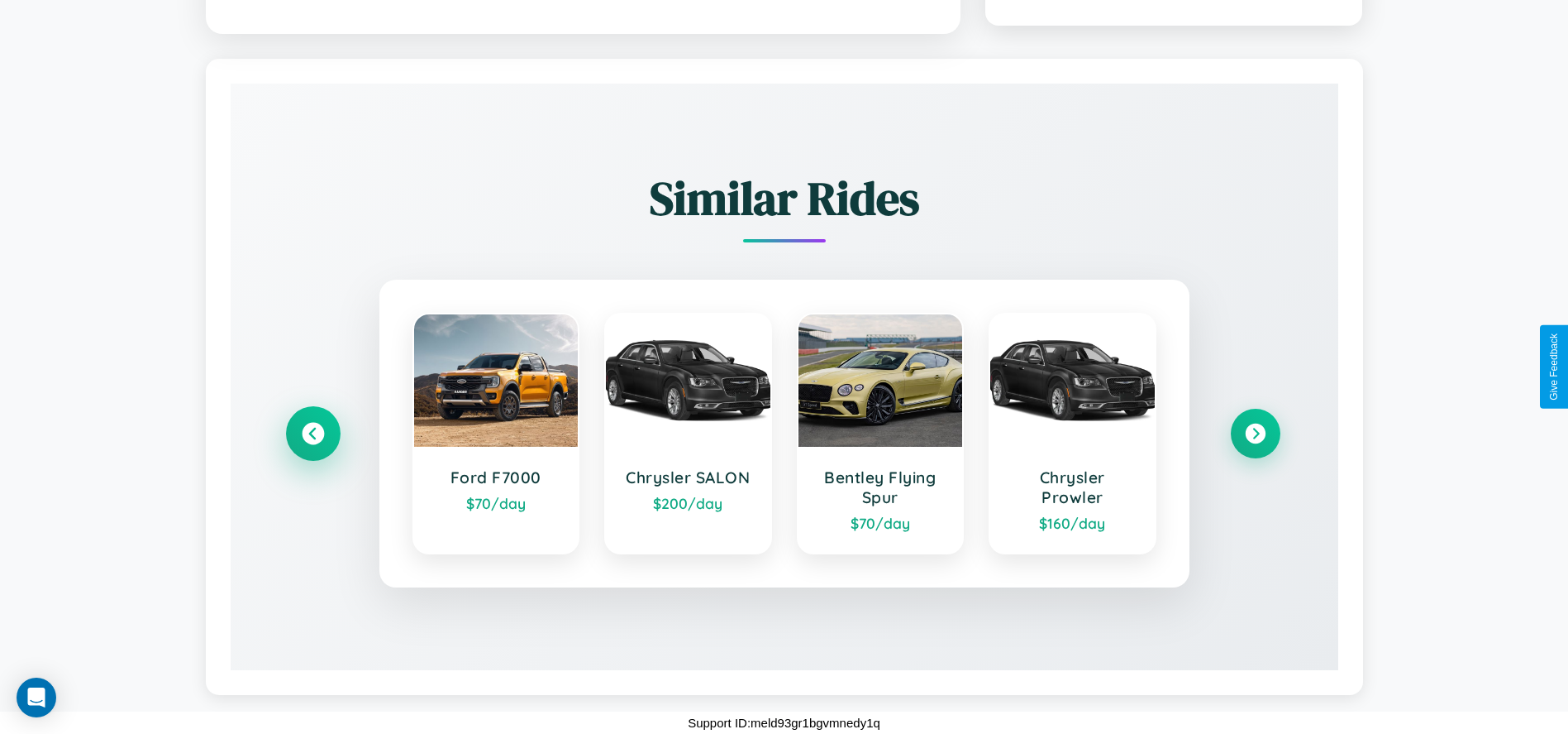
click at [312, 433] on icon at bounding box center [313, 433] width 23 height 23
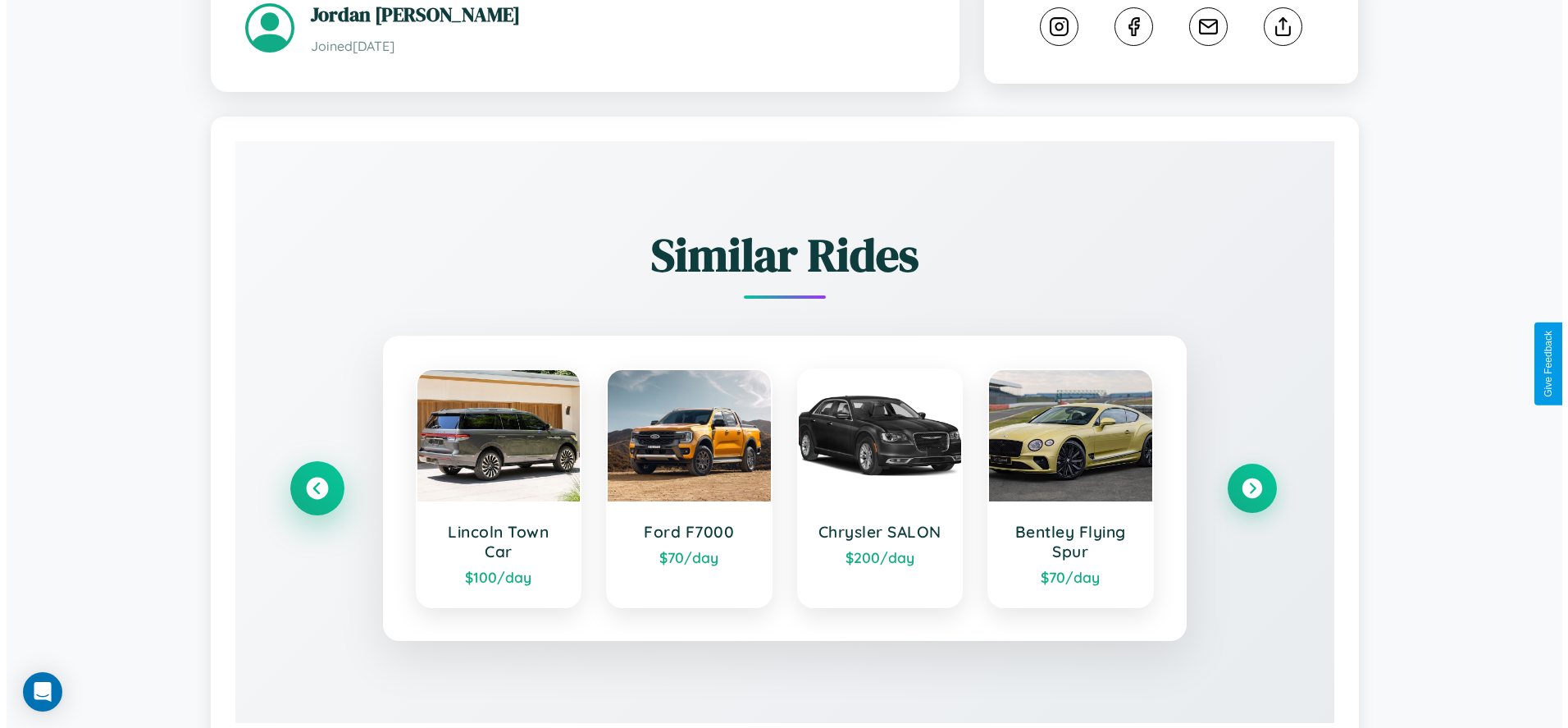
scroll to position [439, 0]
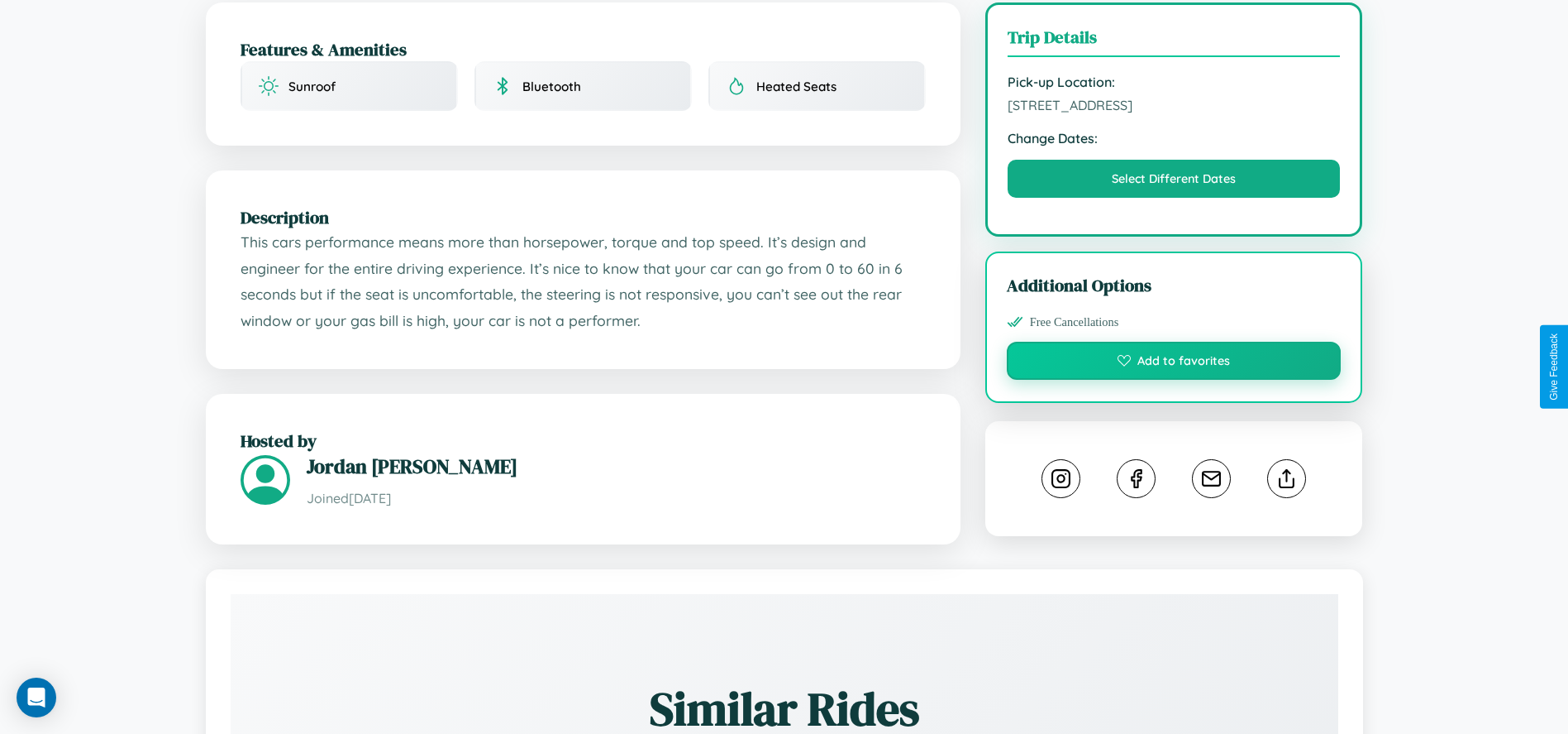
click at [1173, 363] on button "Add to favorites" at bounding box center [1174, 360] width 335 height 38
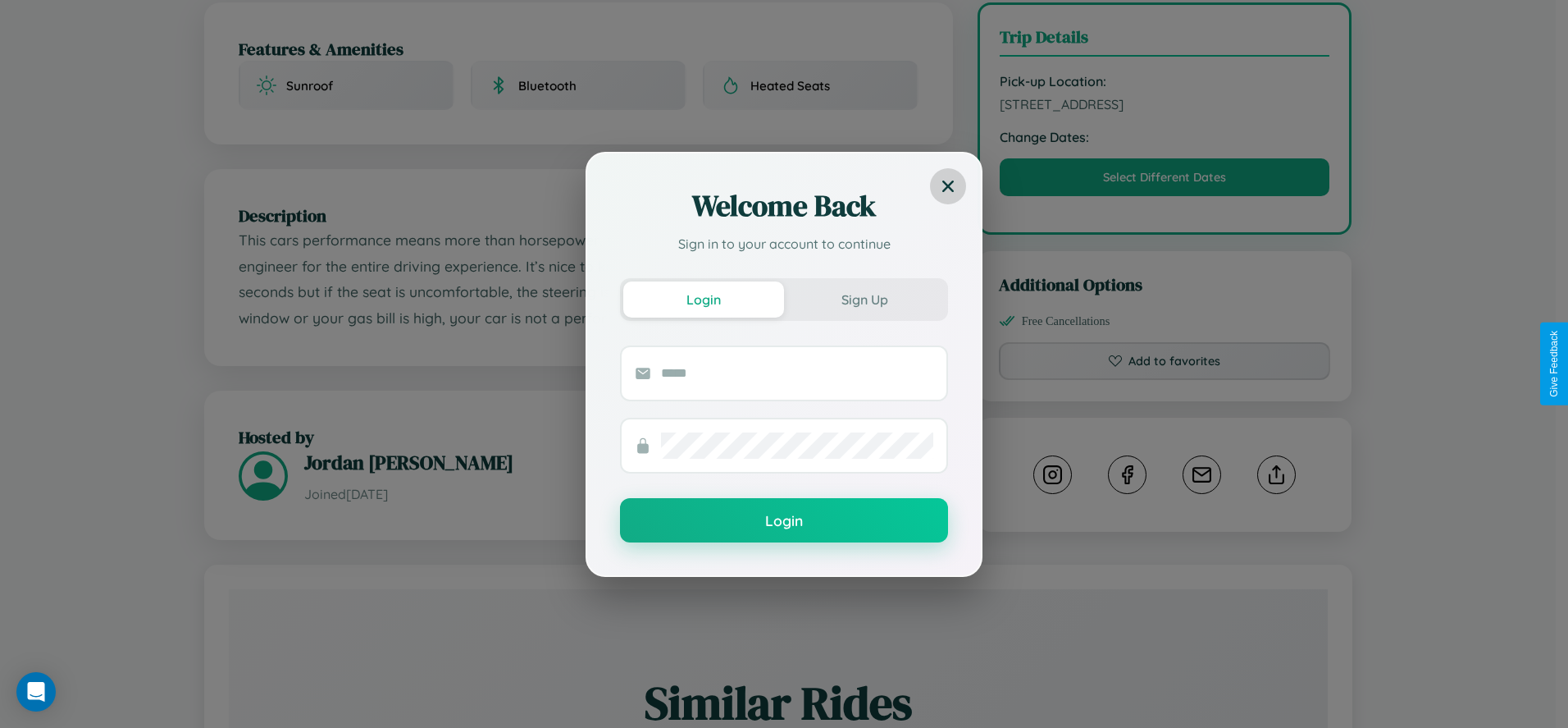
click at [948, 185] on icon at bounding box center [948, 185] width 12 height 12
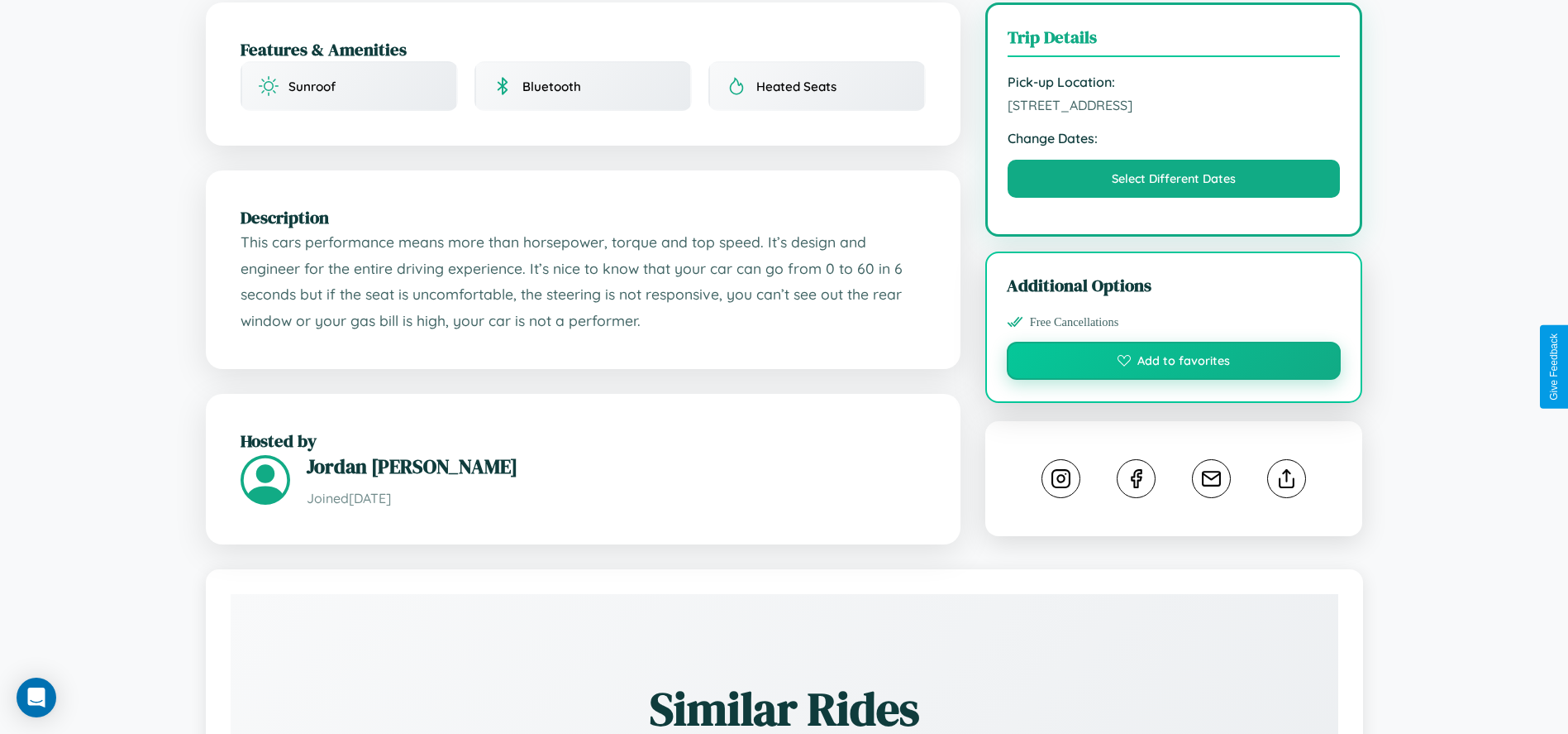
click at [1173, 363] on button "Add to favorites" at bounding box center [1174, 360] width 335 height 38
